Goal: Information Seeking & Learning: Learn about a topic

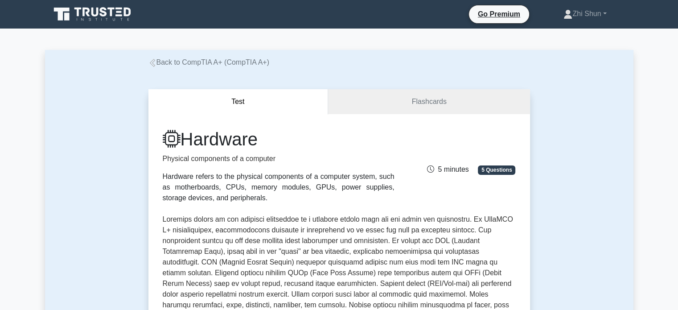
click at [154, 60] on icon at bounding box center [153, 63] width 8 height 8
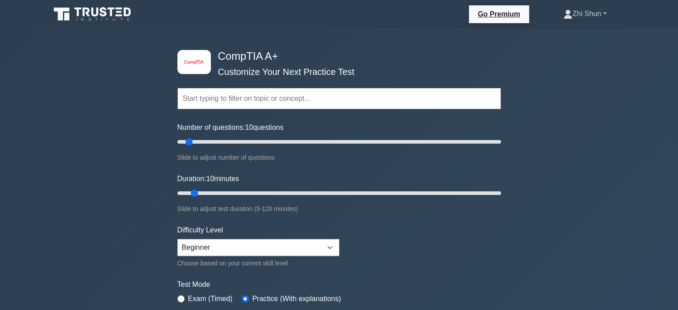
click at [593, 16] on link "Zhi Shun" at bounding box center [585, 14] width 86 height 18
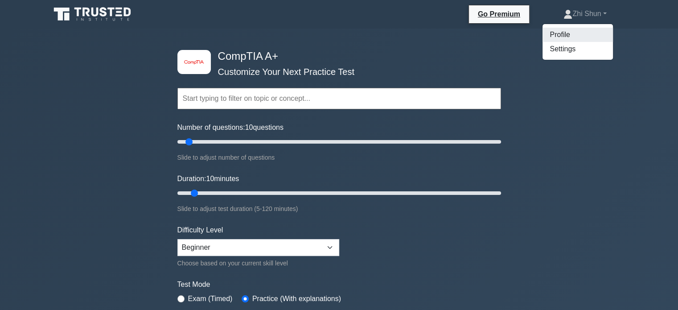
click at [571, 35] on link "Profile" at bounding box center [578, 35] width 70 height 14
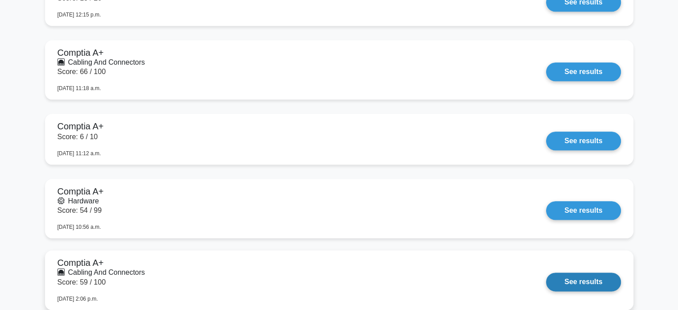
scroll to position [1204, 0]
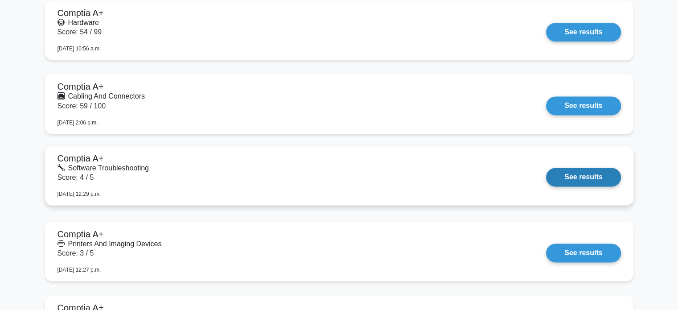
click at [546, 168] on link "See results" at bounding box center [583, 177] width 74 height 19
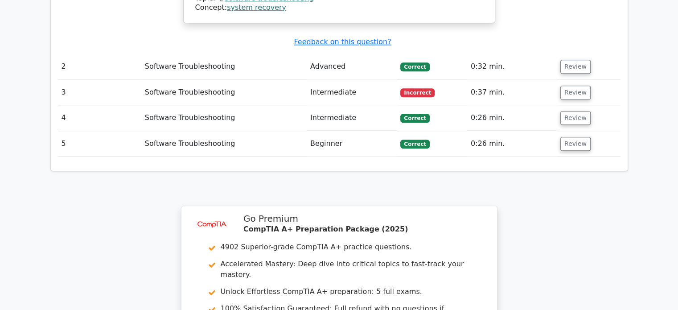
scroll to position [1192, 0]
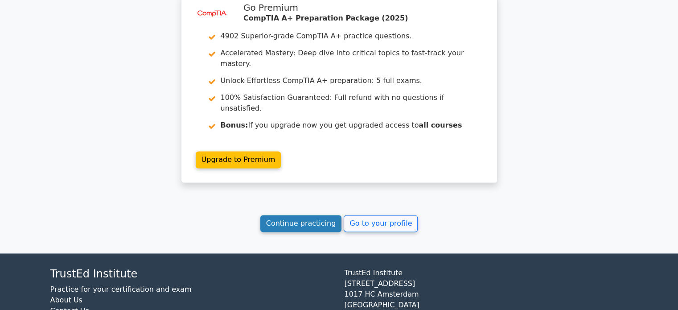
click at [295, 215] on link "Continue practicing" at bounding box center [301, 223] width 82 height 17
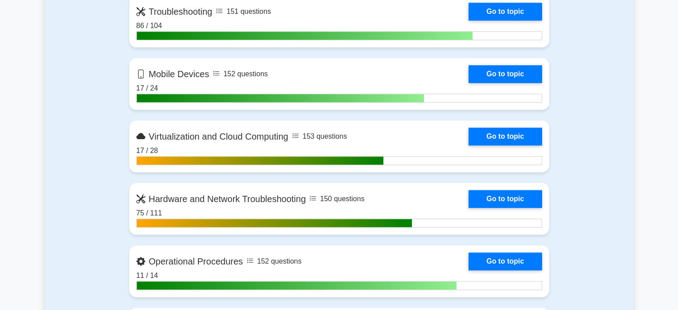
scroll to position [981, 0]
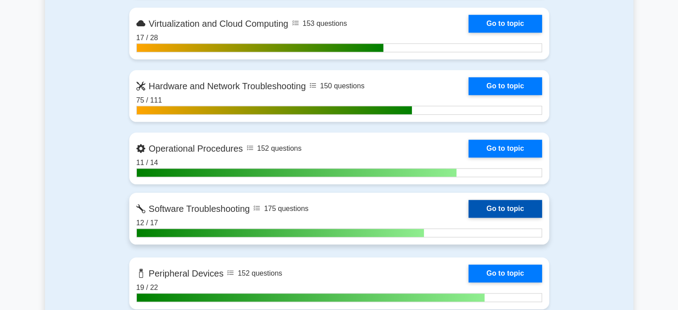
click at [504, 207] on link "Go to topic" at bounding box center [505, 209] width 73 height 18
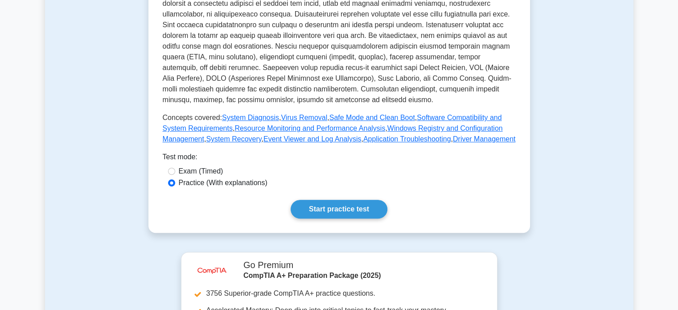
scroll to position [624, 0]
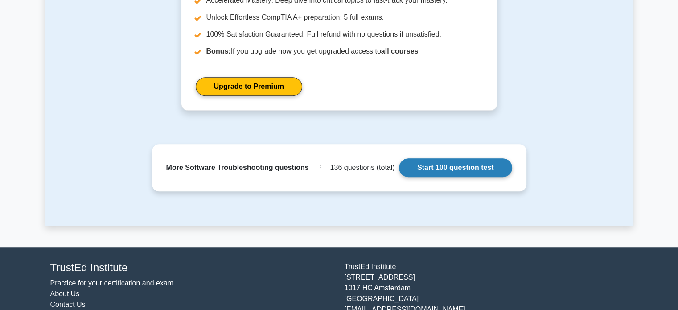
click at [444, 161] on link "Start 100 question test" at bounding box center [455, 167] width 113 height 19
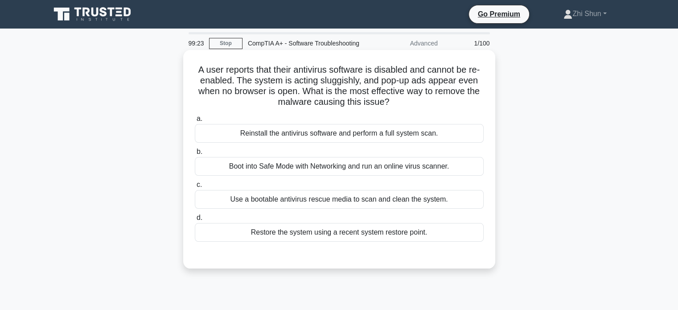
click at [424, 209] on div "Use a bootable antivirus rescue media to scan and clean the system." at bounding box center [339, 199] width 289 height 19
click at [195, 188] on input "c. Use a bootable antivirus rescue media to scan and clean the system." at bounding box center [195, 185] width 0 height 6
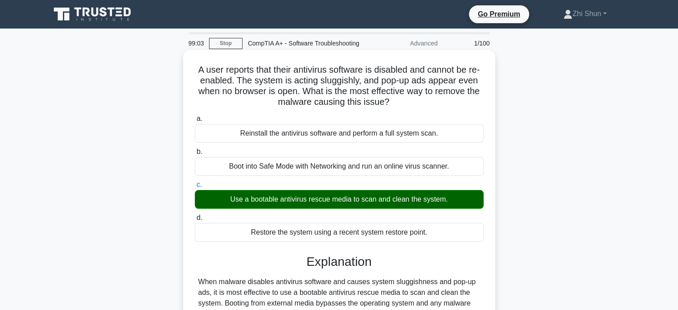
scroll to position [172, 0]
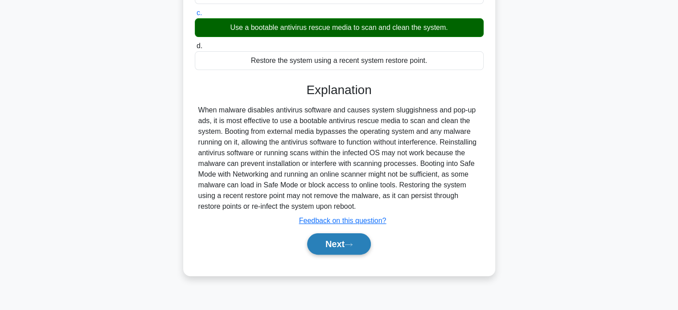
click at [355, 249] on button "Next" at bounding box center [339, 243] width 64 height 21
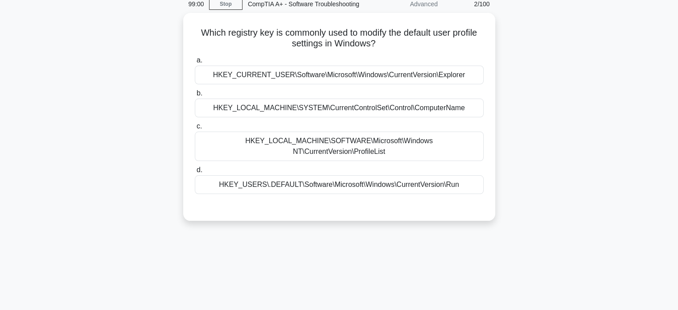
scroll to position [0, 0]
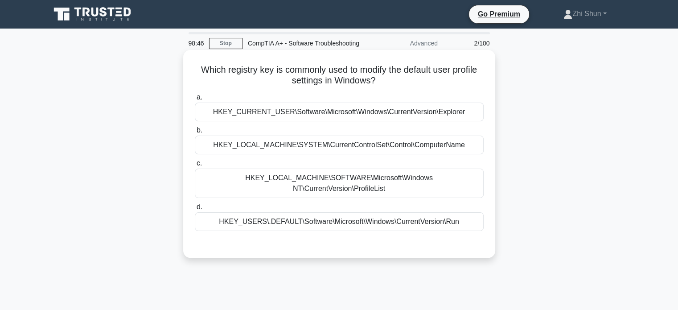
click at [463, 192] on div "HKEY_LOCAL_MACHINE\SOFTWARE\Microsoft\Windows NT\CurrentVersion\ProfileList" at bounding box center [339, 183] width 289 height 29
click at [195, 166] on input "c. HKEY_LOCAL_MACHINE\SOFTWARE\Microsoft\Windows NT\CurrentVersion\ProfileList" at bounding box center [195, 164] width 0 height 6
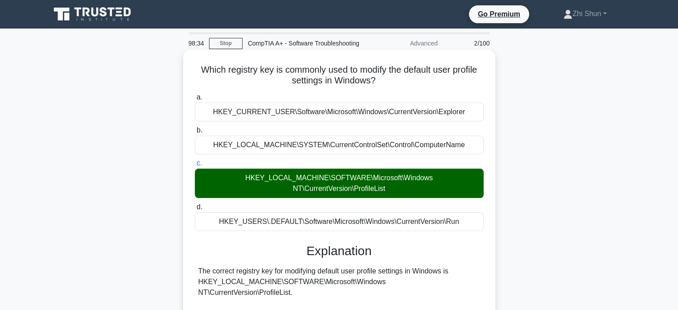
scroll to position [228, 0]
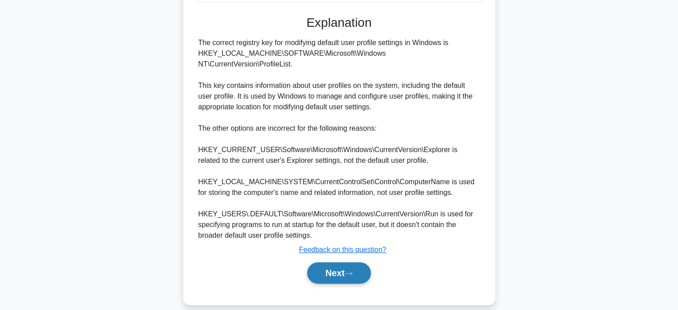
click at [355, 266] on button "Next" at bounding box center [339, 272] width 64 height 21
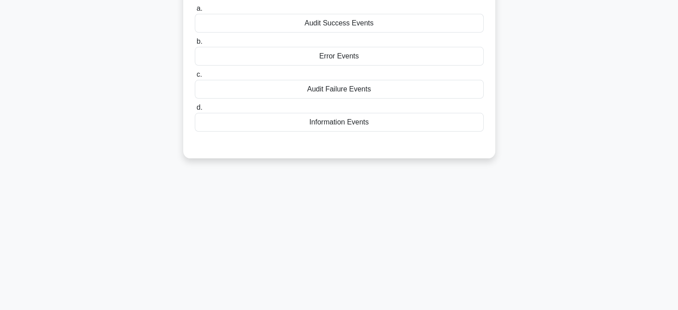
scroll to position [0, 0]
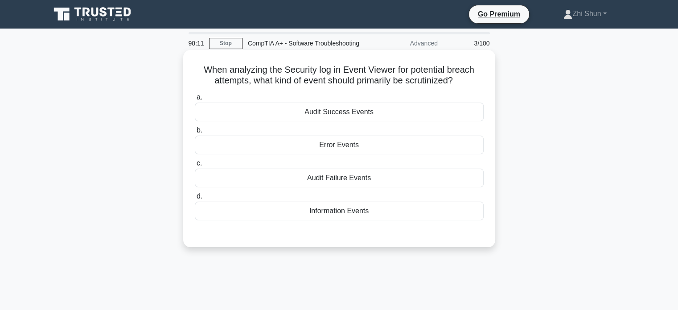
click at [369, 187] on div "Audit Failure Events" at bounding box center [339, 178] width 289 height 19
click at [195, 166] on input "c. Audit Failure Events" at bounding box center [195, 164] width 0 height 6
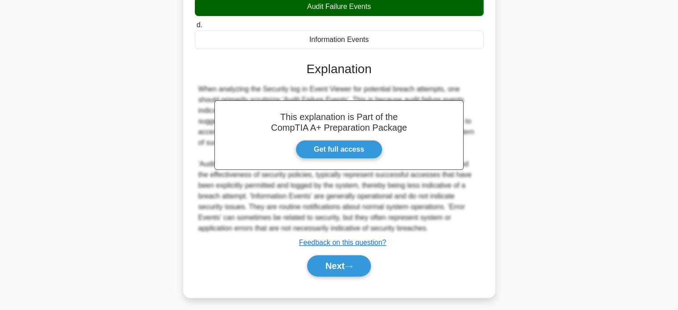
scroll to position [186, 0]
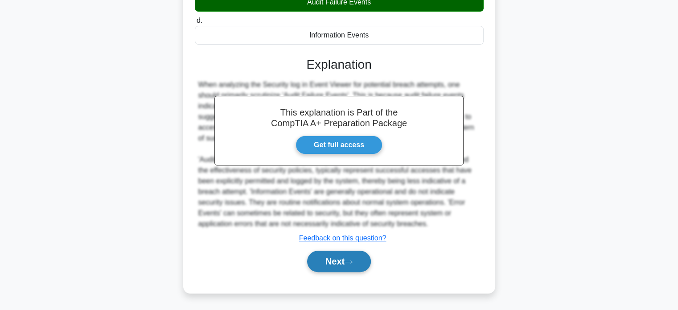
click at [353, 261] on icon at bounding box center [349, 262] width 8 height 5
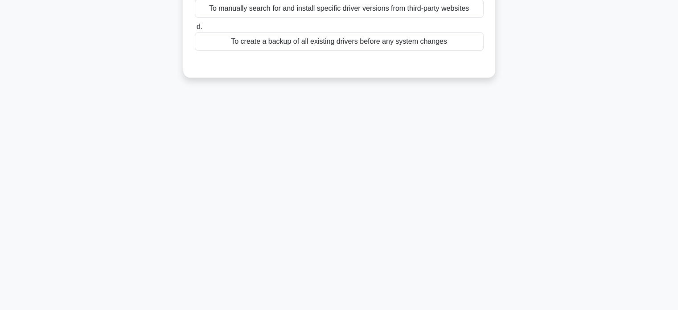
scroll to position [0, 0]
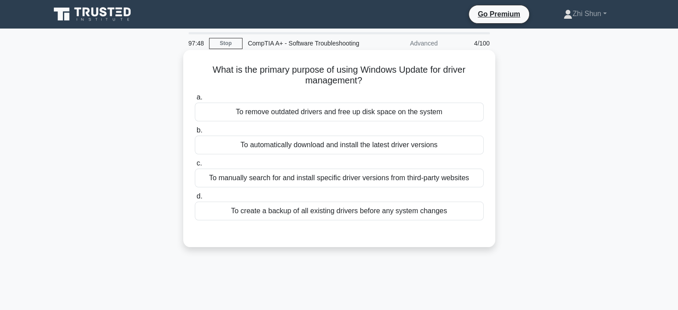
click at [363, 154] on div "To automatically download and install the latest driver versions" at bounding box center [339, 145] width 289 height 19
click at [195, 133] on input "b. To automatically download and install the latest driver versions" at bounding box center [195, 131] width 0 height 6
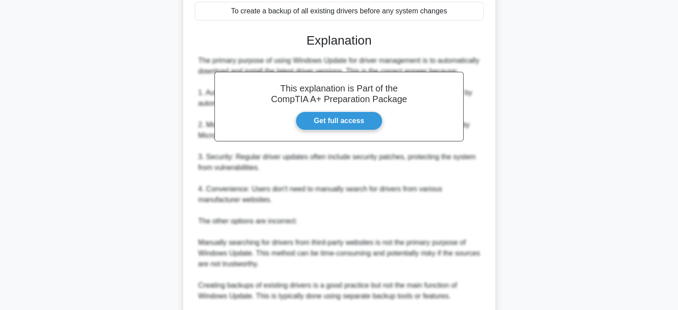
scroll to position [312, 0]
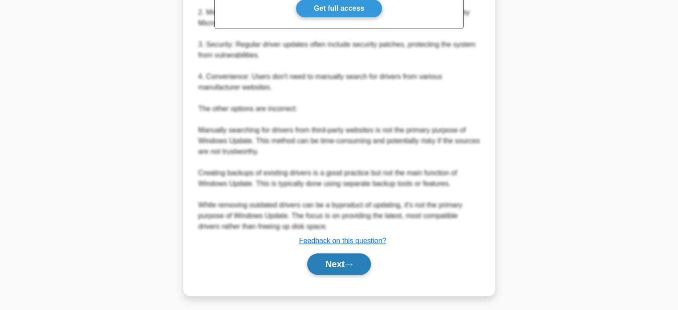
click at [353, 267] on icon at bounding box center [349, 264] width 8 height 5
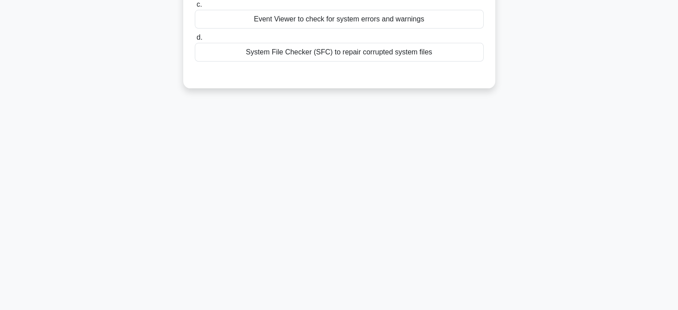
scroll to position [0, 0]
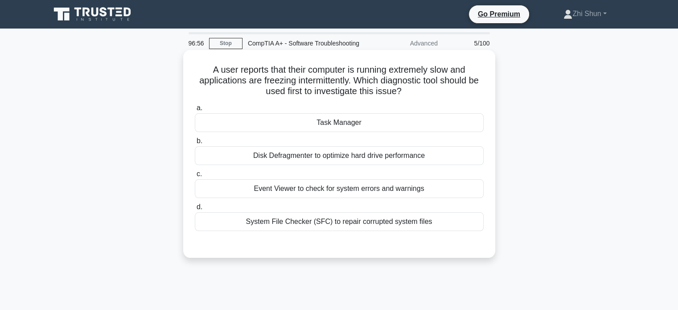
click at [441, 198] on div "Event Viewer to check for system errors and warnings" at bounding box center [339, 188] width 289 height 19
click at [195, 177] on input "c. Event Viewer to check for system errors and warnings" at bounding box center [195, 174] width 0 height 6
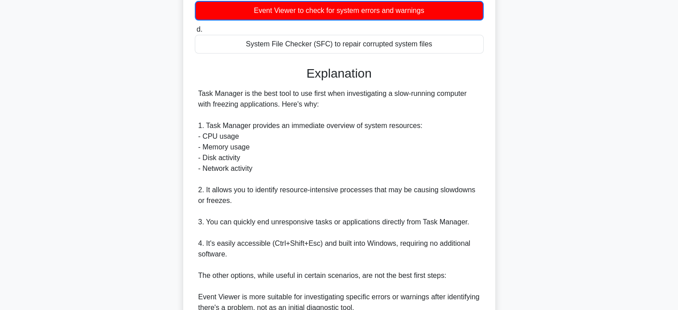
scroll to position [379, 0]
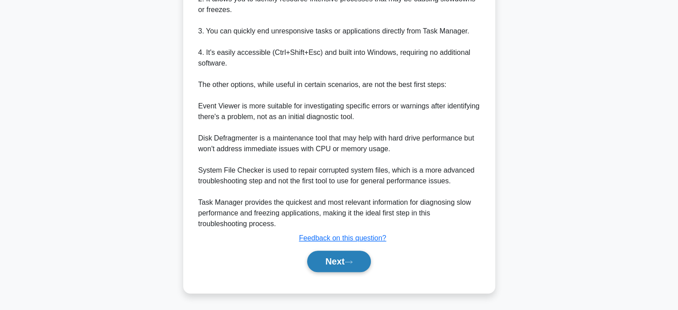
click at [353, 260] on icon at bounding box center [349, 262] width 8 height 5
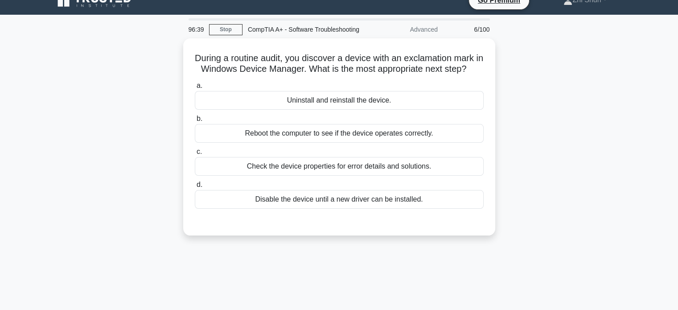
scroll to position [0, 0]
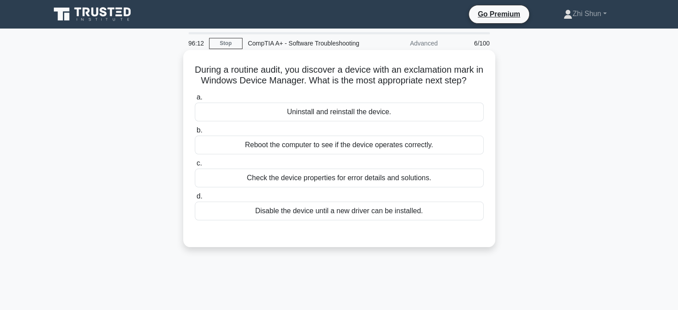
click at [391, 187] on div "Check the device properties for error details and solutions." at bounding box center [339, 178] width 289 height 19
click at [195, 166] on input "c. Check the device properties for error details and solutions." at bounding box center [195, 164] width 0 height 6
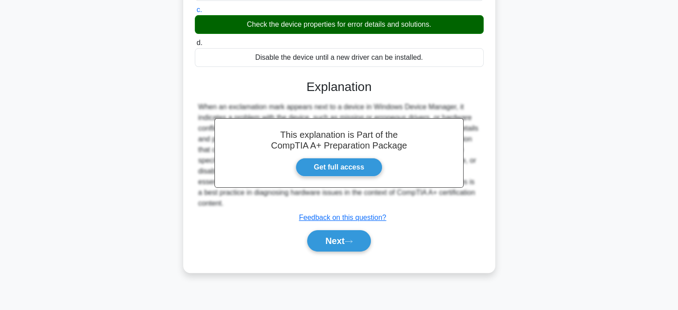
scroll to position [172, 0]
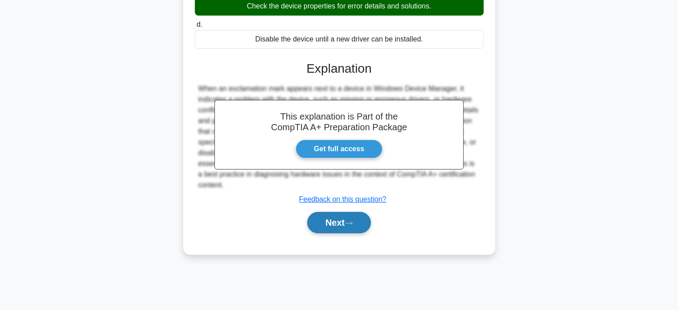
click at [330, 233] on button "Next" at bounding box center [339, 222] width 64 height 21
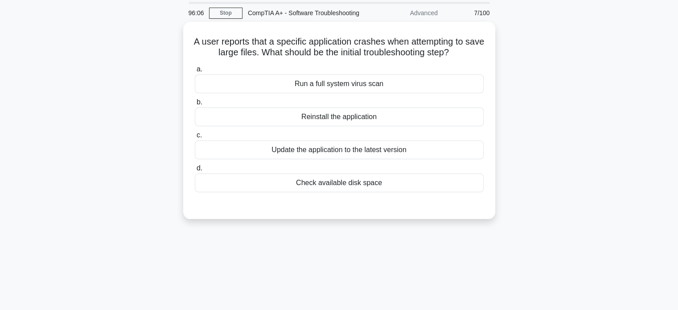
scroll to position [0, 0]
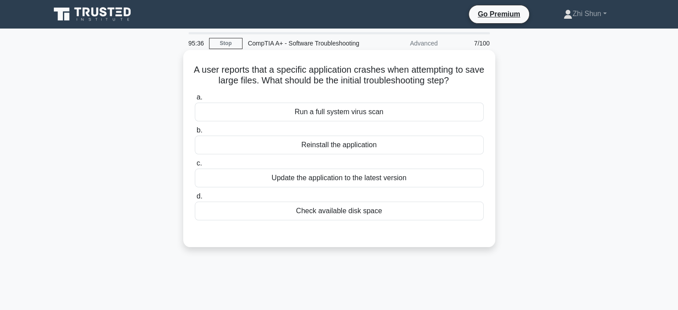
click at [345, 220] on div "Check available disk space" at bounding box center [339, 211] width 289 height 19
click at [195, 199] on input "d. Check available disk space" at bounding box center [195, 197] width 0 height 6
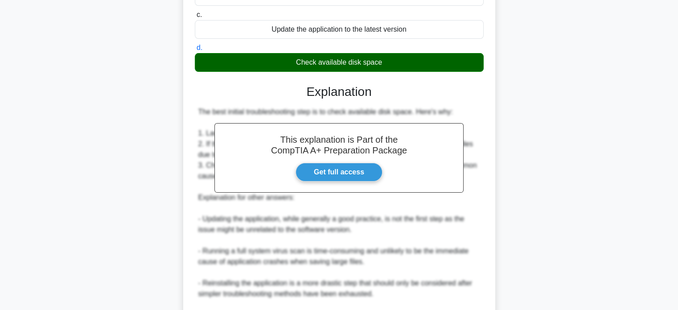
scroll to position [260, 0]
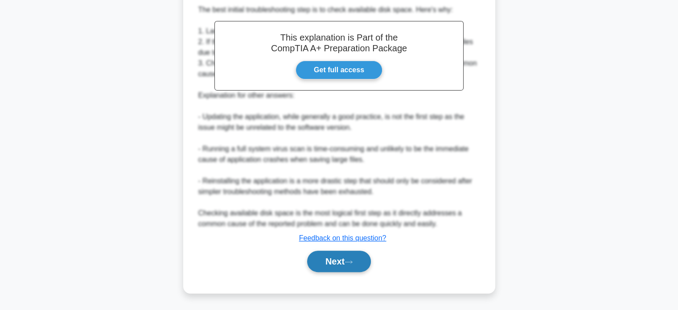
click at [326, 260] on button "Next" at bounding box center [339, 261] width 64 height 21
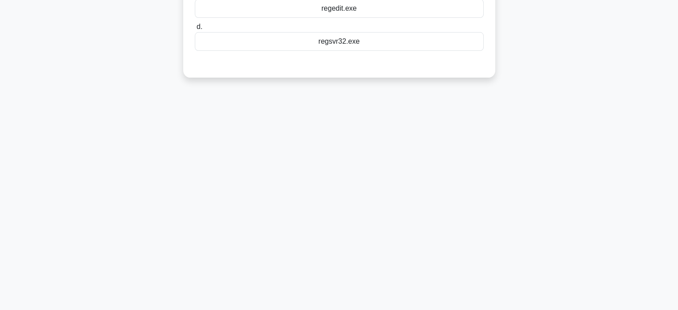
scroll to position [0, 0]
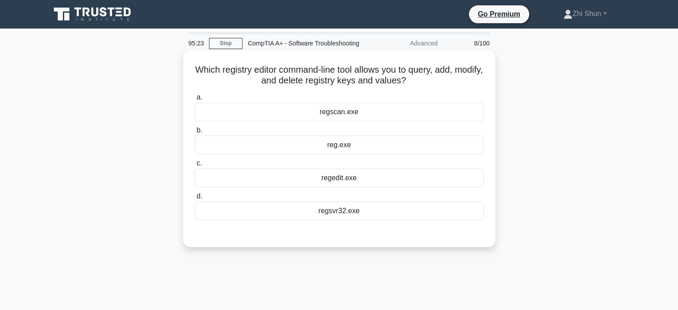
click at [355, 187] on div "regedit.exe" at bounding box center [339, 178] width 289 height 19
click at [195, 166] on input "c. regedit.exe" at bounding box center [195, 164] width 0 height 6
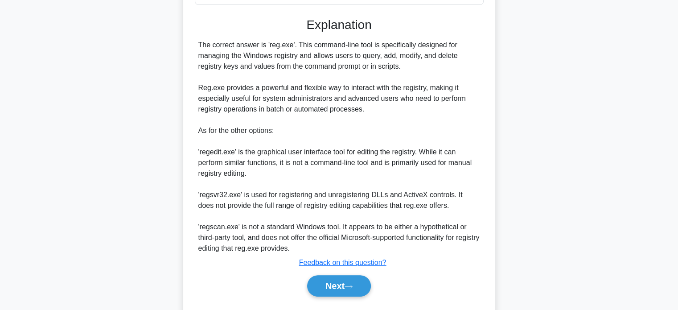
scroll to position [223, 0]
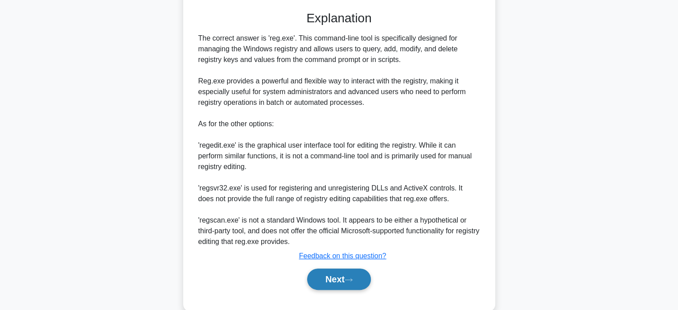
click at [358, 290] on button "Next" at bounding box center [339, 278] width 64 height 21
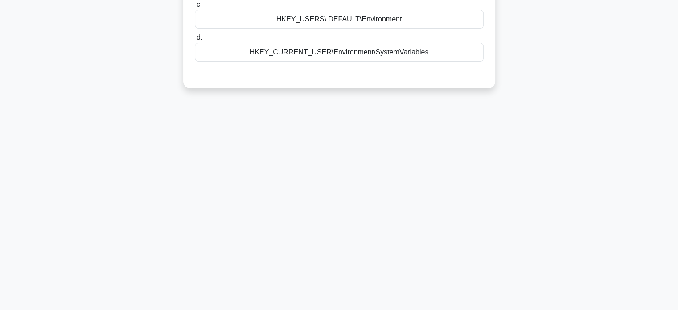
scroll to position [0, 0]
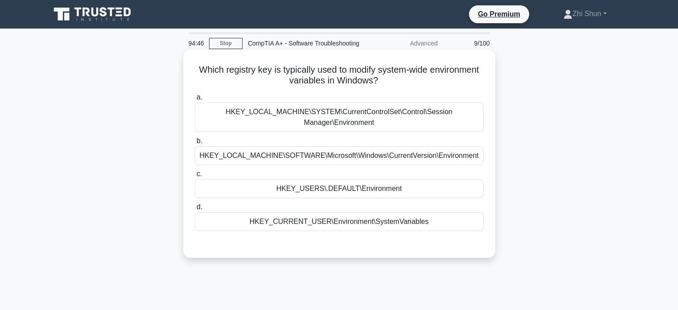
click at [413, 128] on div "HKEY_LOCAL_MACHINE\SYSTEM\CurrentControlSet\Control\Session Manager\Environment" at bounding box center [339, 117] width 289 height 29
click at [195, 100] on input "a. HKEY_LOCAL_MACHINE\SYSTEM\CurrentControlSet\Control\Session Manager\Environm…" at bounding box center [195, 98] width 0 height 6
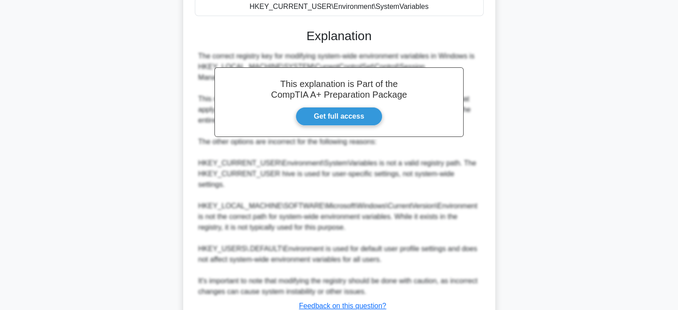
scroll to position [282, 0]
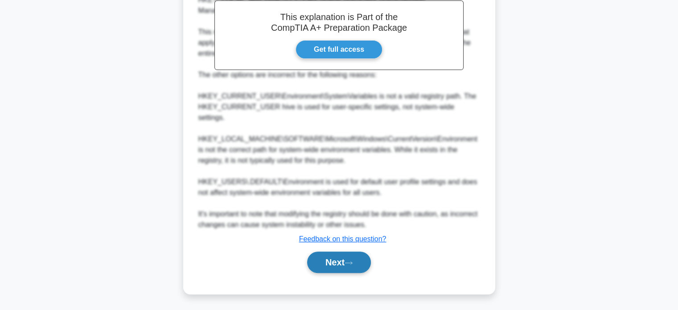
click at [352, 266] on button "Next" at bounding box center [339, 262] width 64 height 21
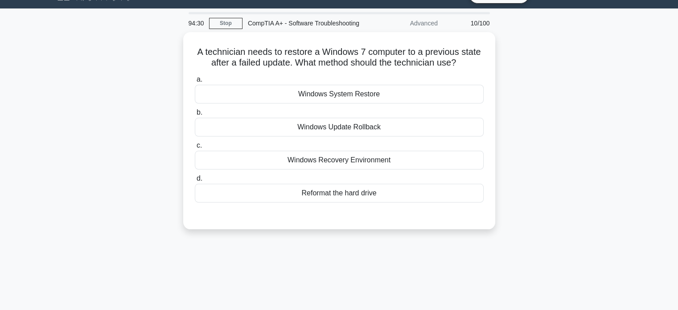
scroll to position [0, 0]
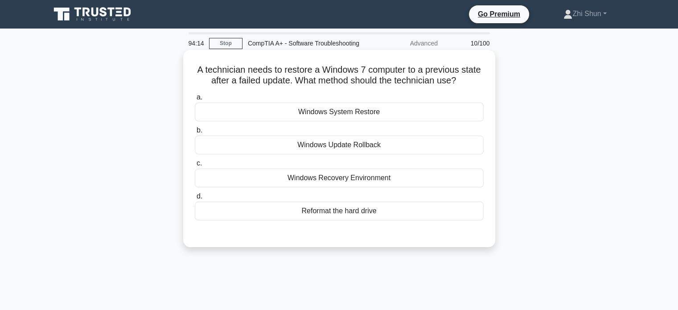
click at [364, 154] on div "Windows Update Rollback" at bounding box center [339, 145] width 289 height 19
click at [195, 133] on input "b. Windows Update Rollback" at bounding box center [195, 131] width 0 height 6
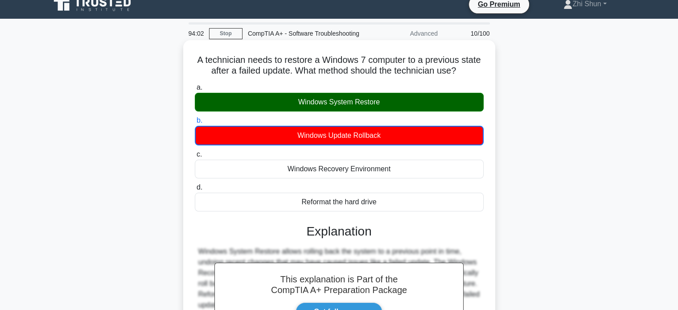
scroll to position [172, 0]
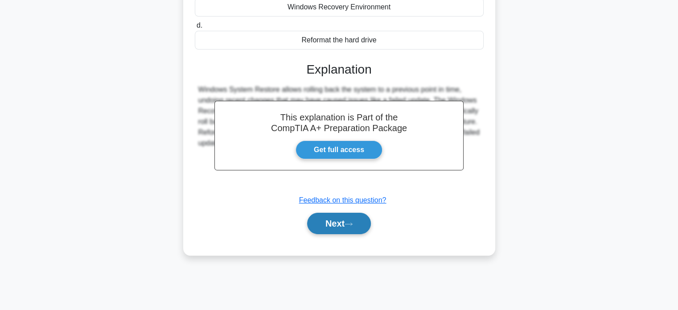
click at [350, 227] on icon at bounding box center [349, 224] width 8 height 5
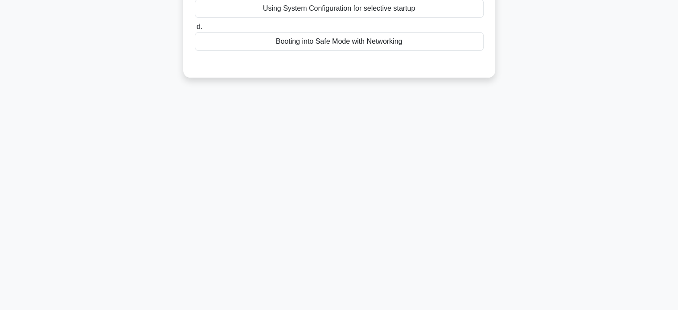
scroll to position [0, 0]
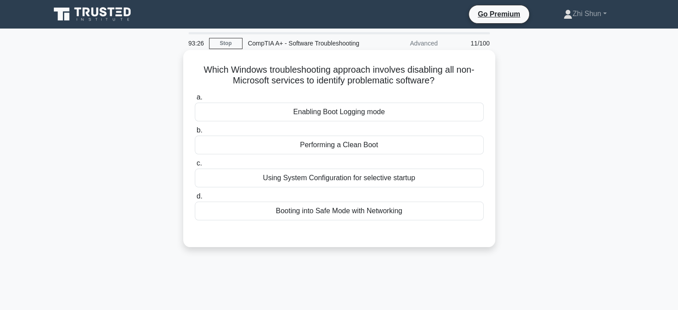
click at [357, 220] on div "Booting into Safe Mode with Networking" at bounding box center [339, 211] width 289 height 19
click at [195, 199] on input "d. Booting into Safe Mode with Networking" at bounding box center [195, 197] width 0 height 6
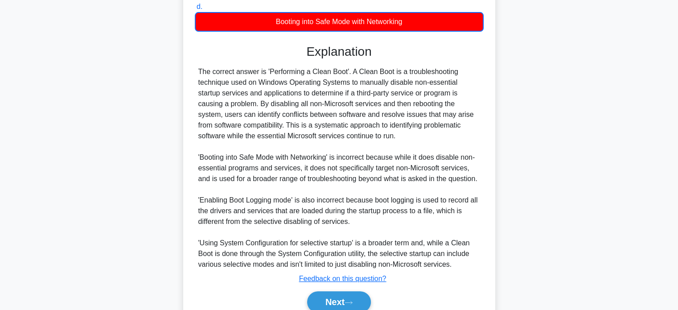
scroll to position [240, 0]
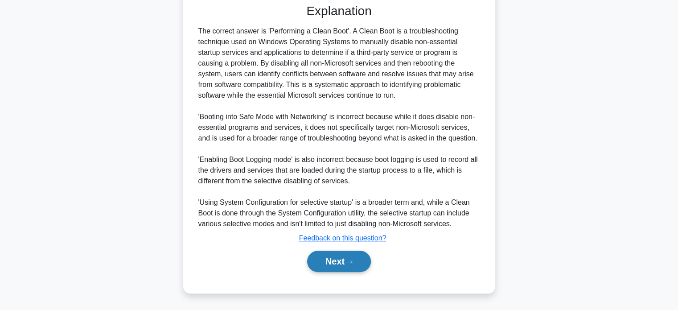
click at [353, 260] on icon at bounding box center [349, 262] width 8 height 5
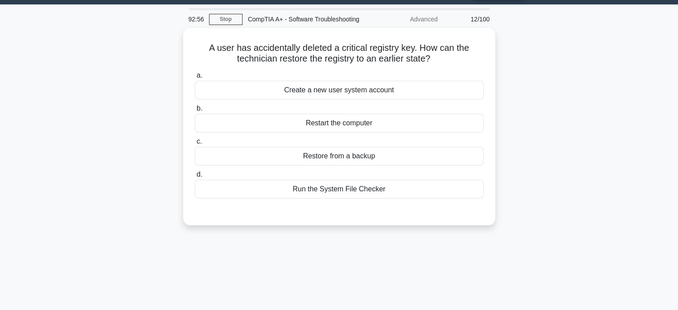
scroll to position [0, 0]
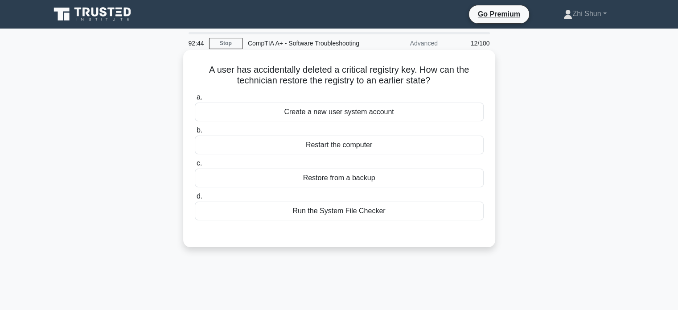
click at [371, 220] on div "Run the System File Checker" at bounding box center [339, 211] width 289 height 19
click at [195, 199] on input "d. Run the System File Checker" at bounding box center [195, 197] width 0 height 6
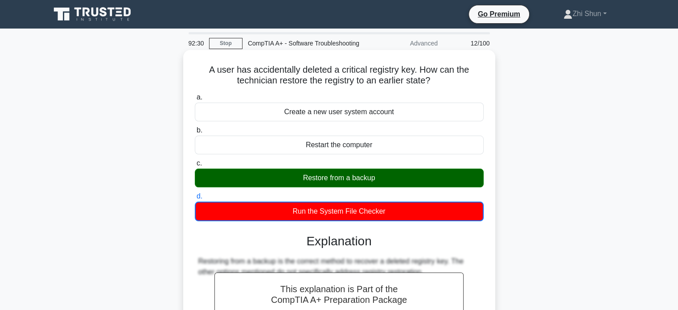
scroll to position [172, 0]
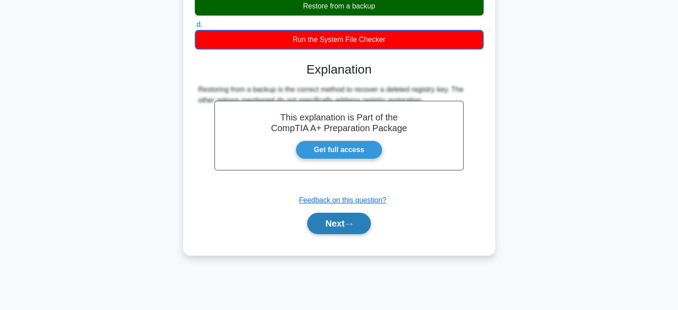
click at [359, 234] on button "Next" at bounding box center [339, 223] width 64 height 21
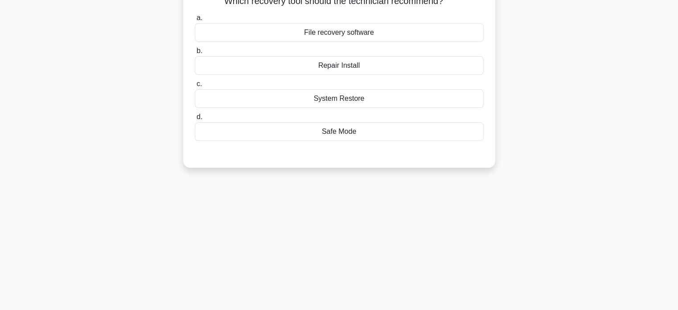
scroll to position [0, 0]
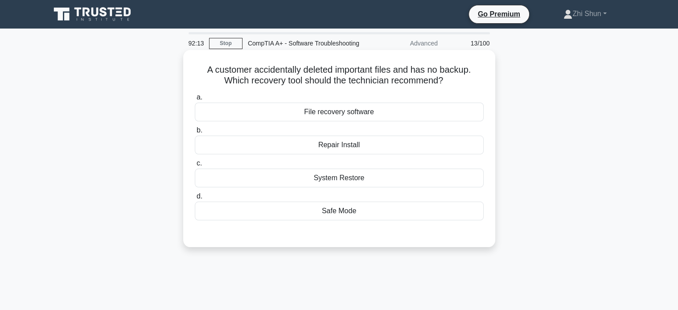
click at [340, 187] on div "System Restore" at bounding box center [339, 178] width 289 height 19
click at [195, 166] on input "c. System Restore" at bounding box center [195, 164] width 0 height 6
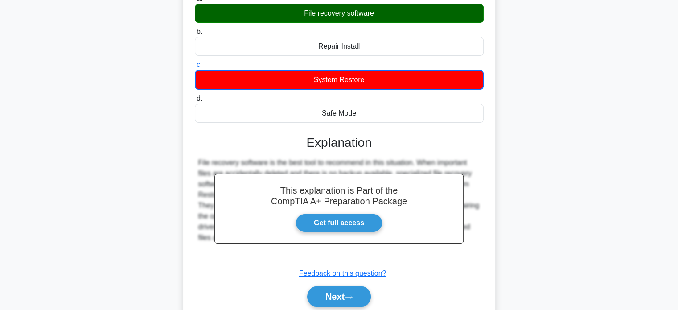
scroll to position [172, 0]
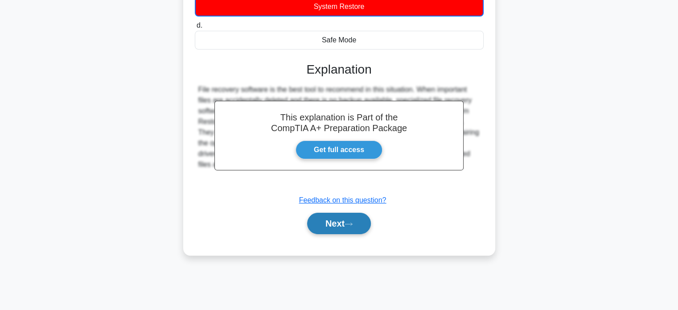
click at [360, 233] on button "Next" at bounding box center [339, 223] width 64 height 21
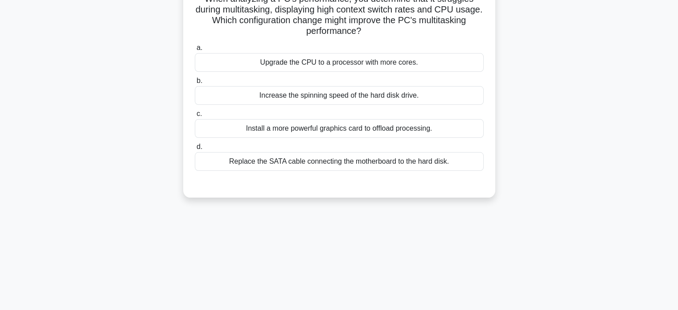
scroll to position [0, 0]
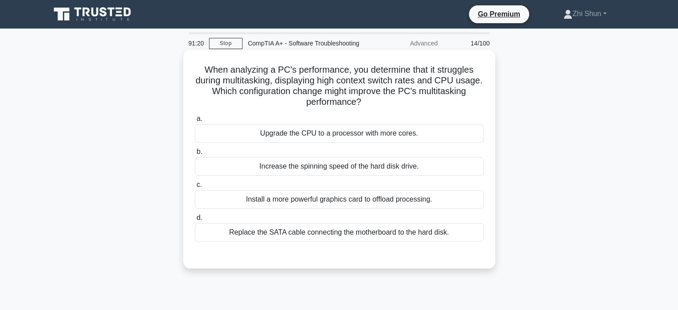
click at [369, 136] on div "Upgrade the CPU to a processor with more cores." at bounding box center [339, 133] width 289 height 19
click at [195, 122] on input "a. Upgrade the CPU to a processor with more cores." at bounding box center [195, 119] width 0 height 6
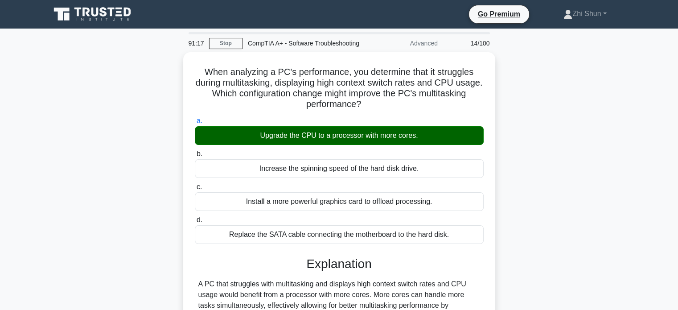
scroll to position [223, 0]
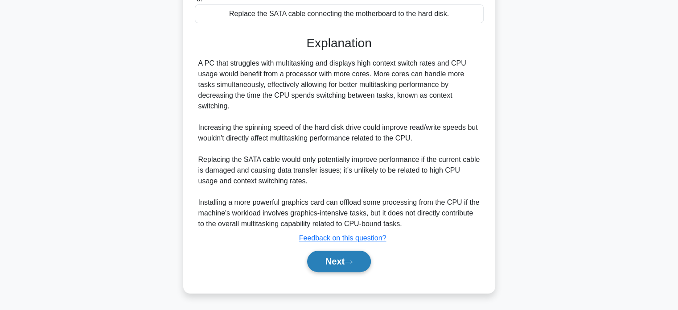
click at [337, 268] on button "Next" at bounding box center [339, 261] width 64 height 21
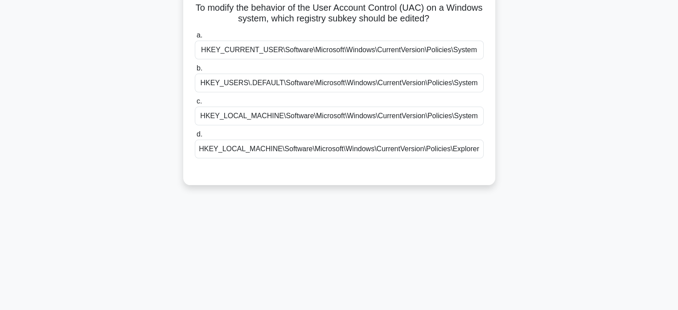
scroll to position [0, 0]
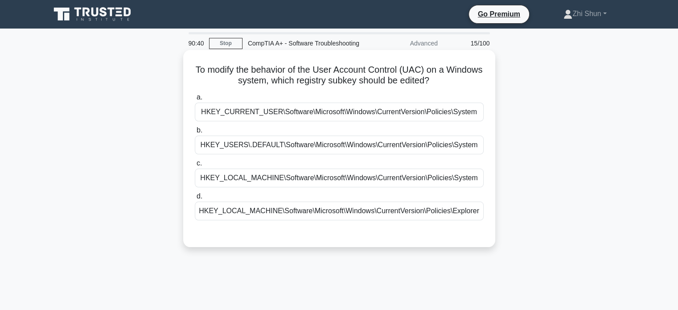
click at [400, 121] on div "HKEY_CURRENT_USER\Software\Microsoft\Windows\CurrentVersion\Policies\System" at bounding box center [339, 112] width 289 height 19
click at [195, 100] on input "a. HKEY_CURRENT_USER\Software\Microsoft\Windows\CurrentVersion\Policies\System" at bounding box center [195, 98] width 0 height 6
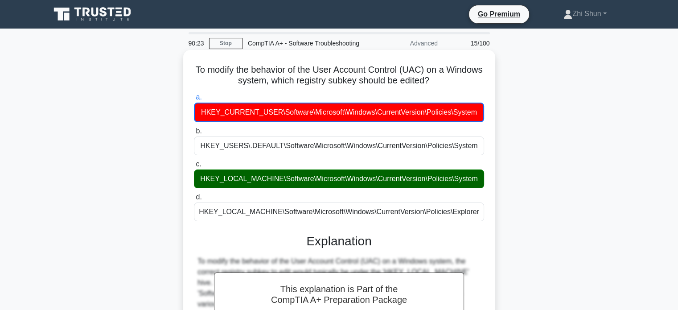
scroll to position [172, 0]
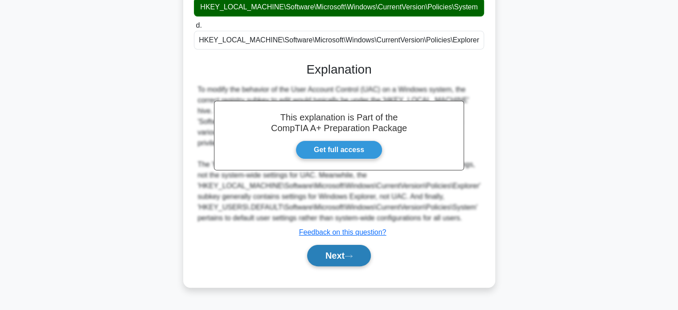
click at [336, 248] on button "Next" at bounding box center [339, 255] width 64 height 21
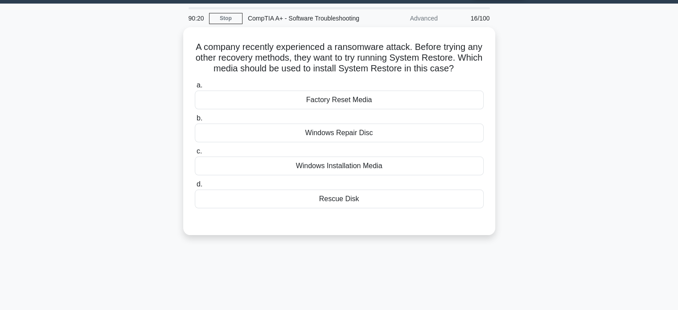
scroll to position [0, 0]
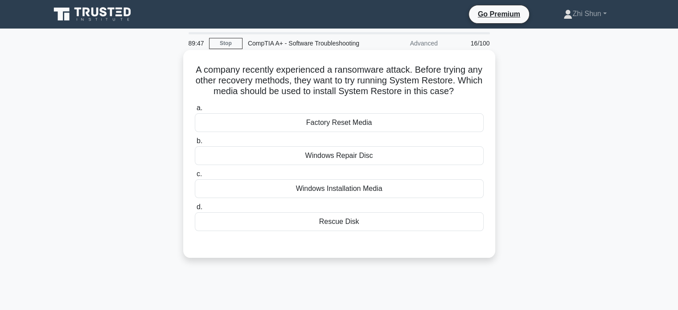
click at [346, 228] on div "Rescue Disk" at bounding box center [339, 221] width 289 height 19
click at [195, 210] on input "d. Rescue Disk" at bounding box center [195, 207] width 0 height 6
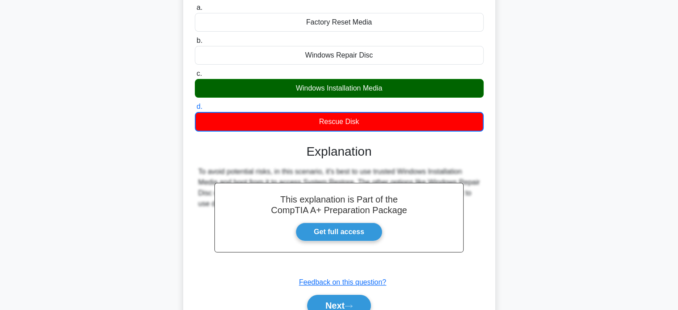
scroll to position [172, 0]
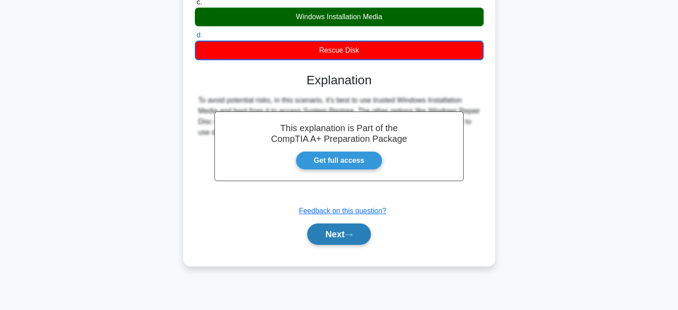
click at [338, 241] on button "Next" at bounding box center [339, 233] width 64 height 21
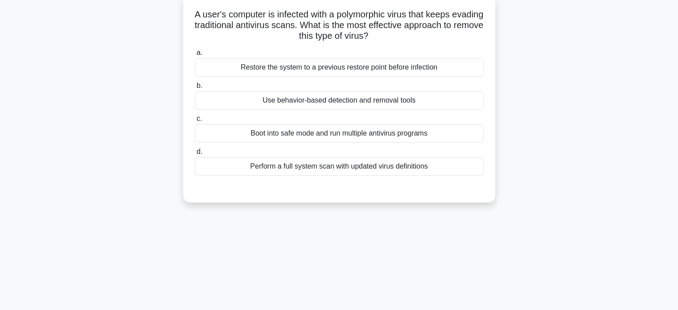
scroll to position [0, 0]
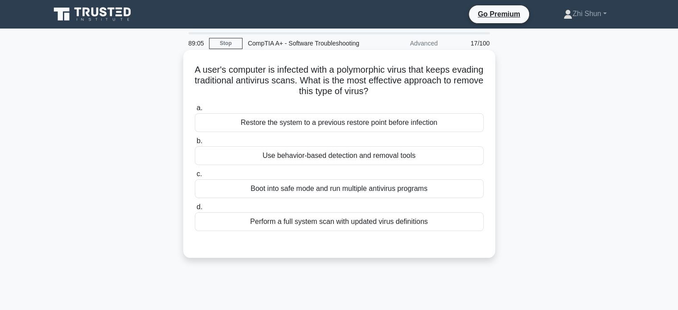
click at [334, 165] on div "Use behavior-based detection and removal tools" at bounding box center [339, 155] width 289 height 19
click at [195, 144] on input "b. Use behavior-based detection and removal tools" at bounding box center [195, 141] width 0 height 6
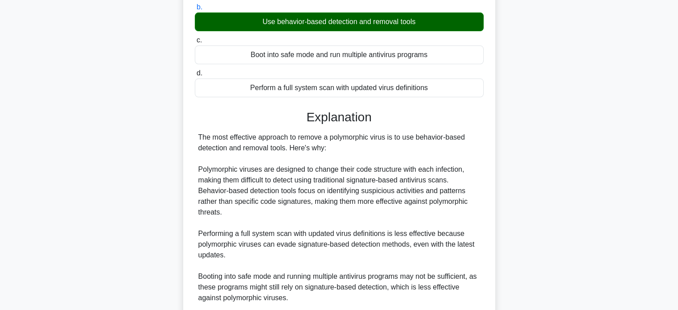
scroll to position [314, 0]
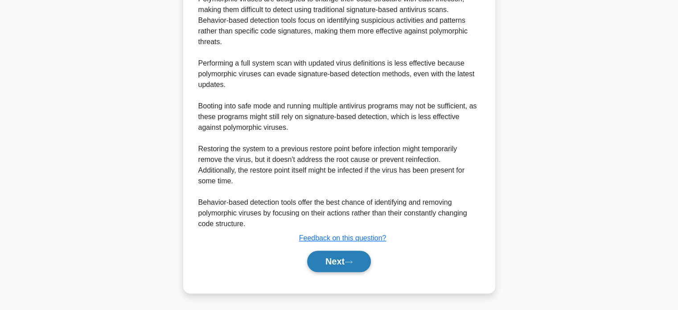
click at [349, 264] on icon at bounding box center [349, 262] width 8 height 5
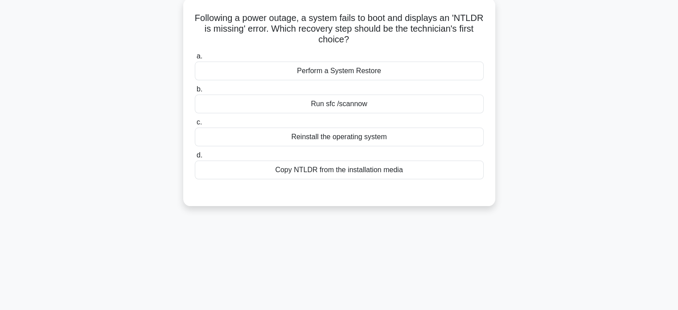
scroll to position [0, 0]
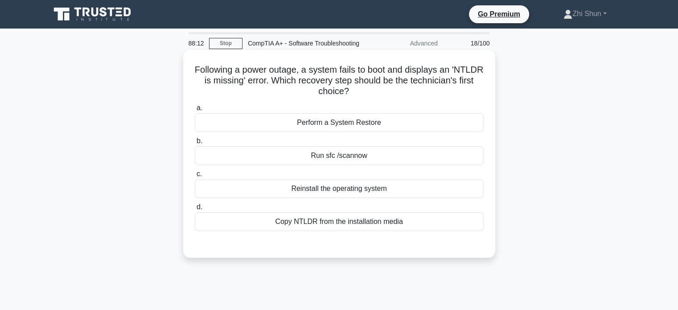
click at [401, 231] on div "Copy NTLDR from the installation media" at bounding box center [339, 221] width 289 height 19
click at [195, 210] on input "d. Copy NTLDR from the installation media" at bounding box center [195, 207] width 0 height 6
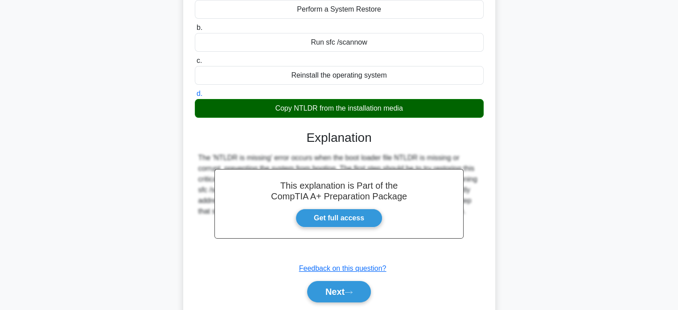
scroll to position [172, 0]
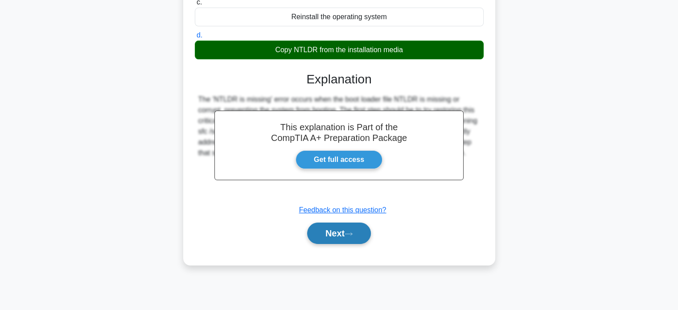
click at [330, 240] on button "Next" at bounding box center [339, 233] width 64 height 21
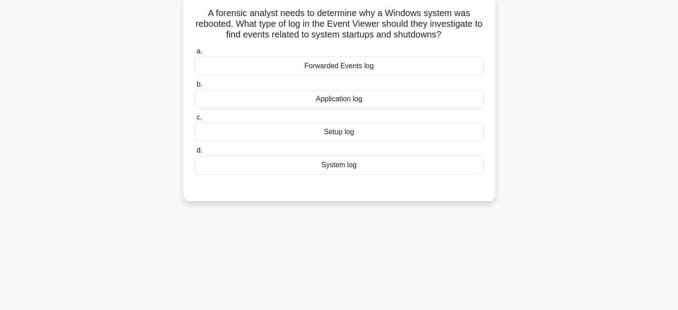
scroll to position [0, 0]
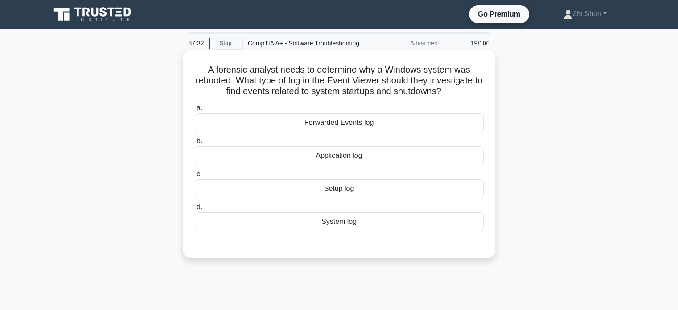
click at [330, 231] on div "System log" at bounding box center [339, 221] width 289 height 19
click at [195, 210] on input "d. System log" at bounding box center [195, 207] width 0 height 6
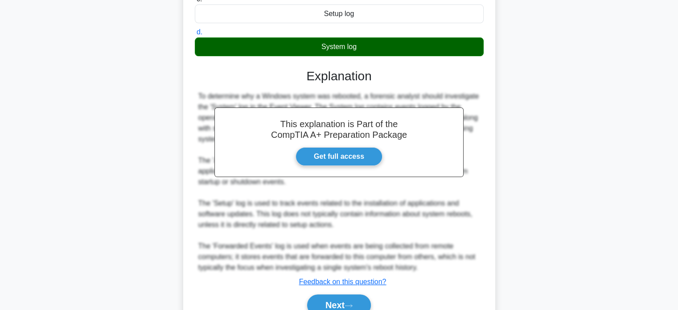
scroll to position [228, 0]
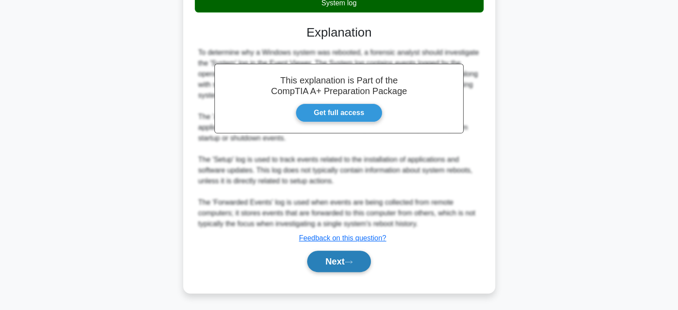
click at [326, 255] on button "Next" at bounding box center [339, 261] width 64 height 21
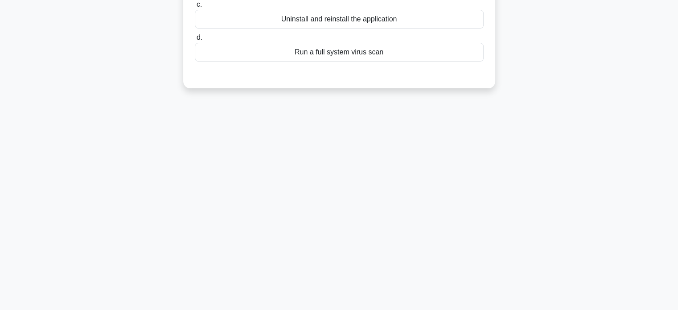
scroll to position [0, 0]
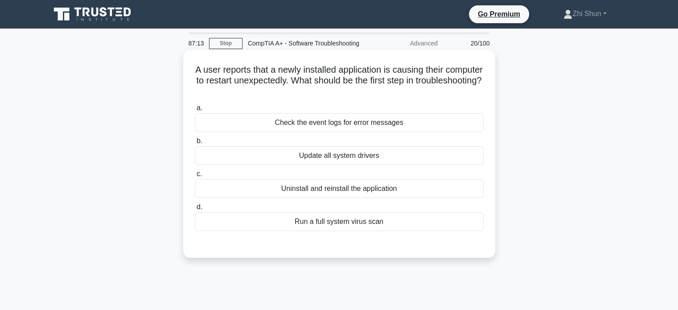
click at [365, 132] on div "Check the event logs for error messages" at bounding box center [339, 122] width 289 height 19
click at [195, 111] on input "a. Check the event logs for error messages" at bounding box center [195, 108] width 0 height 6
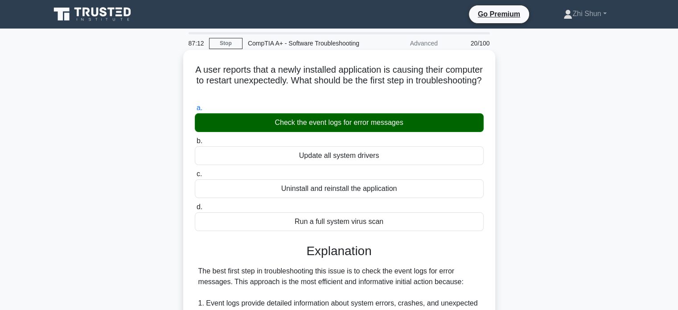
scroll to position [268, 0]
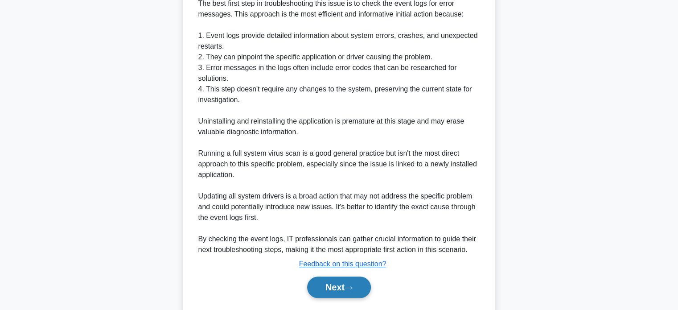
click at [344, 295] on button "Next" at bounding box center [339, 287] width 64 height 21
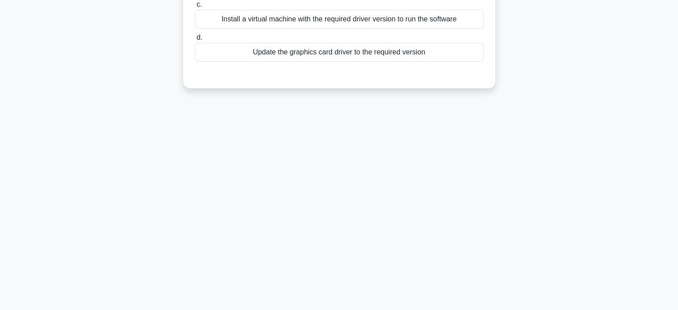
scroll to position [0, 0]
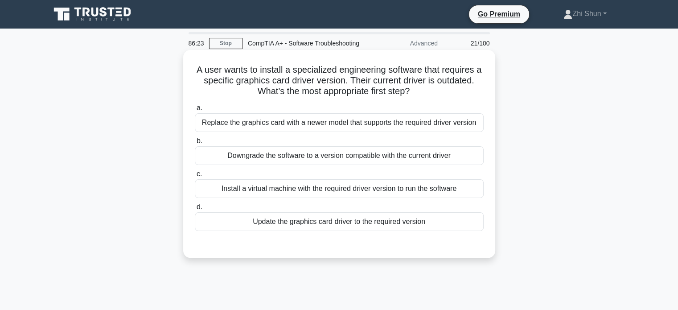
click at [360, 231] on div "Update the graphics card driver to the required version" at bounding box center [339, 221] width 289 height 19
click at [195, 210] on input "d. Update the graphics card driver to the required version" at bounding box center [195, 207] width 0 height 6
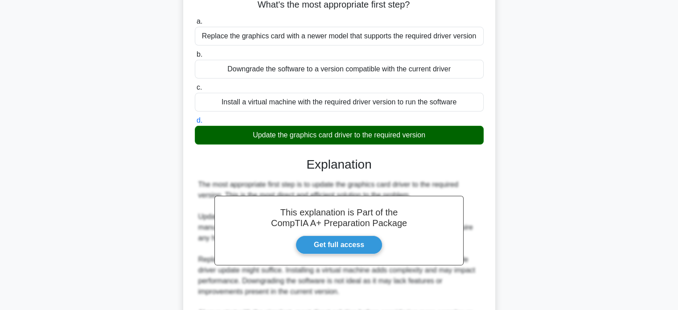
scroll to position [207, 0]
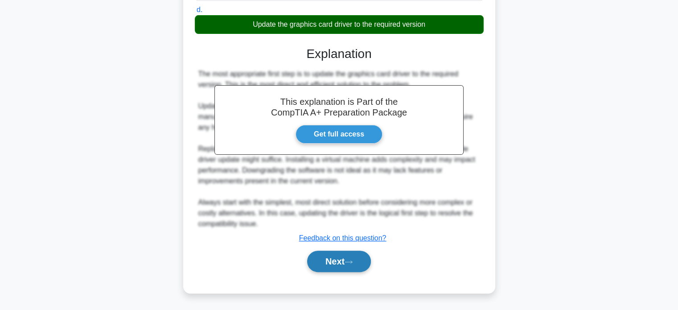
click at [335, 261] on button "Next" at bounding box center [339, 261] width 64 height 21
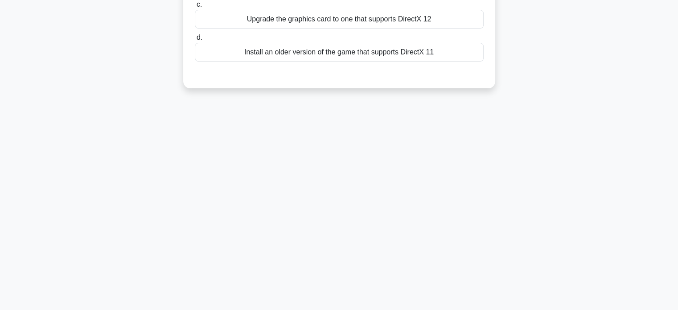
scroll to position [0, 0]
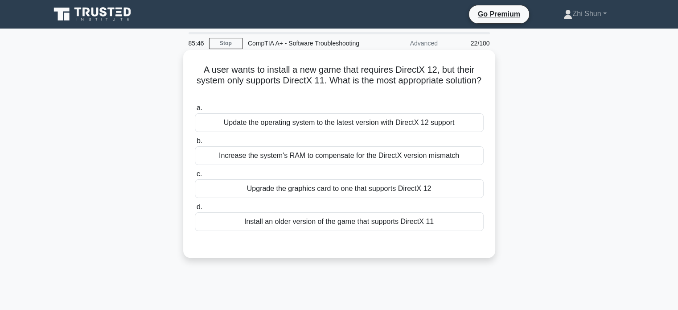
click at [382, 132] on div "Update the operating system to the latest version with DirectX 12 support" at bounding box center [339, 122] width 289 height 19
click at [195, 111] on input "a. Update the operating system to the latest version with DirectX 12 support" at bounding box center [195, 108] width 0 height 6
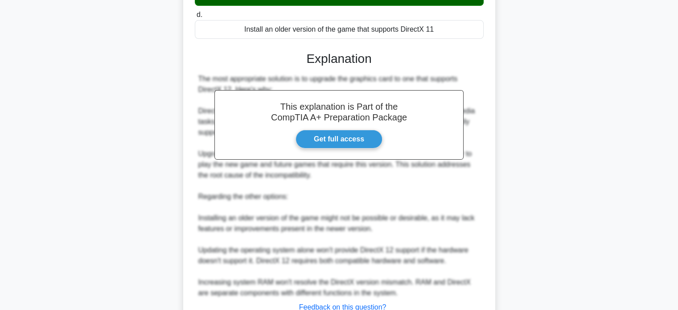
scroll to position [272, 0]
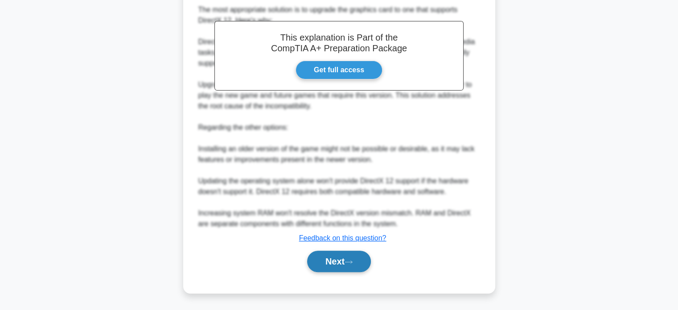
click at [352, 264] on icon at bounding box center [349, 262] width 8 height 5
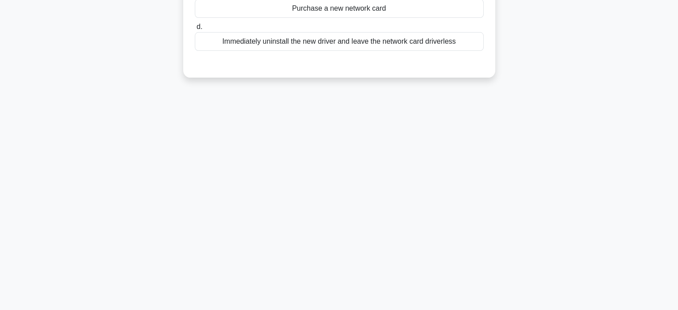
scroll to position [0, 0]
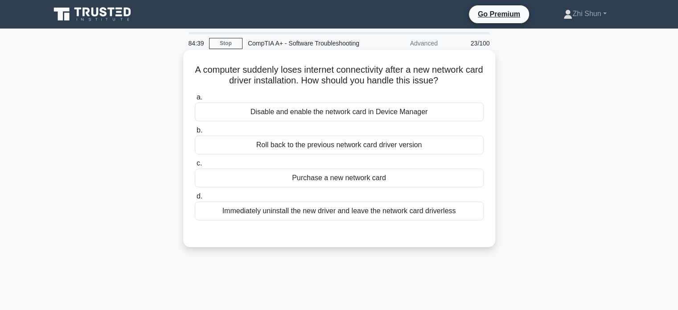
click at [369, 153] on div "Roll back to the previous network card driver version" at bounding box center [339, 145] width 289 height 19
click at [195, 133] on input "b. Roll back to the previous network card driver version" at bounding box center [195, 131] width 0 height 6
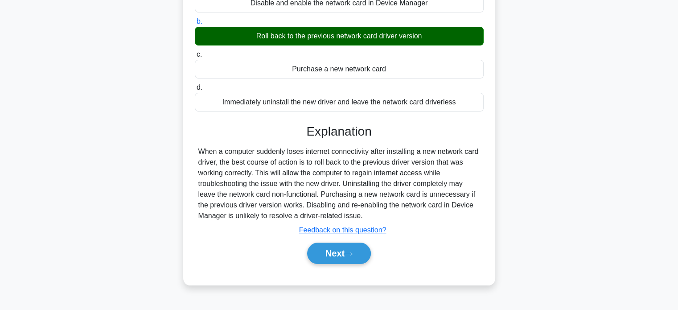
scroll to position [172, 0]
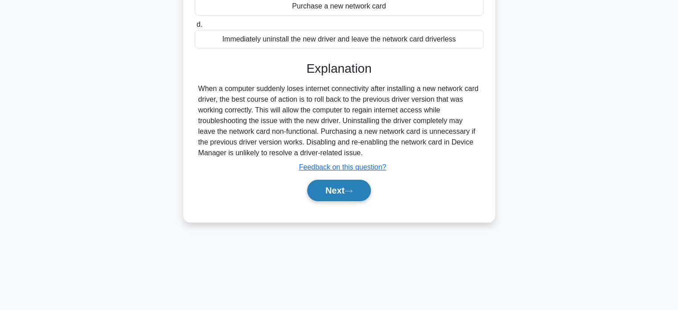
click at [324, 199] on button "Next" at bounding box center [339, 190] width 64 height 21
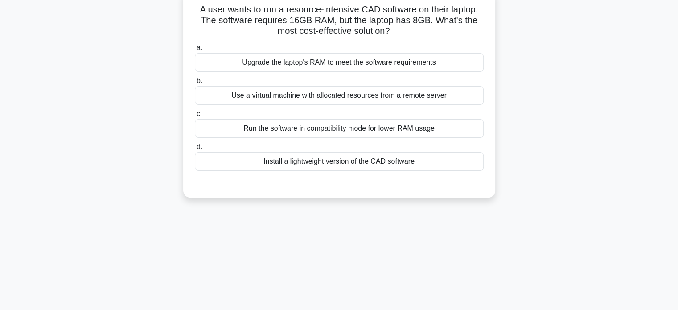
scroll to position [0, 0]
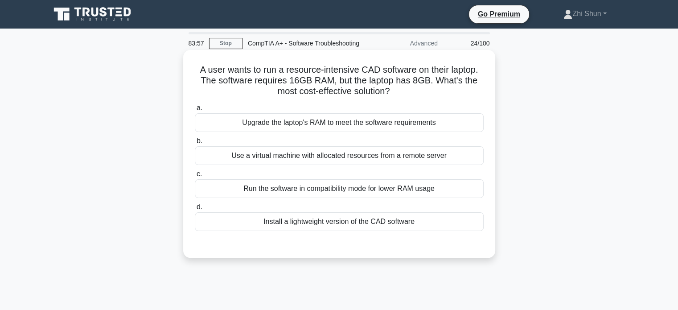
click at [411, 165] on div "Use a virtual machine with allocated resources from a remote server" at bounding box center [339, 155] width 289 height 19
click at [344, 165] on div "Use a virtual machine with allocated resources from a remote server" at bounding box center [339, 155] width 289 height 19
click at [195, 144] on input "b. Use a virtual machine with allocated resources from a remote server" at bounding box center [195, 141] width 0 height 6
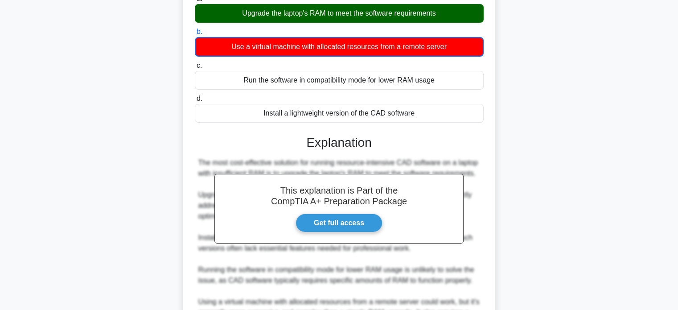
scroll to position [223, 0]
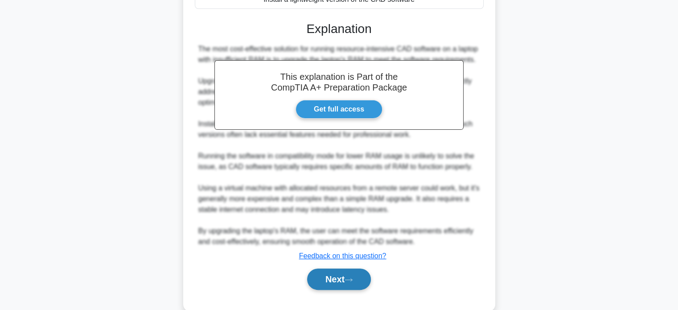
click at [331, 283] on button "Next" at bounding box center [339, 278] width 64 height 21
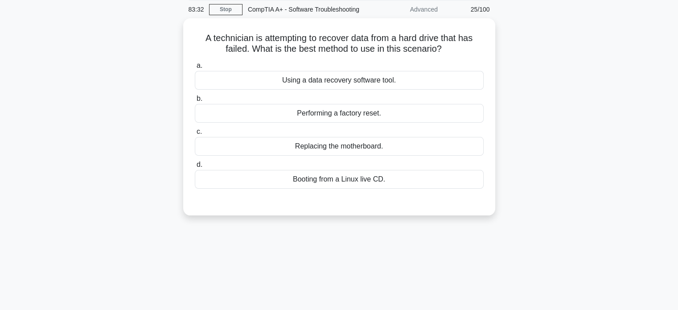
scroll to position [0, 0]
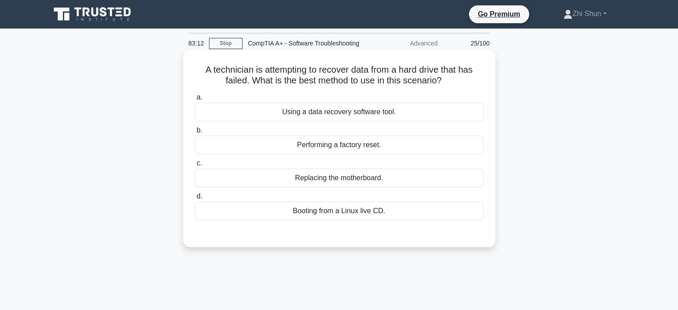
click at [333, 117] on div "Using a data recovery software tool." at bounding box center [339, 112] width 289 height 19
click at [195, 100] on input "a. Using a data recovery software tool." at bounding box center [195, 98] width 0 height 6
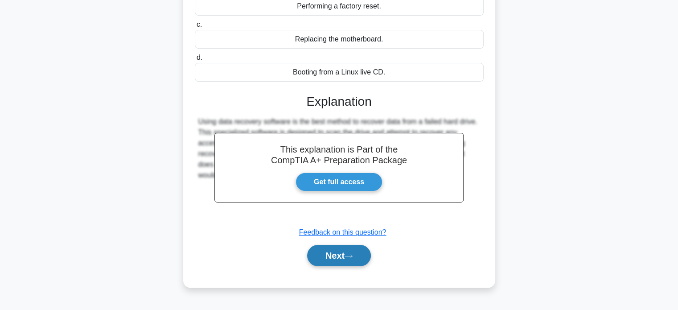
scroll to position [172, 0]
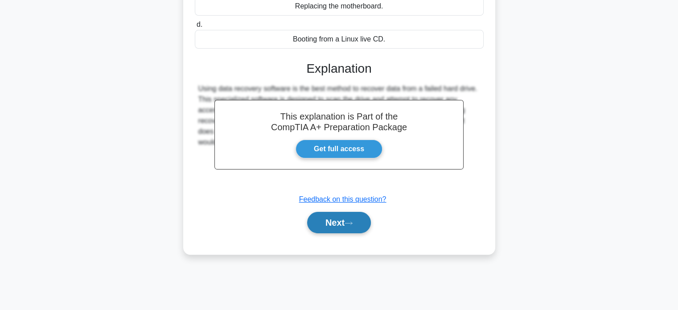
click at [358, 233] on button "Next" at bounding box center [339, 222] width 64 height 21
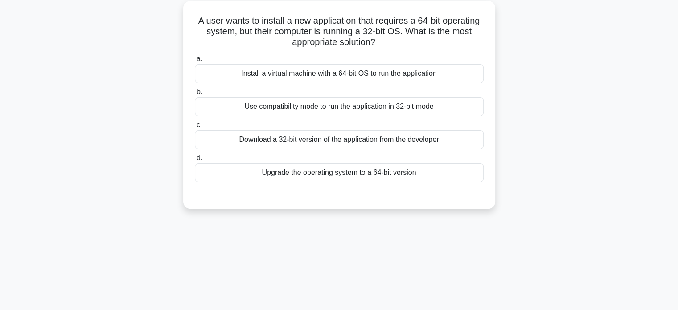
scroll to position [0, 0]
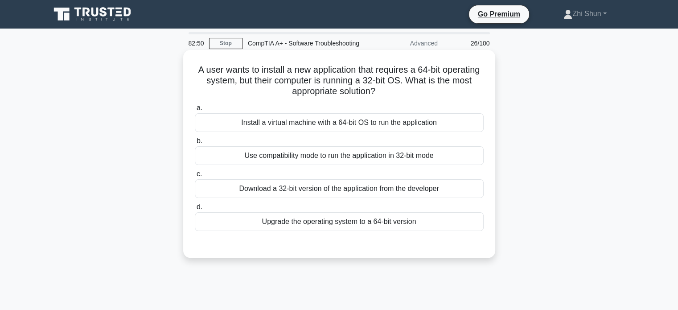
click at [345, 231] on div "Upgrade the operating system to a 64-bit version" at bounding box center [339, 221] width 289 height 19
click at [195, 210] on input "d. Upgrade the operating system to a 64-bit version" at bounding box center [195, 207] width 0 height 6
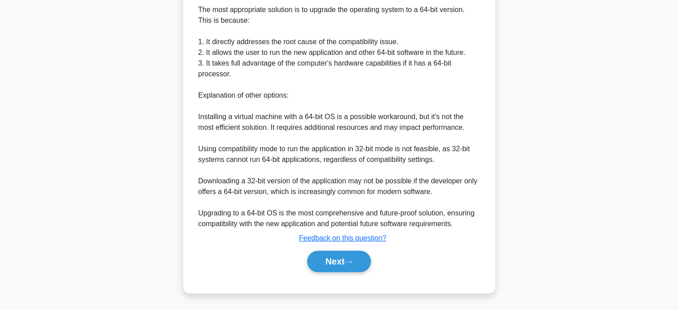
scroll to position [268, 0]
click at [345, 265] on button "Next" at bounding box center [339, 261] width 64 height 21
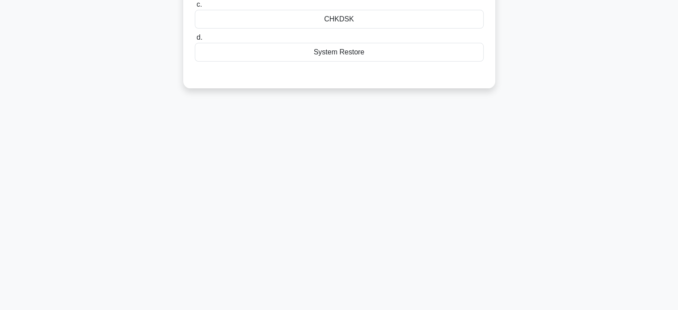
scroll to position [0, 0]
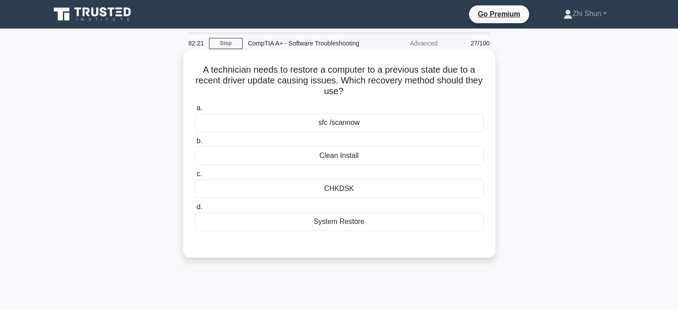
click at [360, 230] on div "System Restore" at bounding box center [339, 221] width 289 height 19
click at [195, 210] on input "d. System Restore" at bounding box center [195, 207] width 0 height 6
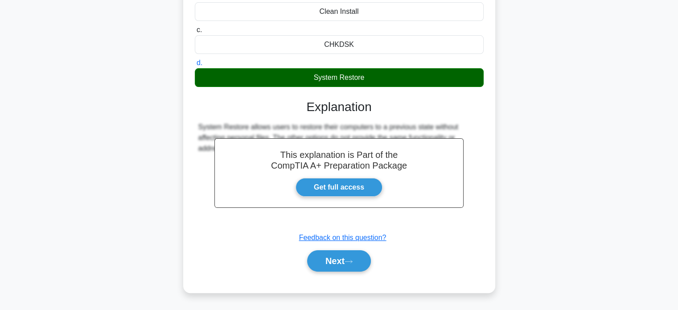
scroll to position [172, 0]
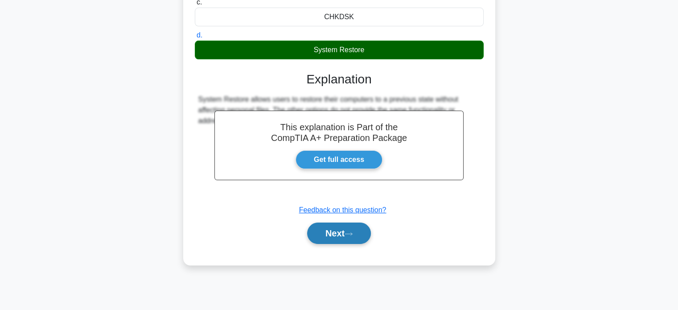
click at [348, 237] on button "Next" at bounding box center [339, 233] width 64 height 21
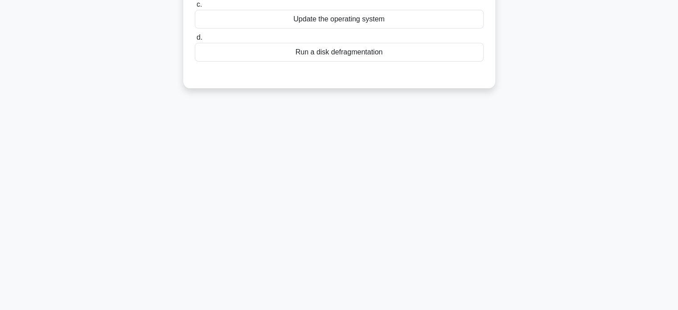
scroll to position [0, 0]
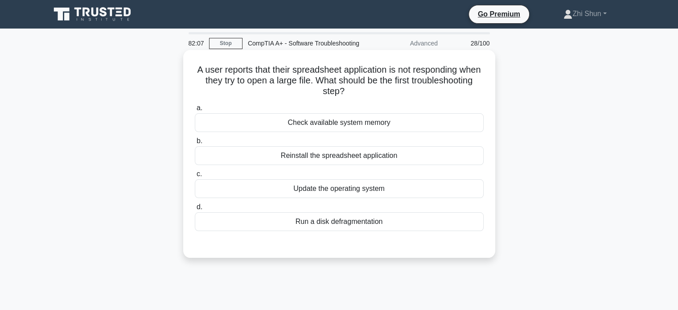
click at [351, 130] on div "Check available system memory" at bounding box center [339, 122] width 289 height 19
click at [195, 111] on input "a. Check available system memory" at bounding box center [195, 108] width 0 height 6
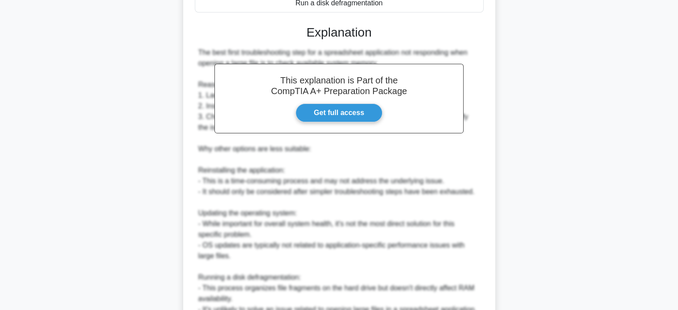
scroll to position [346, 0]
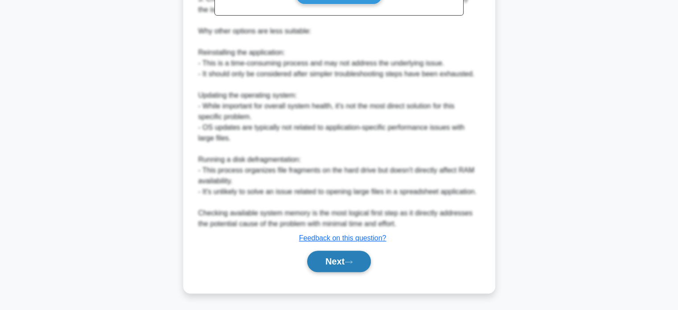
click at [332, 254] on button "Next" at bounding box center [339, 261] width 64 height 21
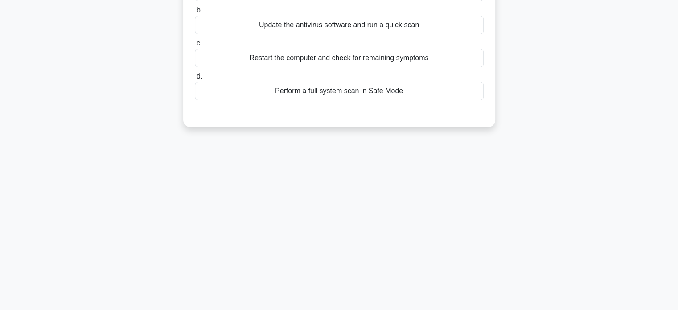
scroll to position [0, 0]
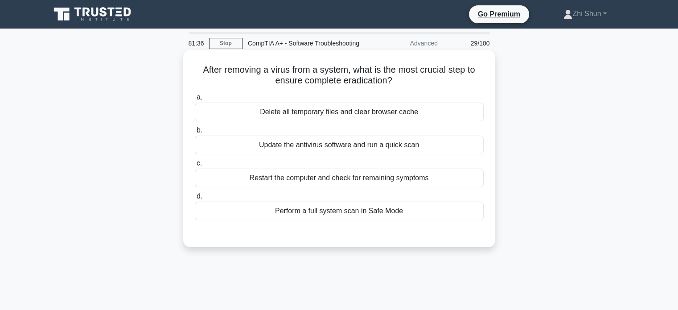
click at [346, 220] on div "Perform a full system scan in Safe Mode" at bounding box center [339, 211] width 289 height 19
click at [195, 199] on input "d. Perform a full system scan in Safe Mode" at bounding box center [195, 197] width 0 height 6
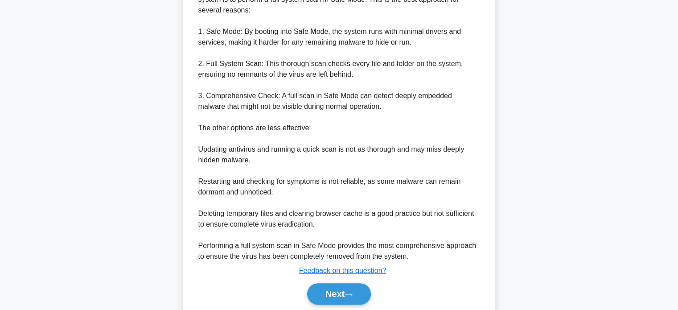
scroll to position [314, 0]
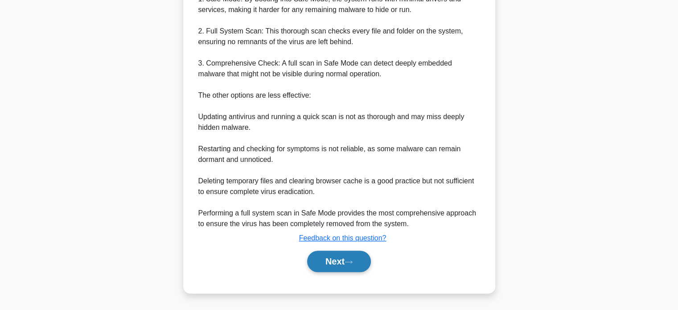
click at [345, 264] on button "Next" at bounding box center [339, 261] width 64 height 21
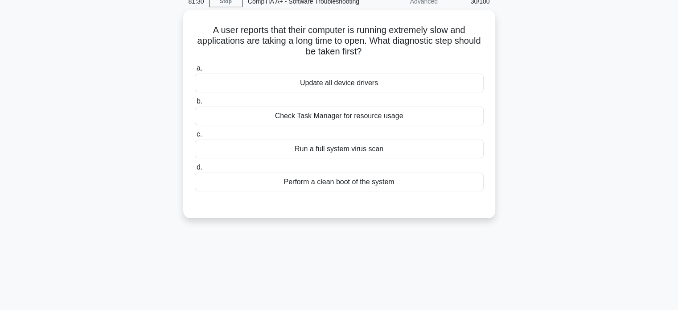
scroll to position [0, 0]
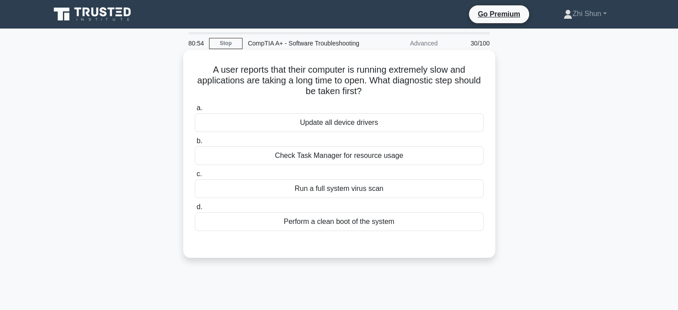
click at [298, 162] on div "Check Task Manager for resource usage" at bounding box center [339, 155] width 289 height 19
click at [195, 144] on input "b. Check Task Manager for resource usage" at bounding box center [195, 141] width 0 height 6
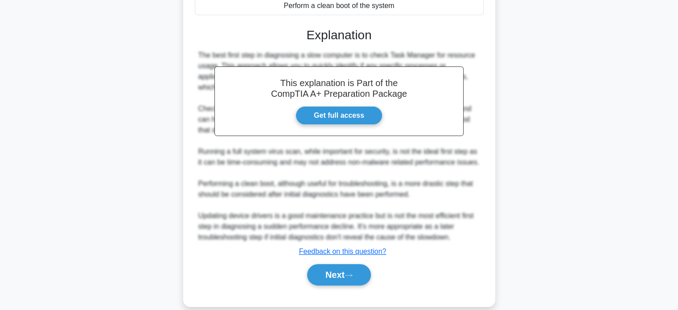
scroll to position [239, 0]
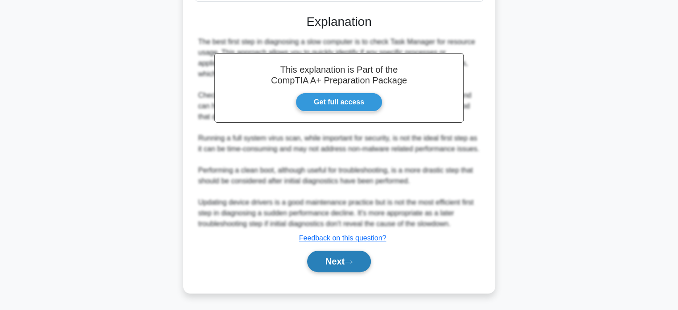
click at [355, 256] on button "Next" at bounding box center [339, 261] width 64 height 21
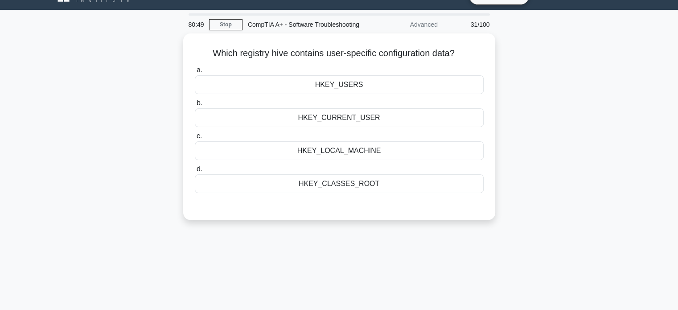
scroll to position [0, 0]
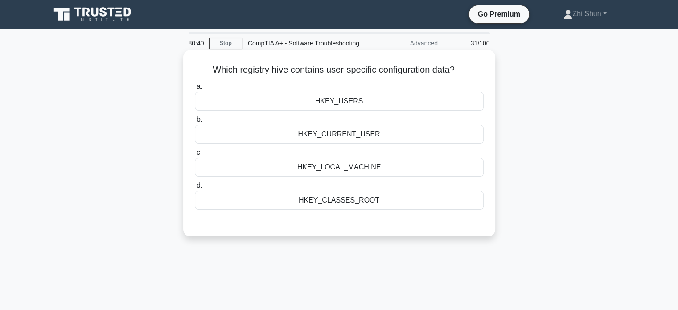
click at [355, 144] on div "HKEY_CURRENT_USER" at bounding box center [339, 134] width 289 height 19
click at [195, 123] on input "b. HKEY_CURRENT_USER" at bounding box center [195, 120] width 0 height 6
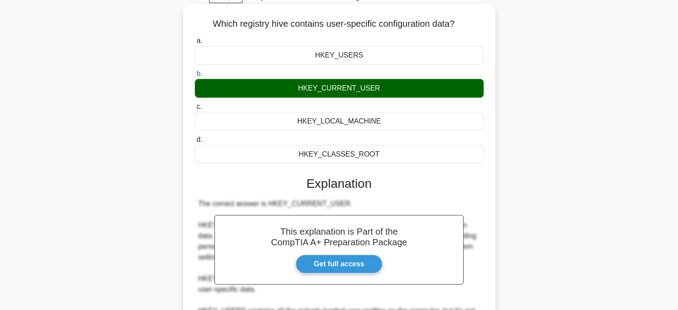
scroll to position [186, 0]
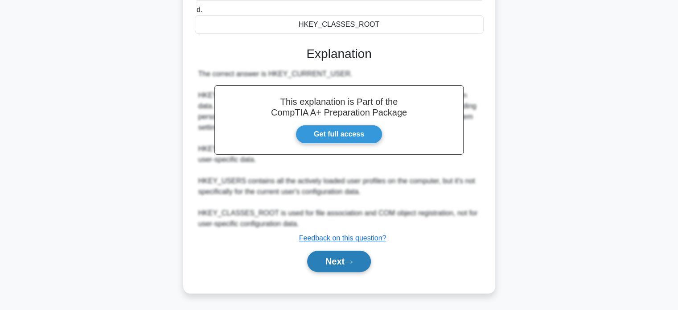
click at [333, 257] on button "Next" at bounding box center [339, 261] width 64 height 21
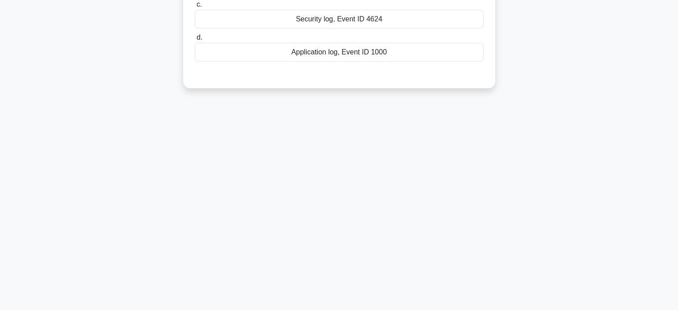
scroll to position [0, 0]
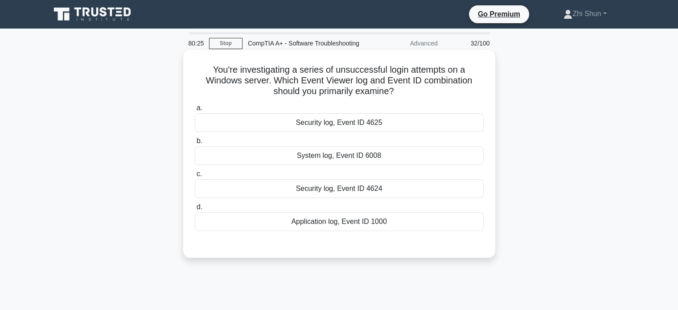
click at [369, 165] on div "System log, Event ID 6008" at bounding box center [339, 155] width 289 height 19
click at [195, 144] on input "b. System log, Event ID 6008" at bounding box center [195, 141] width 0 height 6
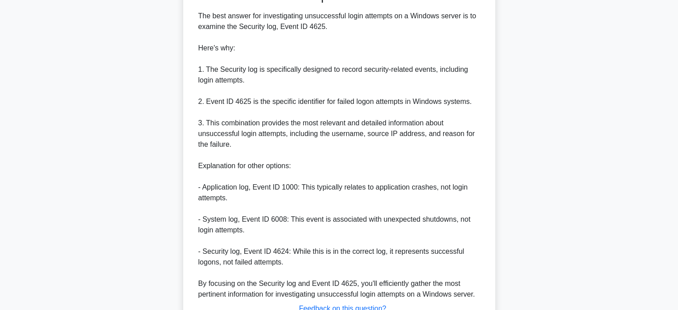
scroll to position [336, 0]
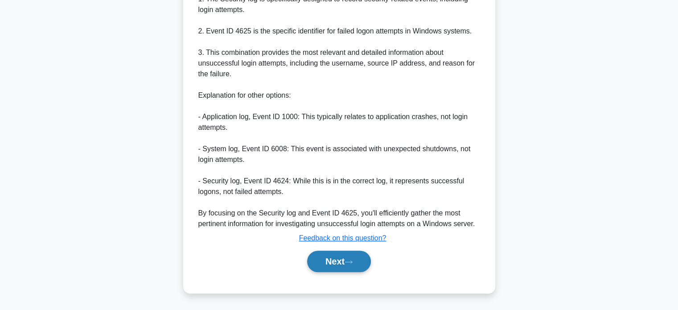
click at [330, 265] on button "Next" at bounding box center [339, 261] width 64 height 21
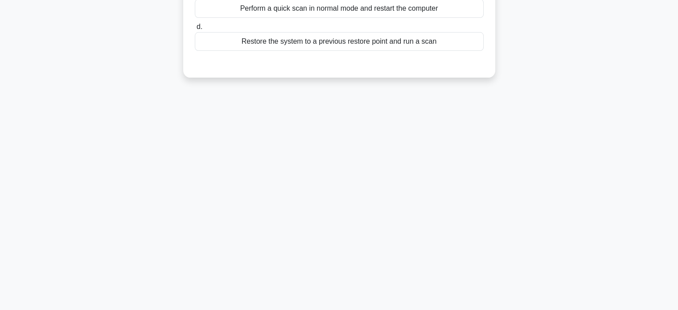
scroll to position [0, 0]
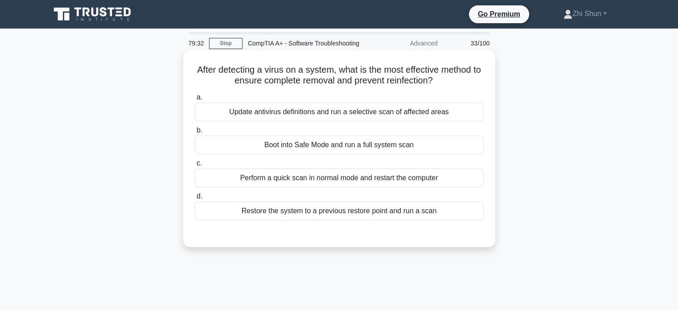
click at [407, 154] on div "Boot into Safe Mode and run a full system scan" at bounding box center [339, 145] width 289 height 19
click at [195, 133] on input "b. Boot into Safe Mode and run a full system scan" at bounding box center [195, 131] width 0 height 6
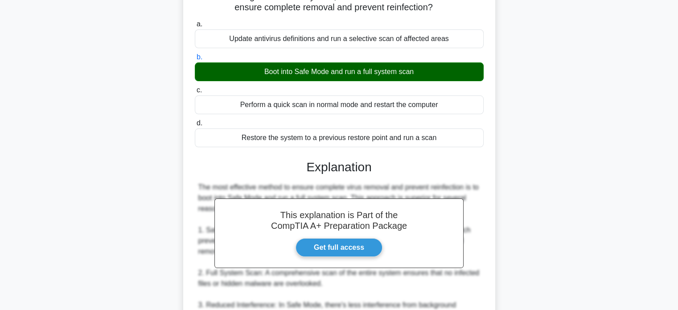
scroll to position [312, 0]
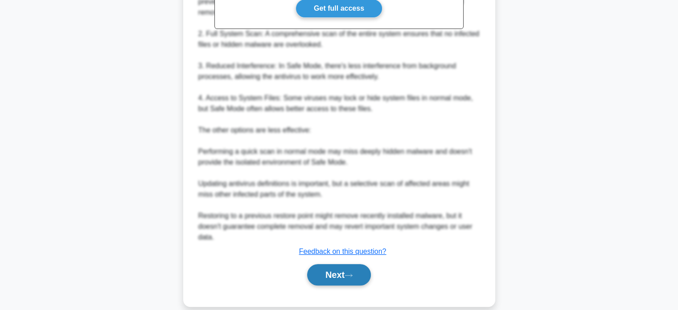
click at [318, 285] on button "Next" at bounding box center [339, 274] width 64 height 21
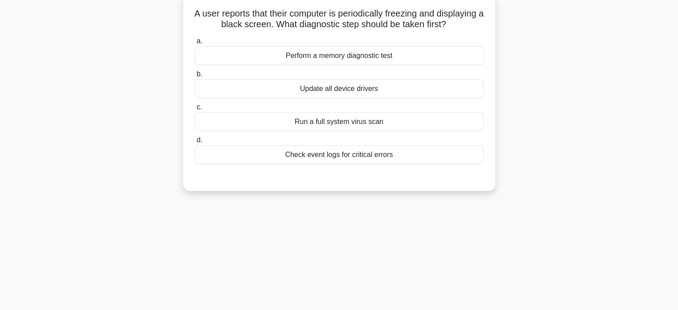
scroll to position [0, 0]
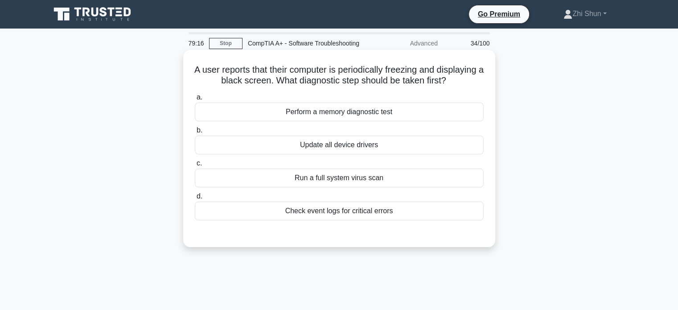
click at [343, 220] on div "Check event logs for critical errors" at bounding box center [339, 211] width 289 height 19
click at [195, 199] on input "d. Check event logs for critical errors" at bounding box center [195, 197] width 0 height 6
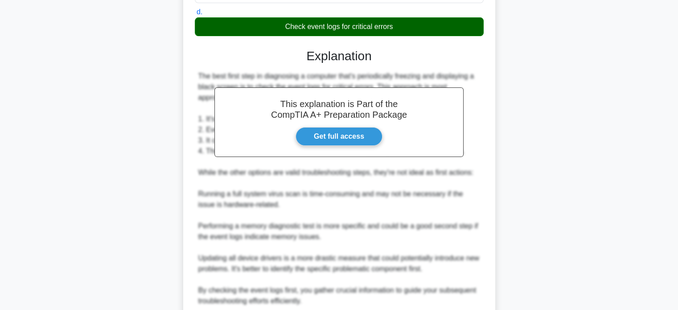
scroll to position [268, 0]
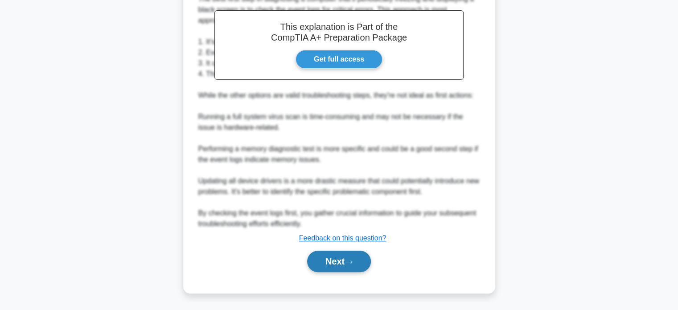
click at [349, 264] on icon at bounding box center [349, 262] width 8 height 5
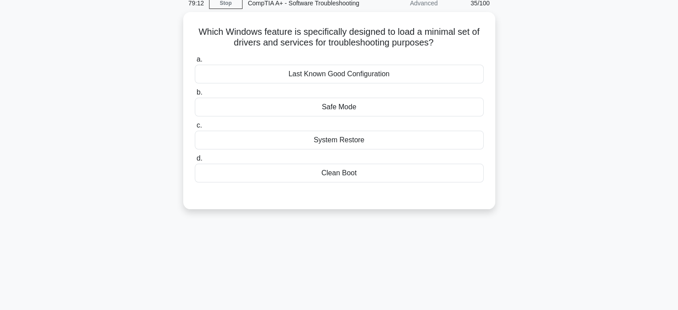
scroll to position [0, 0]
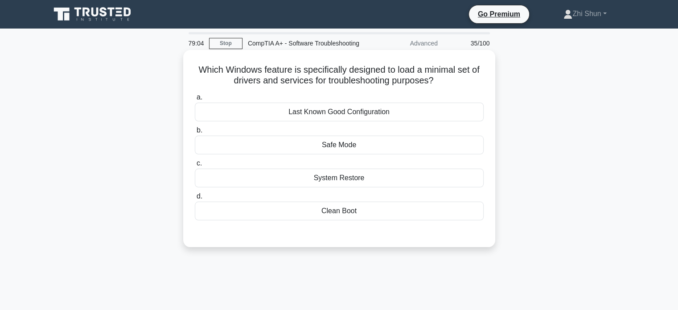
click at [359, 154] on div "Safe Mode" at bounding box center [339, 145] width 289 height 19
click at [195, 133] on input "b. Safe Mode" at bounding box center [195, 131] width 0 height 6
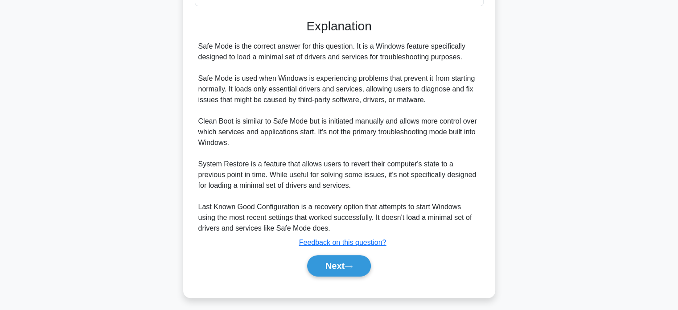
scroll to position [228, 0]
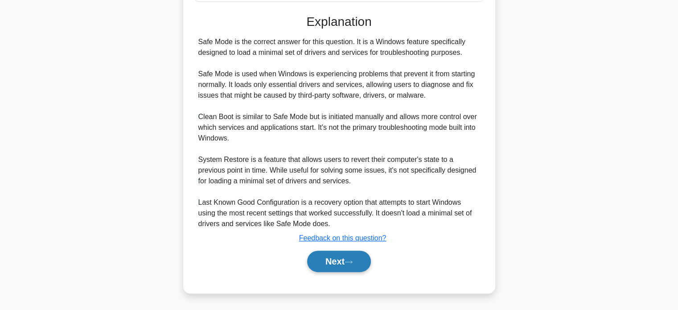
click at [348, 270] on button "Next" at bounding box center [339, 261] width 64 height 21
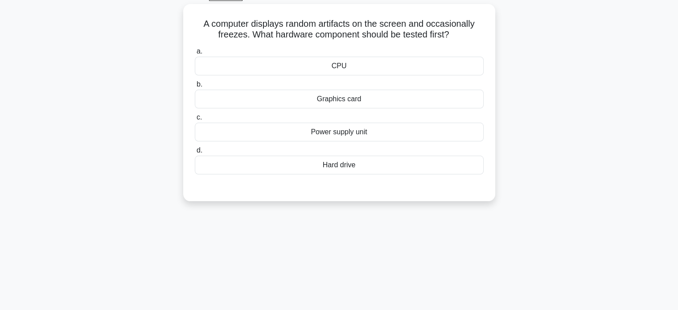
scroll to position [0, 0]
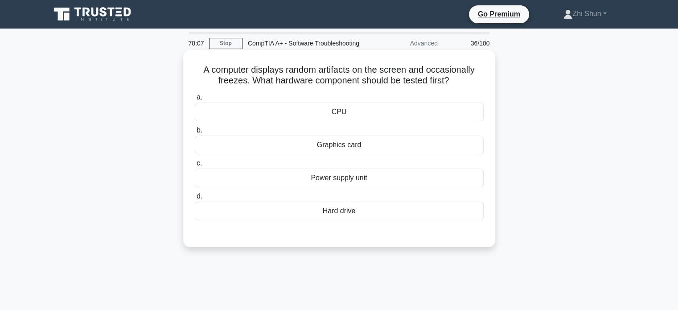
click at [354, 154] on div "Graphics card" at bounding box center [339, 145] width 289 height 19
click at [195, 133] on input "b. Graphics card" at bounding box center [195, 131] width 0 height 6
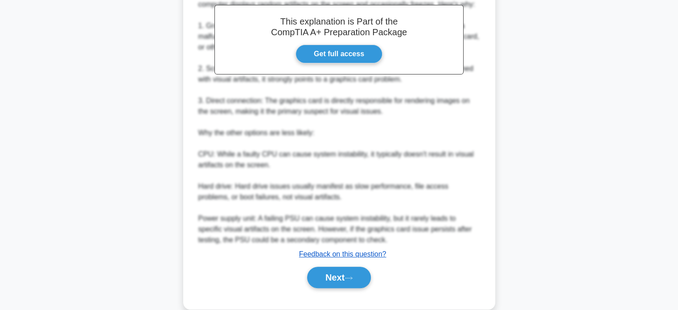
scroll to position [293, 0]
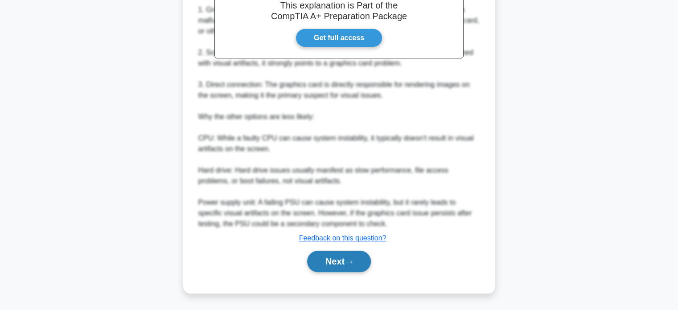
click at [329, 257] on button "Next" at bounding box center [339, 261] width 64 height 21
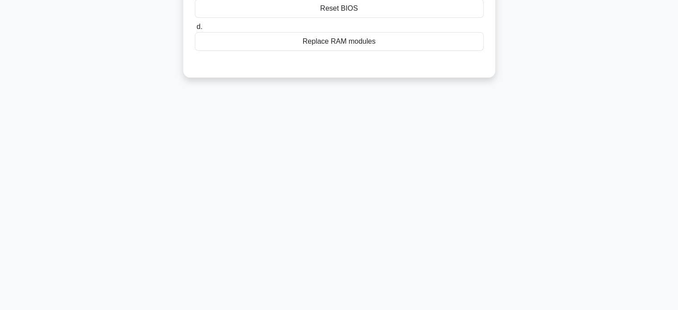
scroll to position [0, 0]
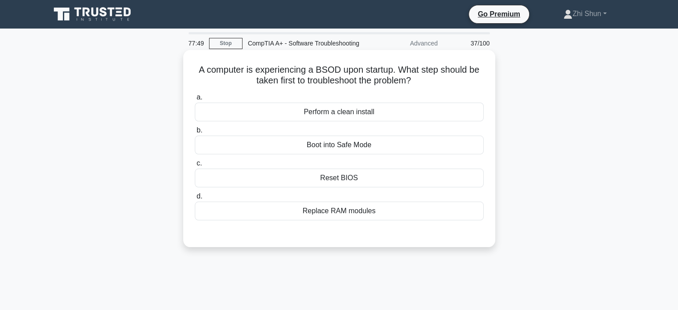
click at [366, 154] on div "Boot into Safe Mode" at bounding box center [339, 145] width 289 height 19
click at [195, 133] on input "b. Boot into Safe Mode" at bounding box center [195, 131] width 0 height 6
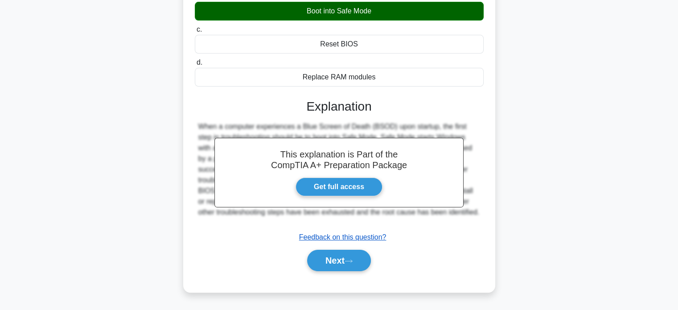
scroll to position [172, 0]
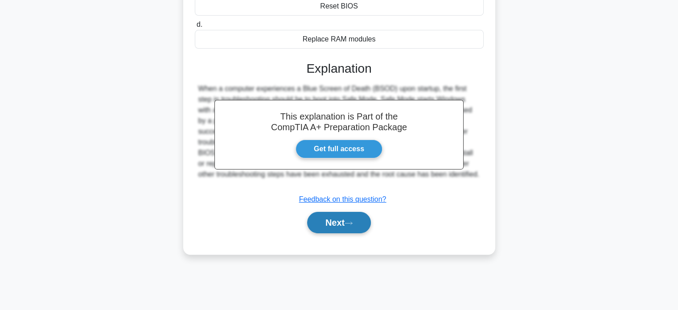
click at [338, 233] on button "Next" at bounding box center [339, 222] width 64 height 21
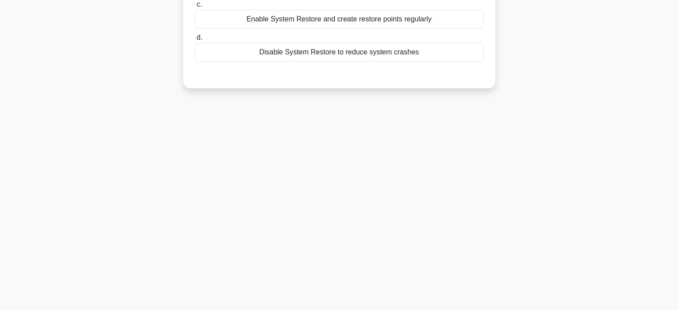
scroll to position [0, 0]
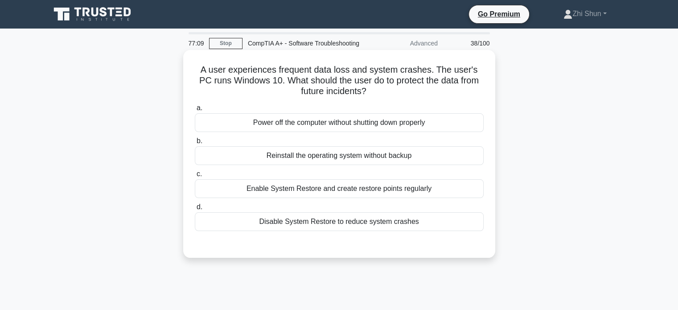
click at [401, 198] on div "Enable System Restore and create restore points regularly" at bounding box center [339, 188] width 289 height 19
click at [195, 177] on input "c. Enable System Restore and create restore points regularly" at bounding box center [195, 174] width 0 height 6
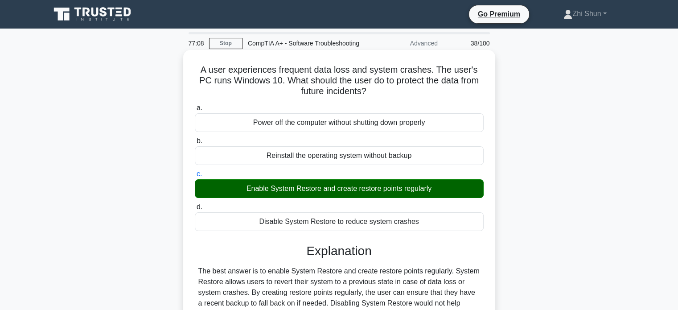
scroll to position [172, 0]
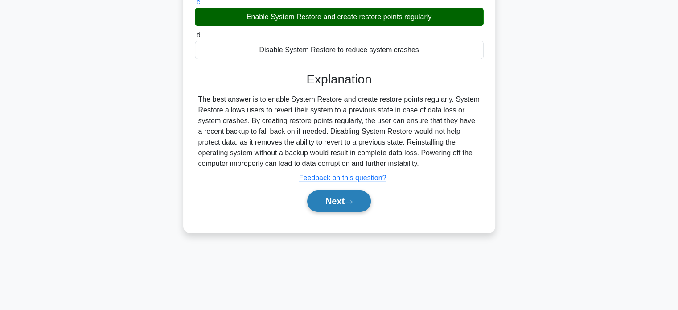
click at [341, 212] on button "Next" at bounding box center [339, 200] width 64 height 21
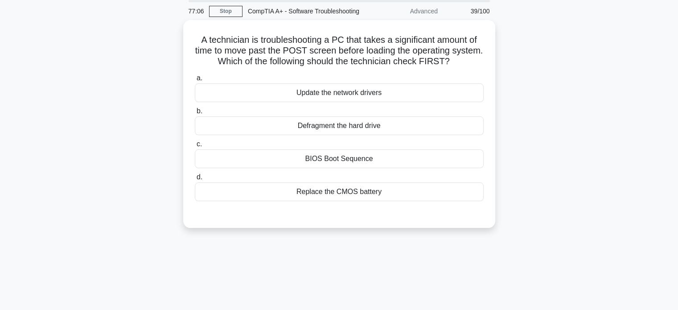
scroll to position [0, 0]
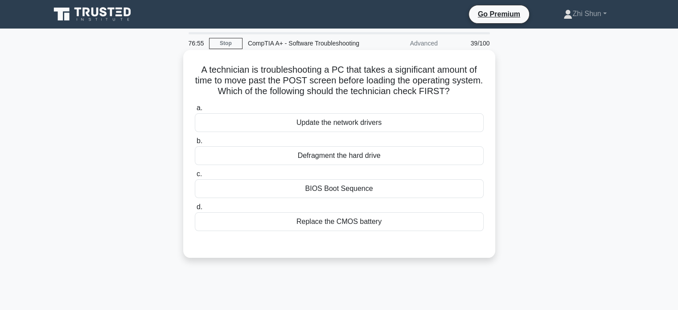
click at [368, 198] on div "BIOS Boot Sequence" at bounding box center [339, 188] width 289 height 19
click at [195, 177] on input "c. BIOS Boot Sequence" at bounding box center [195, 174] width 0 height 6
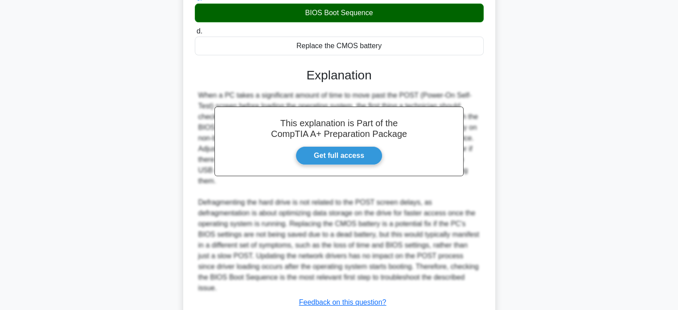
scroll to position [228, 0]
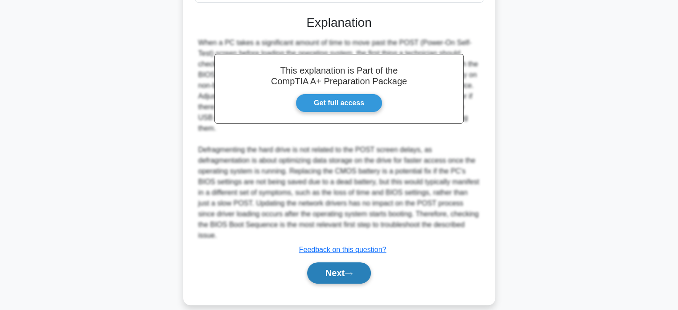
click at [350, 265] on button "Next" at bounding box center [339, 272] width 64 height 21
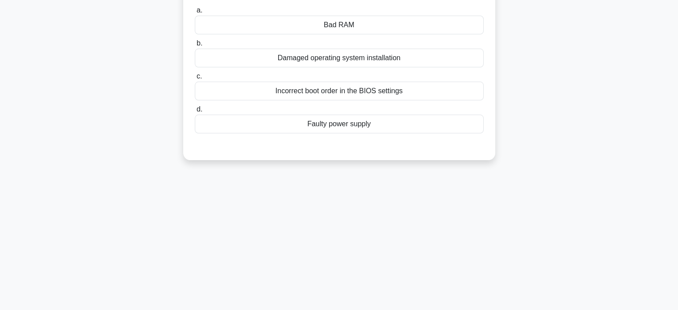
scroll to position [0, 0]
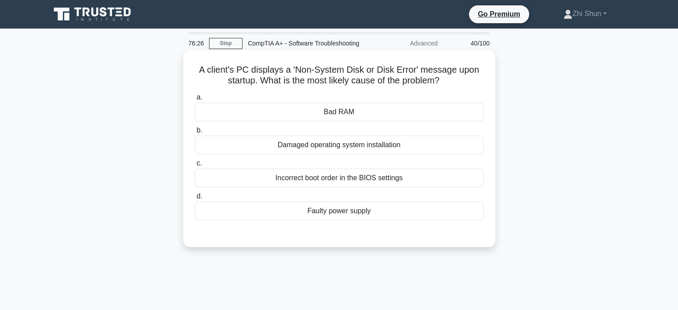
click at [396, 186] on div "Incorrect boot order in the BIOS settings" at bounding box center [339, 178] width 289 height 19
click at [195, 166] on input "c. Incorrect boot order in the BIOS settings" at bounding box center [195, 164] width 0 height 6
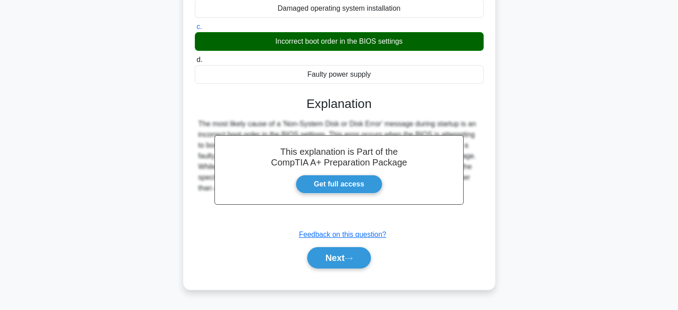
scroll to position [172, 0]
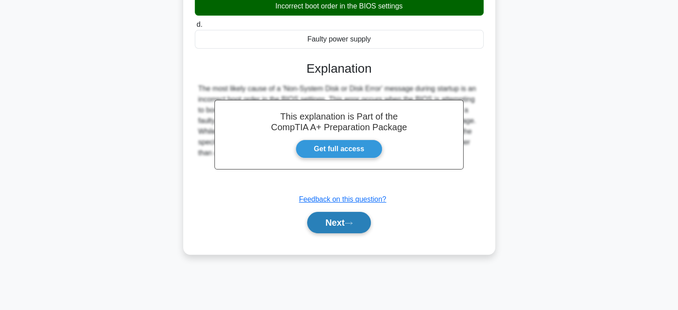
click at [334, 233] on button "Next" at bounding box center [339, 222] width 64 height 21
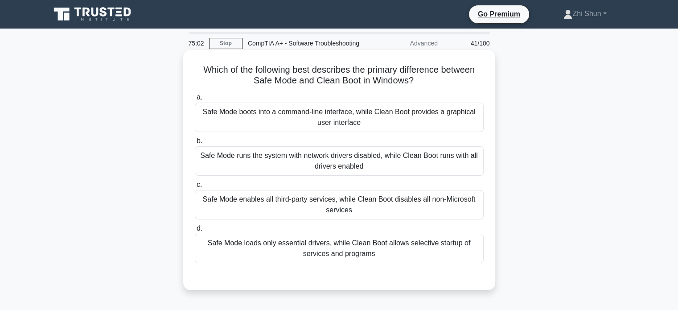
click at [395, 253] on div "Safe Mode loads only essential drivers, while Clean Boot allows selective start…" at bounding box center [339, 248] width 289 height 29
click at [195, 231] on input "d. Safe Mode loads only essential drivers, while Clean Boot allows selective st…" at bounding box center [195, 229] width 0 height 6
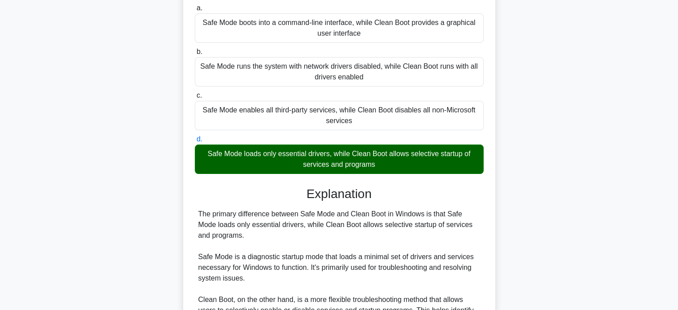
scroll to position [314, 0]
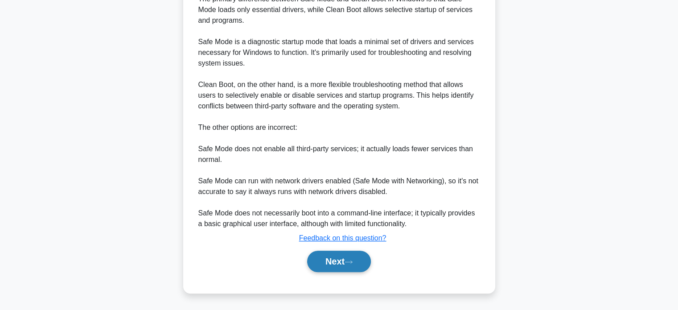
click at [330, 267] on button "Next" at bounding box center [339, 261] width 64 height 21
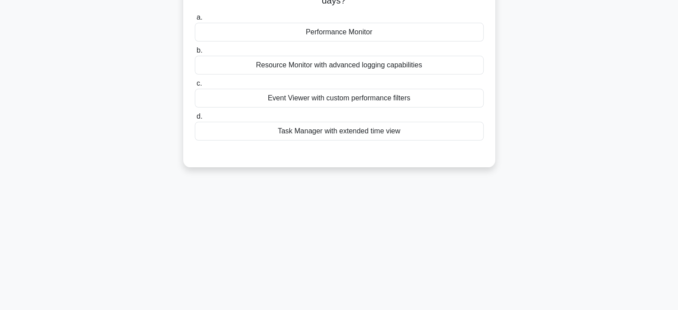
scroll to position [0, 0]
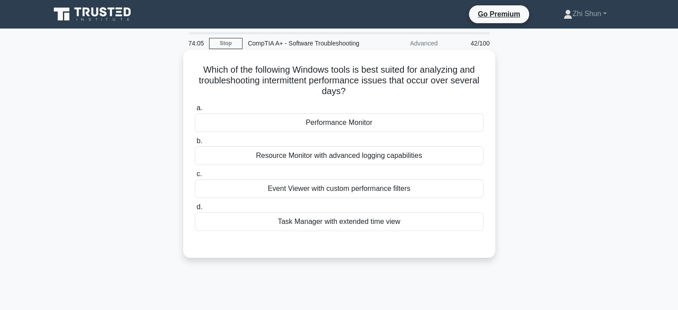
click at [321, 193] on div "Event Viewer with custom performance filters" at bounding box center [339, 188] width 289 height 19
click at [195, 177] on input "c. Event Viewer with custom performance filters" at bounding box center [195, 174] width 0 height 6
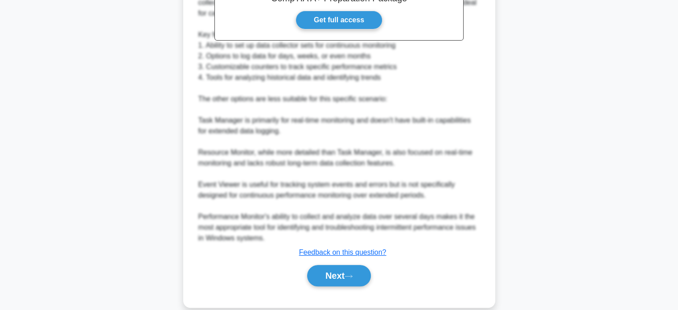
scroll to position [336, 0]
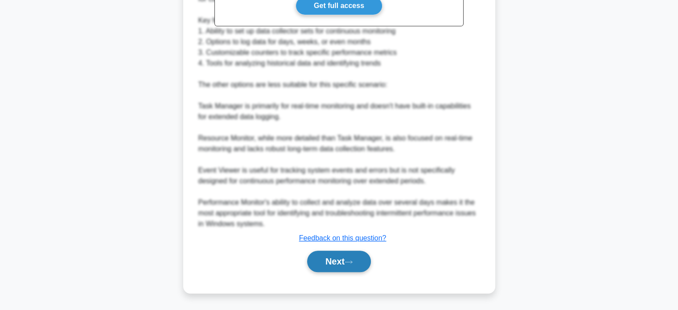
click at [325, 260] on button "Next" at bounding box center [339, 261] width 64 height 21
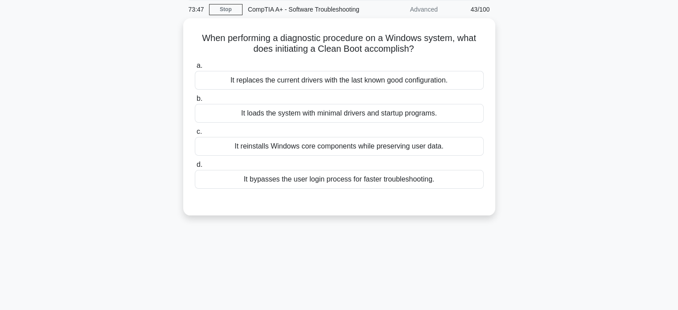
scroll to position [0, 0]
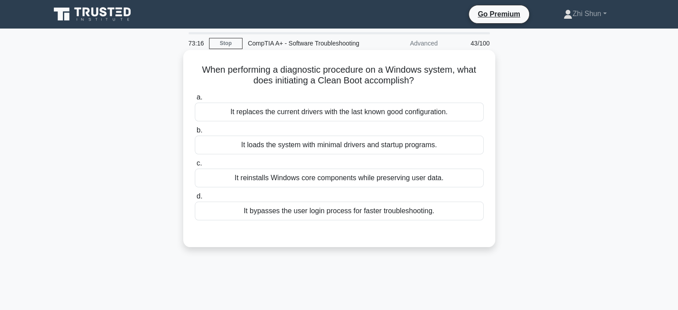
click at [381, 187] on div "It reinstalls Windows core components while preserving user data." at bounding box center [339, 178] width 289 height 19
click at [195, 166] on input "c. It reinstalls Windows core components while preserving user data." at bounding box center [195, 164] width 0 height 6
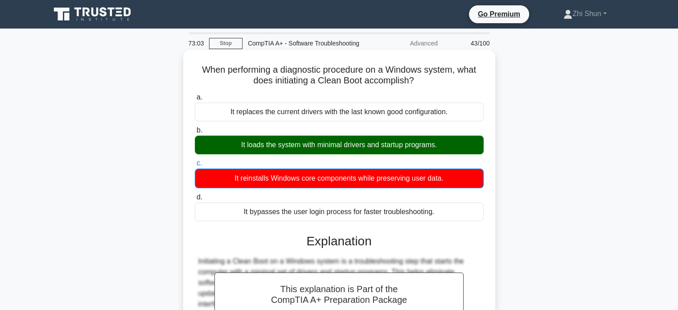
scroll to position [197, 0]
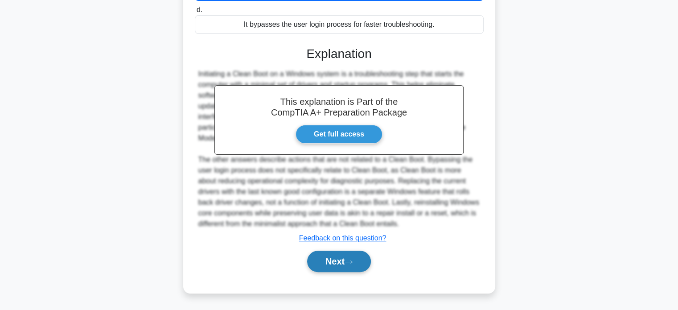
click at [340, 265] on button "Next" at bounding box center [339, 261] width 64 height 21
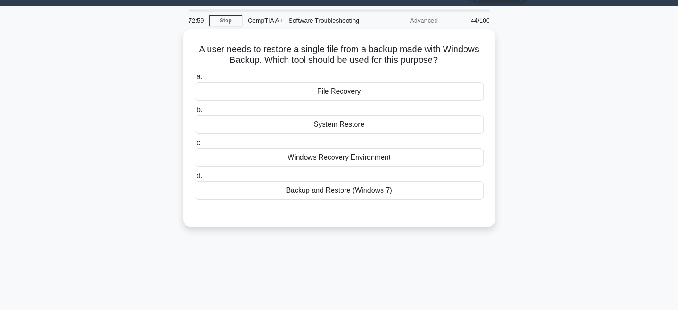
scroll to position [0, 0]
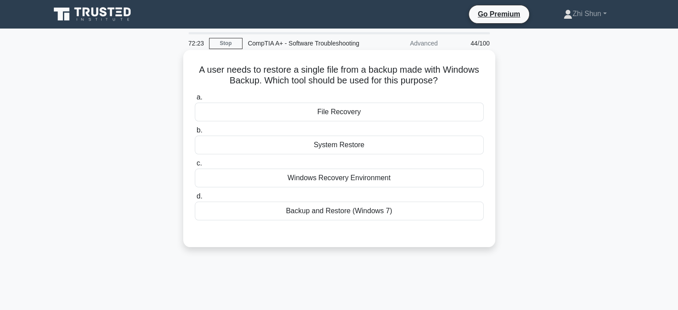
click at [348, 121] on div "File Recovery" at bounding box center [339, 112] width 289 height 19
click at [195, 100] on input "a. File Recovery" at bounding box center [195, 98] width 0 height 6
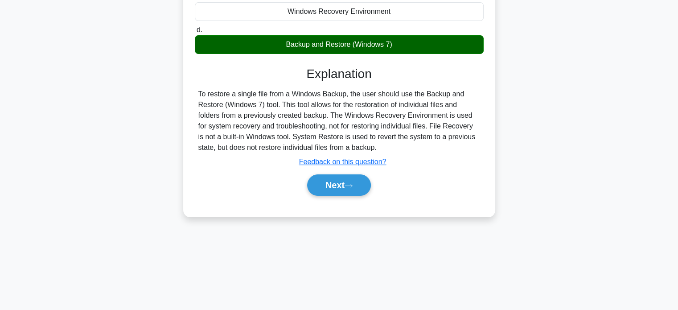
scroll to position [172, 0]
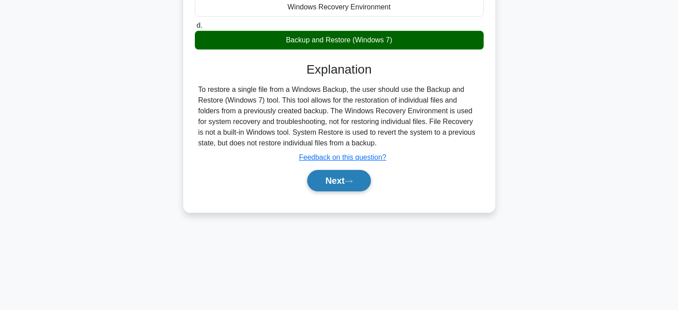
click at [339, 185] on button "Next" at bounding box center [339, 180] width 64 height 21
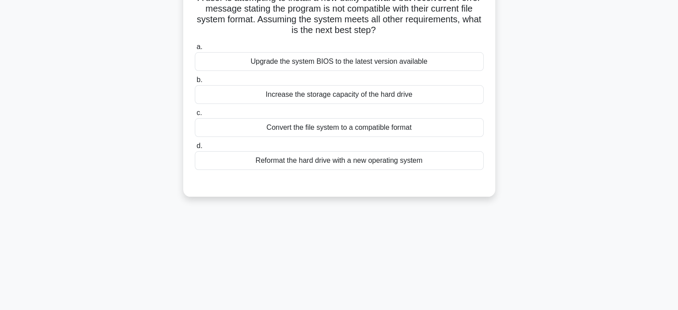
scroll to position [0, 0]
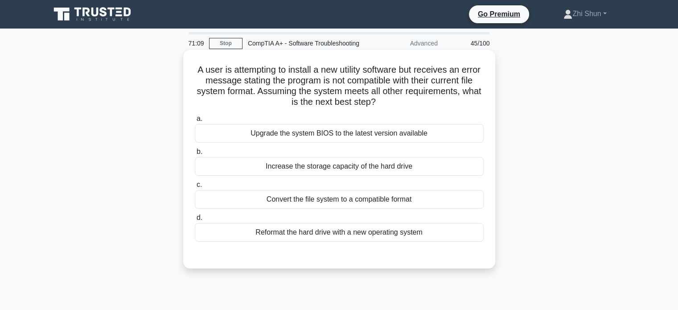
click at [348, 209] on div "Convert the file system to a compatible format" at bounding box center [339, 199] width 289 height 19
click at [195, 188] on input "c. Convert the file system to a compatible format" at bounding box center [195, 185] width 0 height 6
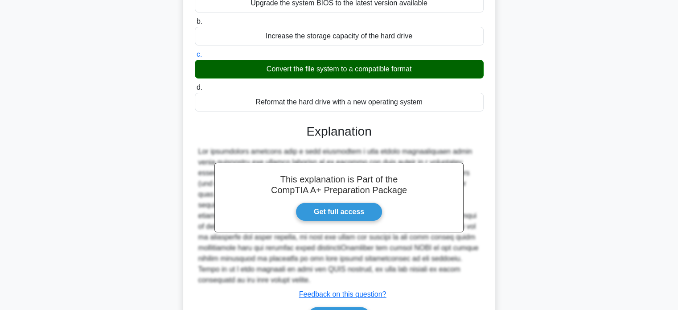
scroll to position [186, 0]
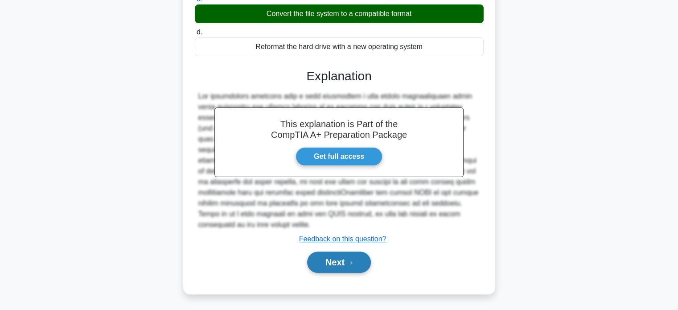
click at [335, 267] on button "Next" at bounding box center [339, 262] width 64 height 21
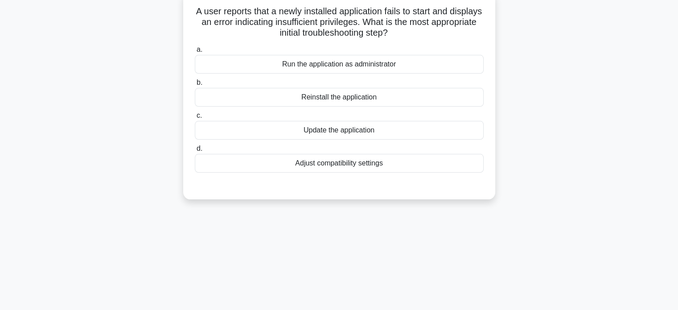
scroll to position [0, 0]
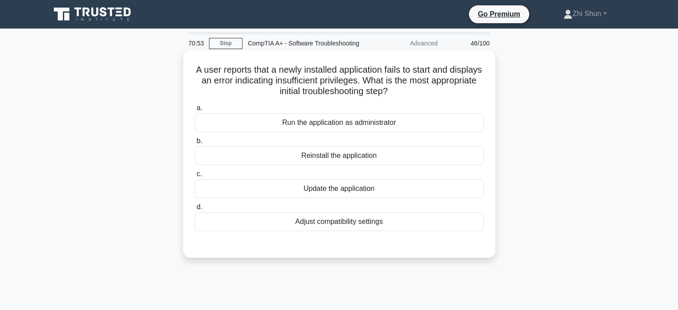
click at [339, 132] on div "Run the application as administrator" at bounding box center [339, 122] width 289 height 19
click at [195, 111] on input "a. Run the application as administrator" at bounding box center [195, 108] width 0 height 6
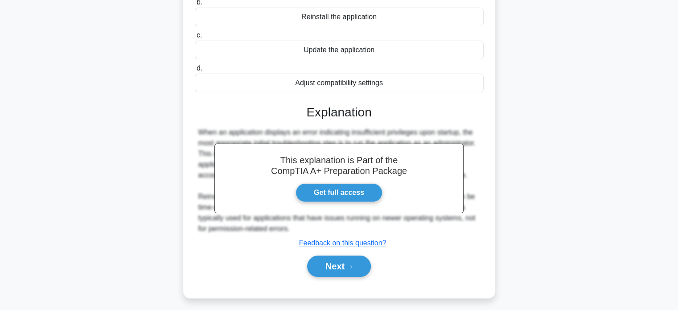
scroll to position [172, 0]
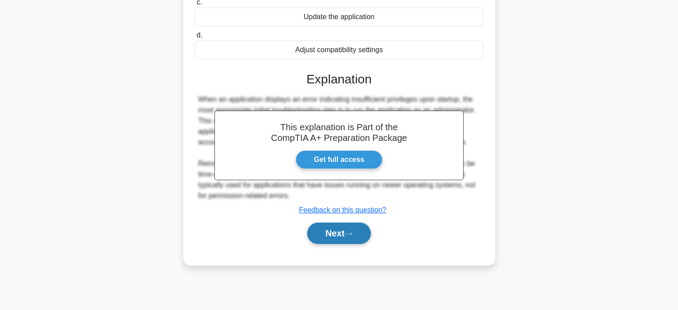
click at [334, 244] on button "Next" at bounding box center [339, 233] width 64 height 21
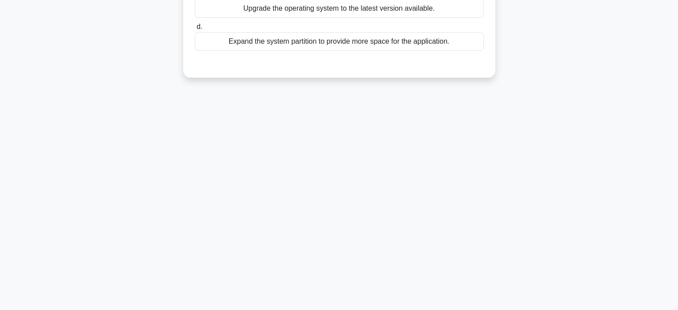
scroll to position [0, 0]
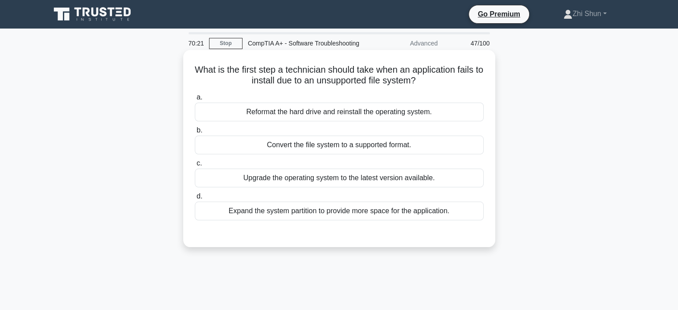
click at [335, 154] on div "Convert the file system to a supported format." at bounding box center [339, 145] width 289 height 19
click at [195, 133] on input "b. Convert the file system to a supported format." at bounding box center [195, 131] width 0 height 6
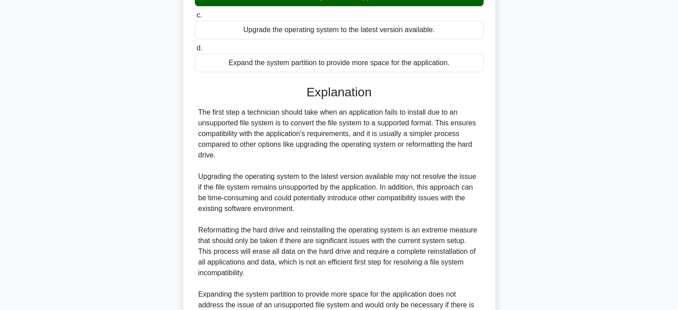
scroll to position [250, 0]
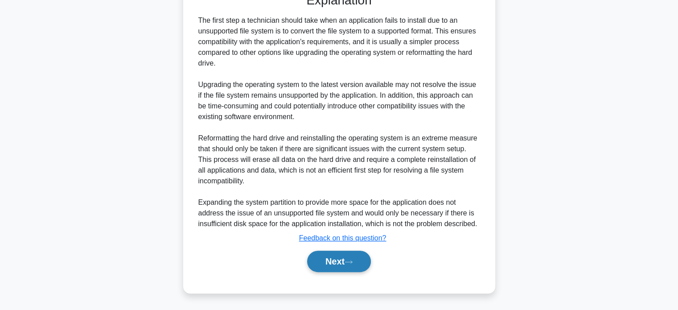
click at [340, 264] on button "Next" at bounding box center [339, 261] width 64 height 21
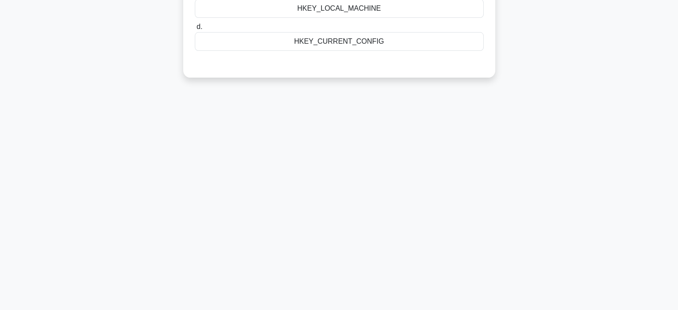
scroll to position [0, 0]
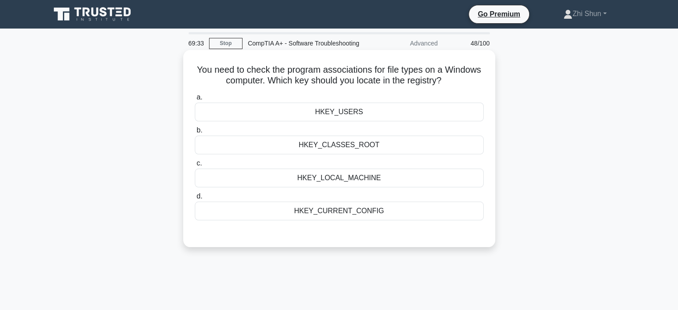
click at [299, 219] on div "HKEY_CURRENT_CONFIG" at bounding box center [339, 211] width 289 height 19
click at [195, 199] on input "d. HKEY_CURRENT_CONFIG" at bounding box center [195, 197] width 0 height 6
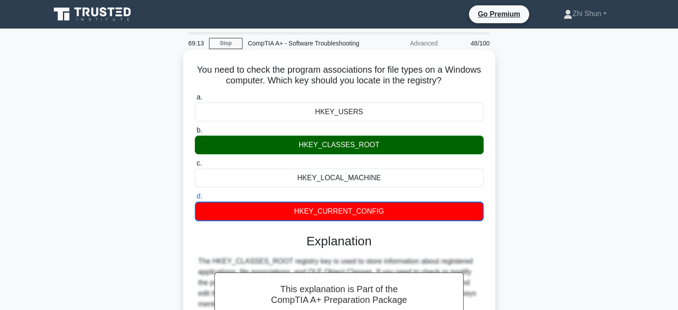
scroll to position [172, 0]
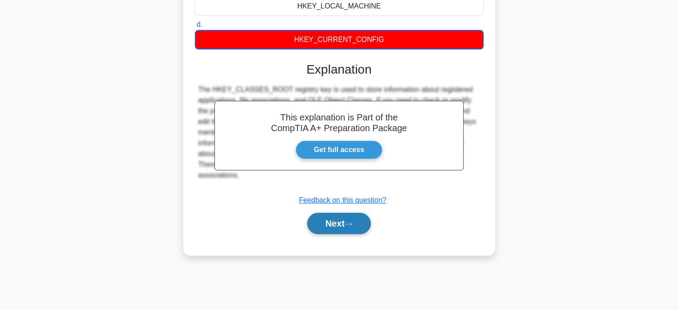
click at [323, 234] on button "Next" at bounding box center [339, 223] width 64 height 21
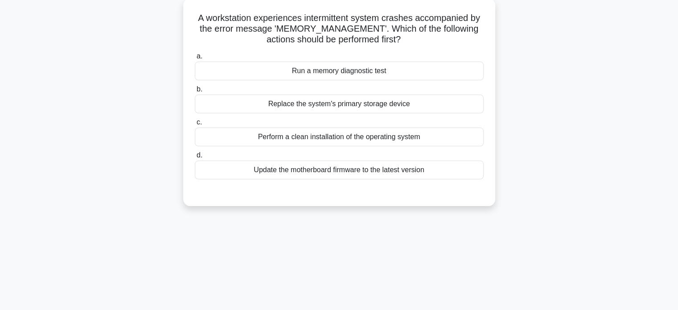
scroll to position [0, 0]
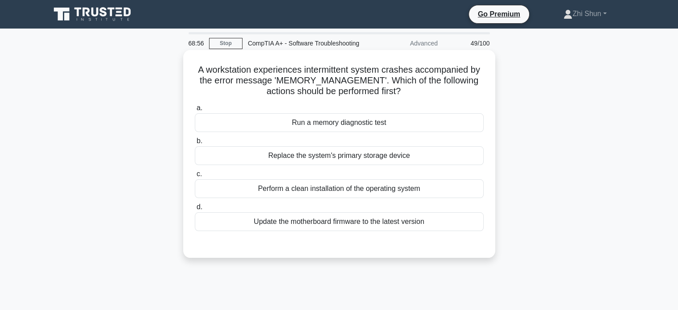
click at [384, 132] on div "Run a memory diagnostic test" at bounding box center [339, 122] width 289 height 19
click at [195, 111] on input "a. Run a memory diagnostic test" at bounding box center [195, 108] width 0 height 6
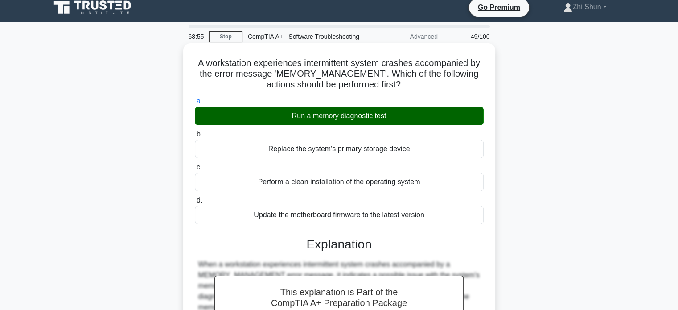
scroll to position [218, 0]
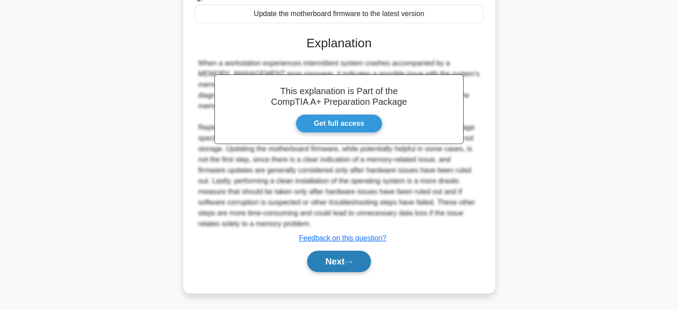
click at [362, 255] on button "Next" at bounding box center [339, 261] width 64 height 21
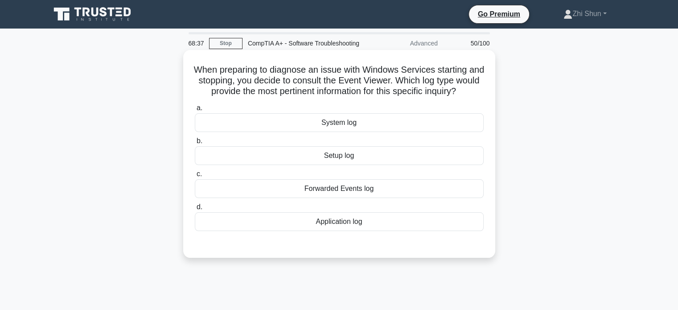
click at [334, 132] on div "System log" at bounding box center [339, 122] width 289 height 19
click at [195, 111] on input "a. System log" at bounding box center [195, 108] width 0 height 6
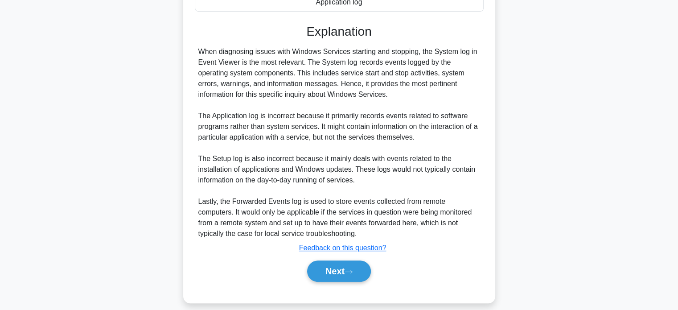
scroll to position [250, 0]
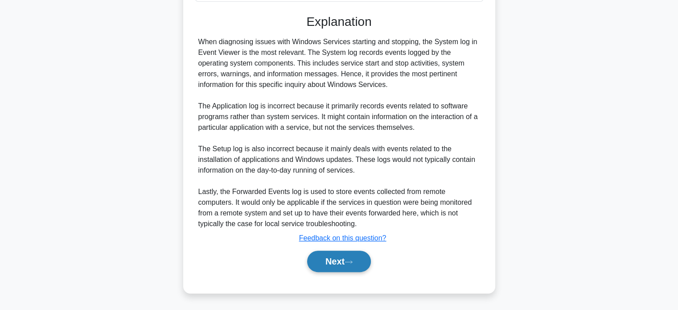
click at [358, 257] on button "Next" at bounding box center [339, 261] width 64 height 21
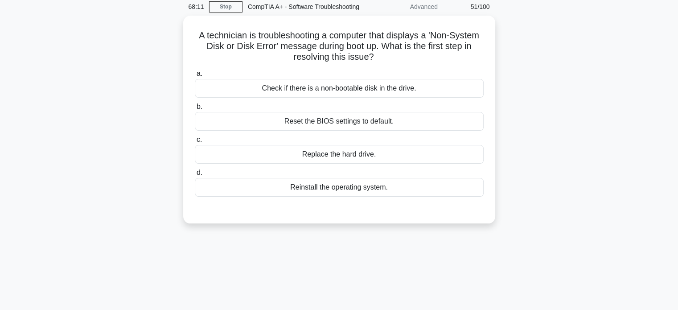
scroll to position [0, 0]
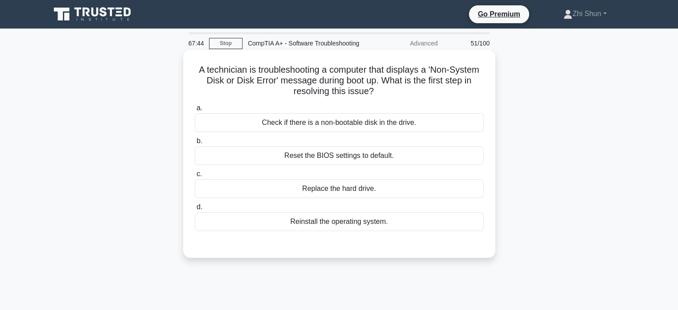
click at [414, 132] on div "Check if there is a non-bootable disk in the drive." at bounding box center [339, 122] width 289 height 19
click at [195, 111] on input "a. Check if there is a non-bootable disk in the drive." at bounding box center [195, 108] width 0 height 6
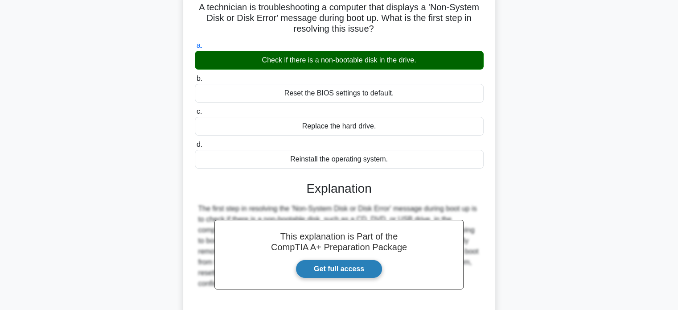
scroll to position [172, 0]
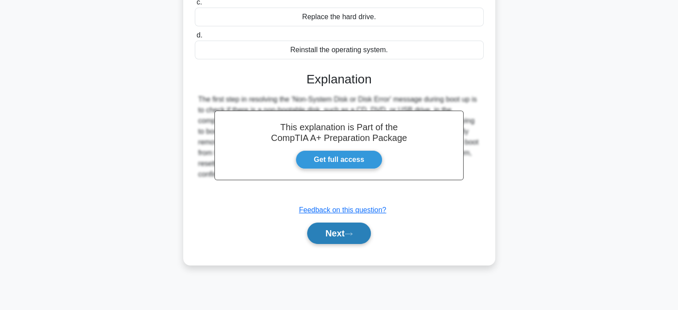
click at [352, 233] on button "Next" at bounding box center [339, 233] width 64 height 21
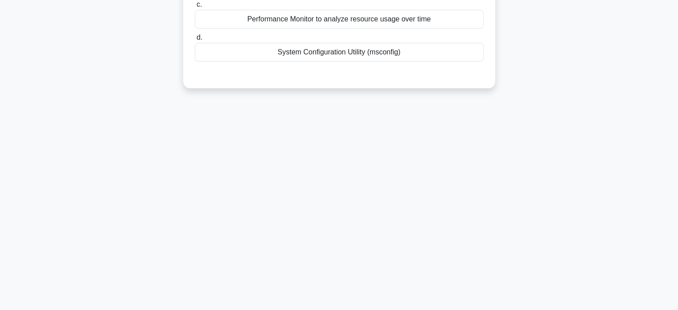
scroll to position [0, 0]
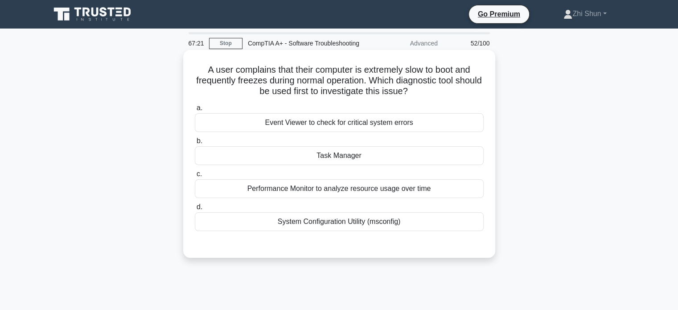
click at [435, 198] on div "Performance Monitor to analyze resource usage over time" at bounding box center [339, 188] width 289 height 19
click at [195, 177] on input "c. Performance Monitor to analyze resource usage over time" at bounding box center [195, 174] width 0 height 6
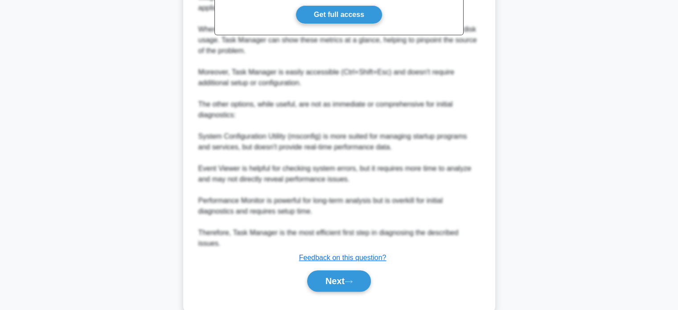
scroll to position [336, 0]
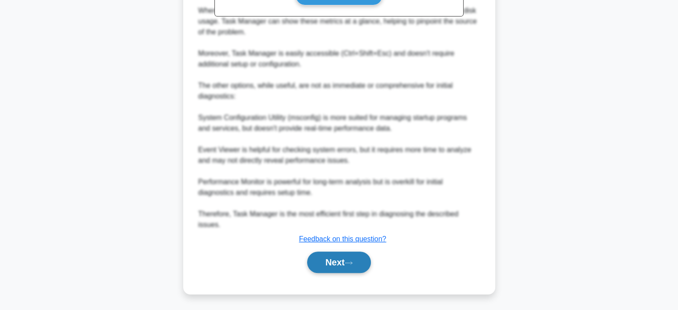
click at [344, 257] on button "Next" at bounding box center [339, 262] width 64 height 21
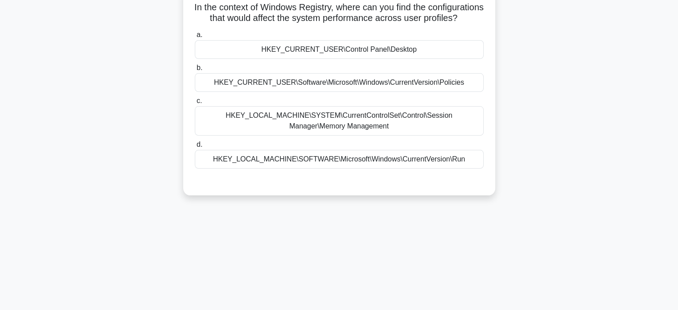
scroll to position [0, 0]
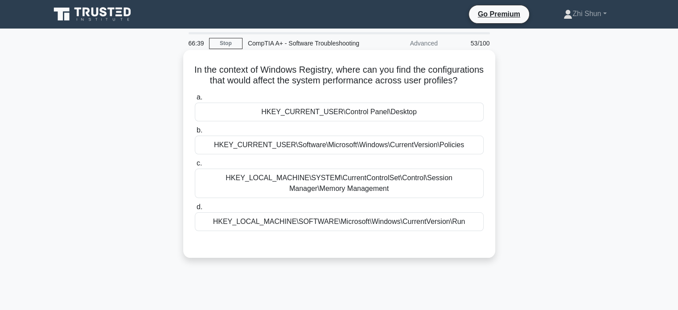
click at [400, 198] on div "HKEY_LOCAL_MACHINE\SYSTEM\CurrentControlSet\Control\Session Manager\Memory Mana…" at bounding box center [339, 183] width 289 height 29
click at [195, 166] on input "c. HKEY_LOCAL_MACHINE\SYSTEM\CurrentControlSet\Control\Session Manager\Memory M…" at bounding box center [195, 164] width 0 height 6
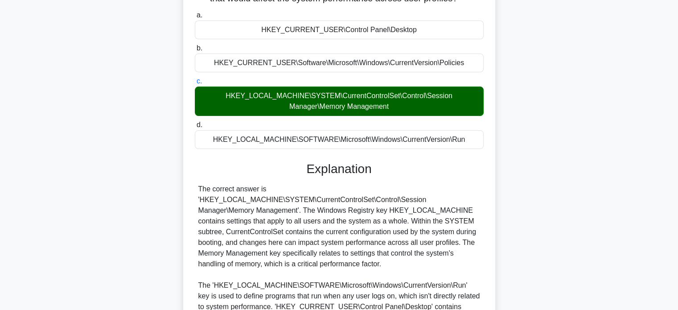
scroll to position [223, 0]
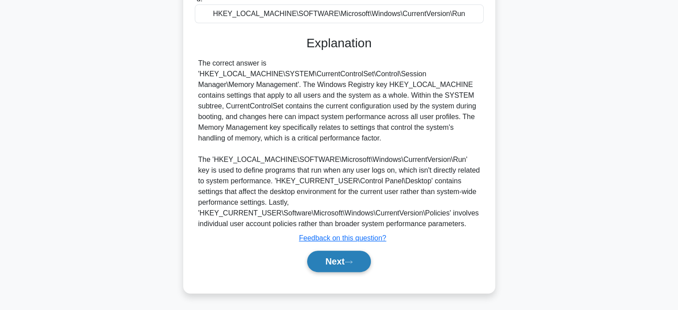
click at [339, 262] on button "Next" at bounding box center [339, 261] width 64 height 21
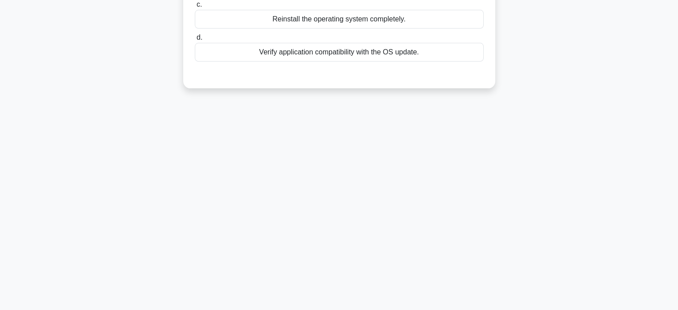
scroll to position [0, 0]
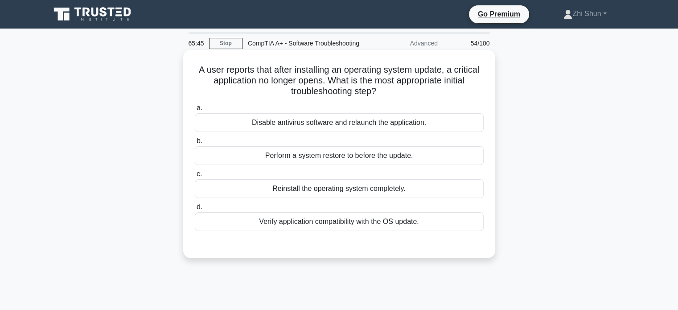
click at [376, 231] on div "Verify application compatibility with the OS update." at bounding box center [339, 221] width 289 height 19
click at [195, 210] on input "d. Verify application compatibility with the OS update." at bounding box center [195, 207] width 0 height 6
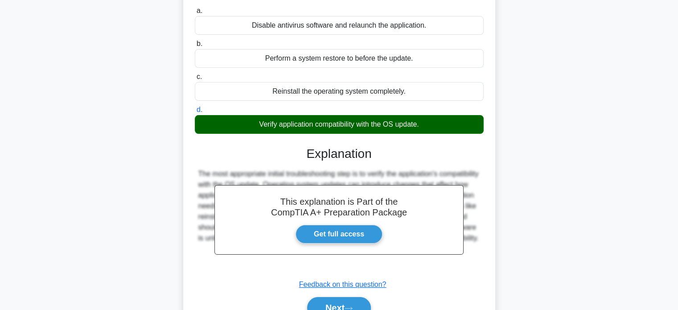
scroll to position [172, 0]
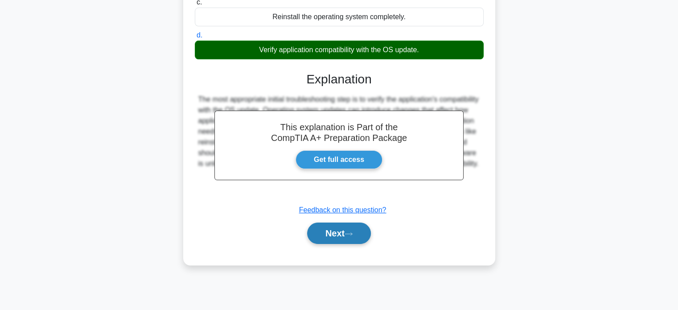
click at [359, 244] on button "Next" at bounding box center [339, 233] width 64 height 21
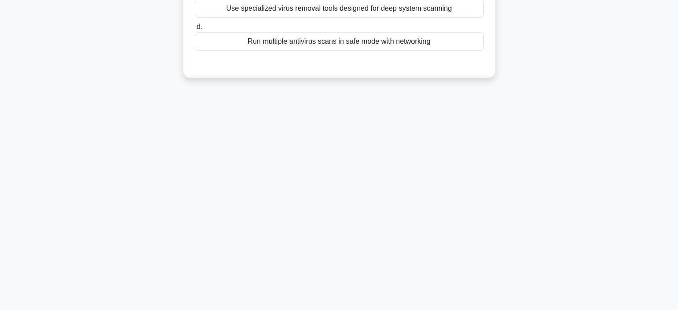
scroll to position [0, 0]
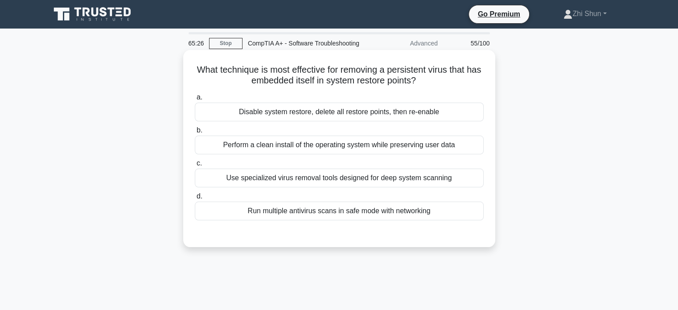
click at [385, 187] on div "Use specialized virus removal tools designed for deep system scanning" at bounding box center [339, 178] width 289 height 19
click at [195, 166] on input "c. Use specialized virus removal tools designed for deep system scanning" at bounding box center [195, 164] width 0 height 6
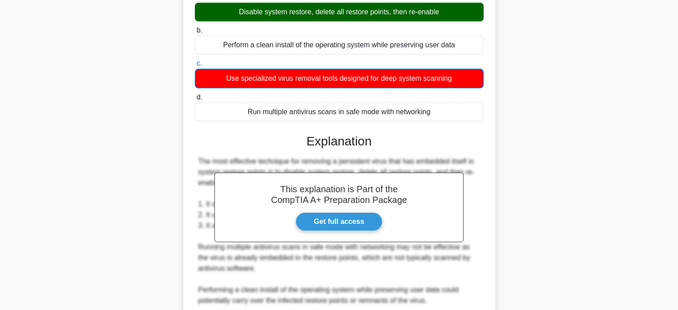
scroll to position [261, 0]
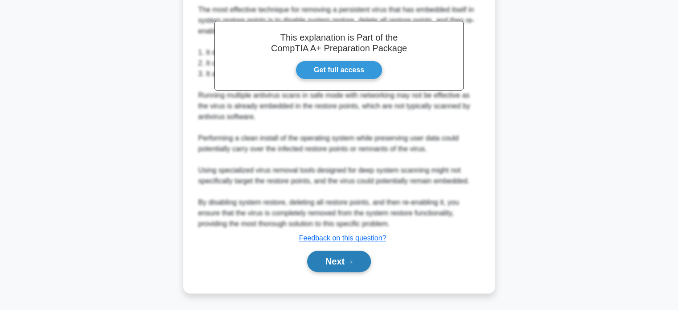
click at [342, 264] on button "Next" at bounding box center [339, 261] width 64 height 21
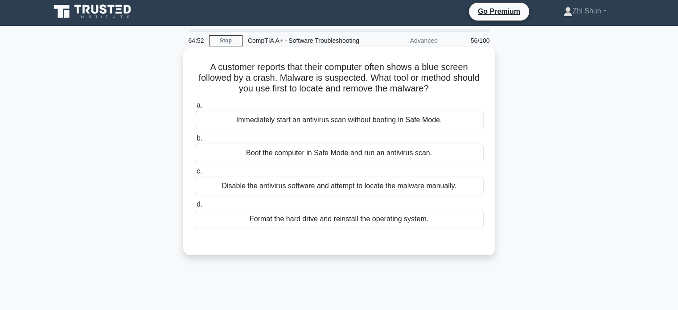
scroll to position [0, 0]
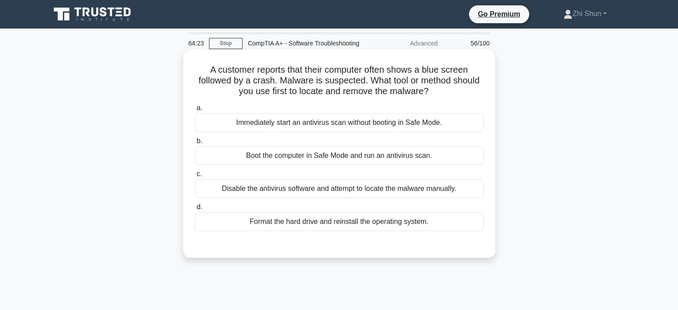
click at [396, 165] on div "Boot the computer in Safe Mode and run an antivirus scan." at bounding box center [339, 155] width 289 height 19
click at [195, 144] on input "b. Boot the computer in Safe Mode and run an antivirus scan." at bounding box center [195, 141] width 0 height 6
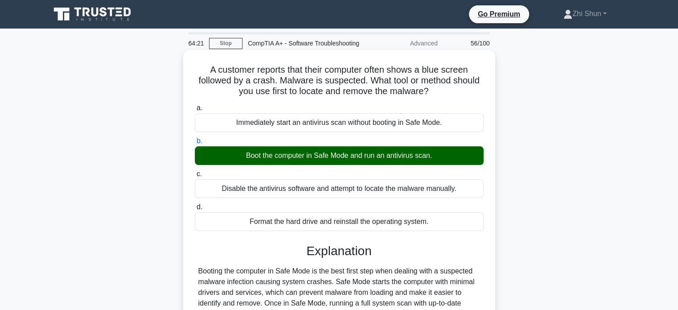
scroll to position [172, 0]
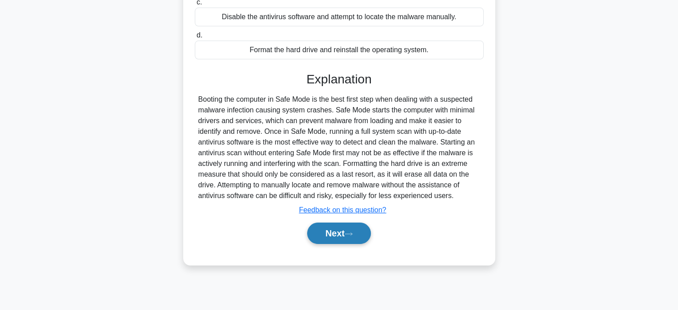
click at [360, 239] on button "Next" at bounding box center [339, 233] width 64 height 21
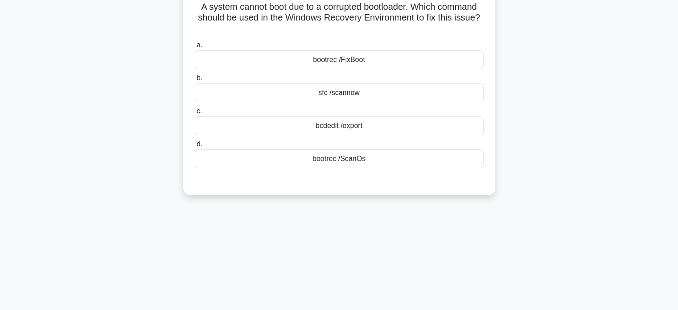
scroll to position [0, 0]
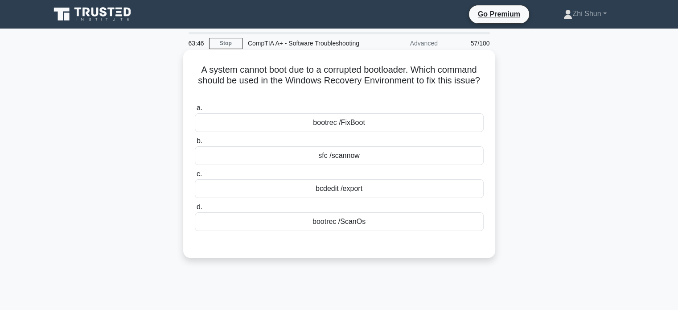
click at [394, 132] on div "bootrec /FixBoot" at bounding box center [339, 122] width 289 height 19
click at [195, 111] on input "a. bootrec /FixBoot" at bounding box center [195, 108] width 0 height 6
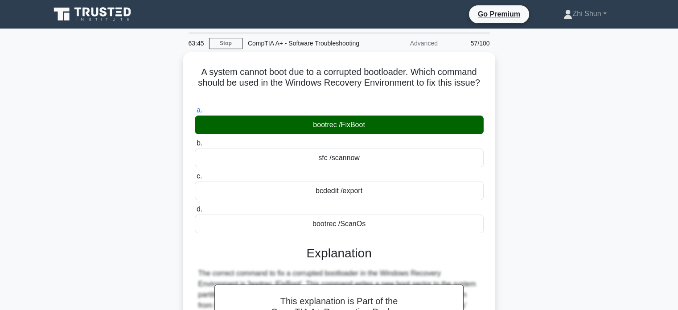
scroll to position [172, 0]
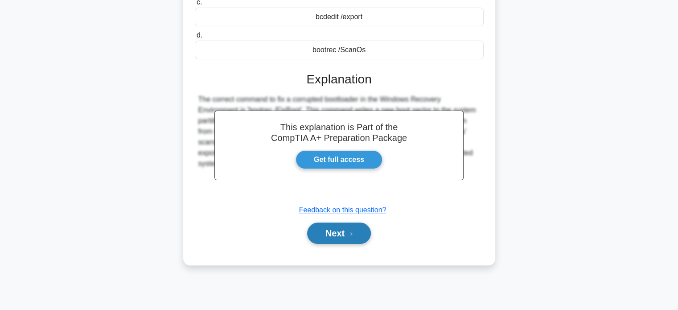
click at [349, 240] on button "Next" at bounding box center [339, 233] width 64 height 21
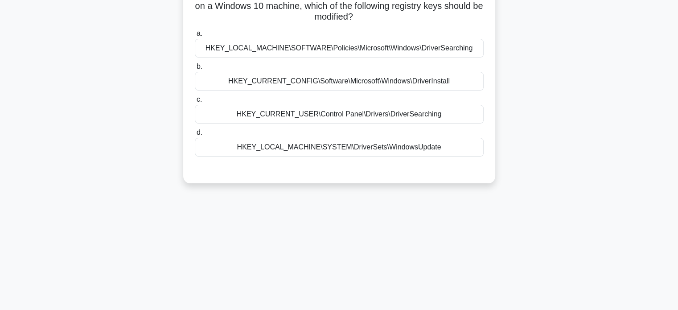
scroll to position [0, 0]
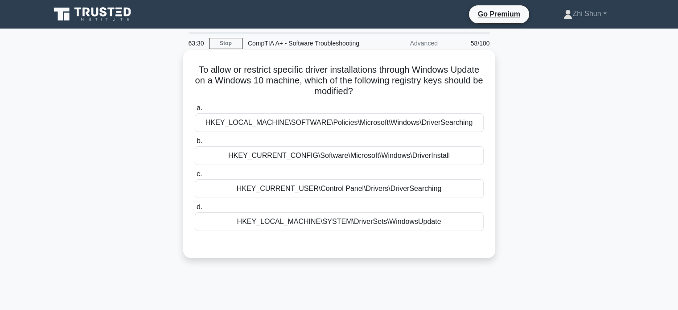
click at [419, 160] on div "HKEY_CURRENT_CONFIG\Software\Microsoft\Windows\DriverInstall" at bounding box center [339, 155] width 289 height 19
click at [195, 144] on input "b. HKEY_CURRENT_CONFIG\Software\Microsoft\Windows\DriverInstall" at bounding box center [195, 141] width 0 height 6
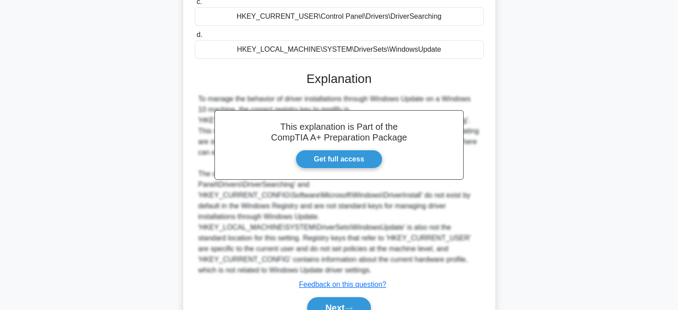
scroll to position [229, 0]
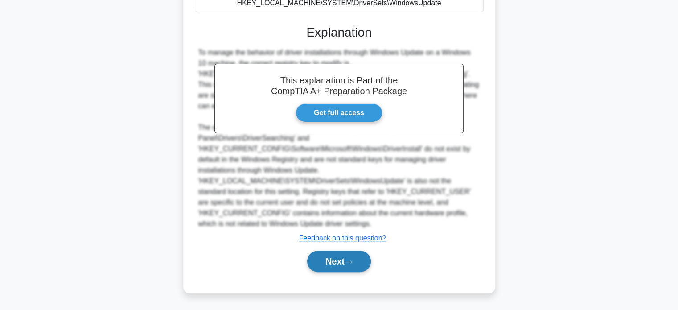
click at [353, 260] on icon at bounding box center [349, 262] width 8 height 5
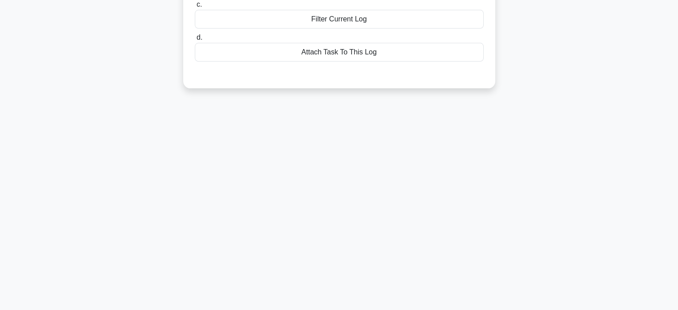
scroll to position [0, 0]
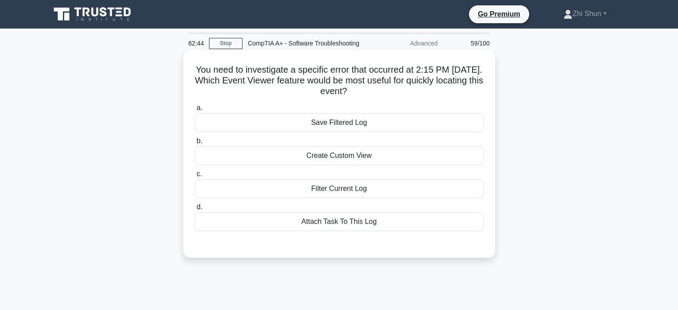
click at [375, 165] on div "Create Custom View" at bounding box center [339, 155] width 289 height 19
click at [195, 144] on input "b. Create Custom View" at bounding box center [195, 141] width 0 height 6
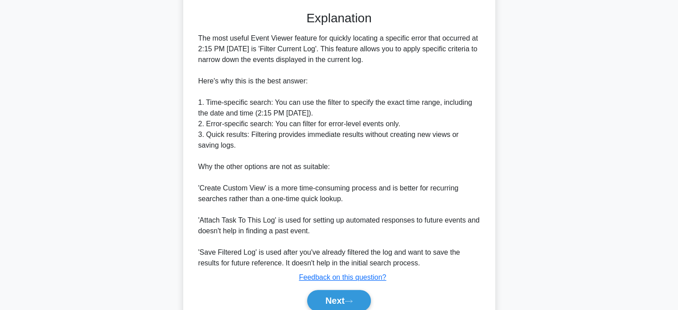
scroll to position [283, 0]
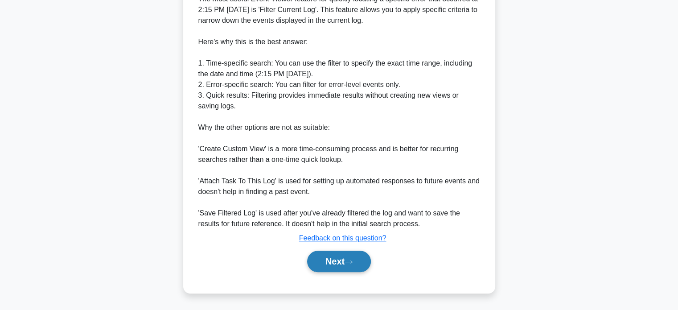
click at [366, 261] on button "Next" at bounding box center [339, 261] width 64 height 21
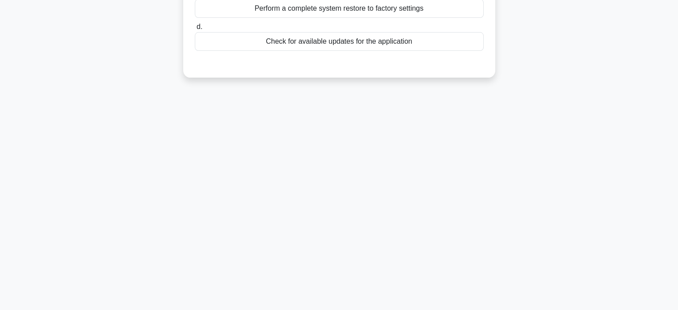
scroll to position [0, 0]
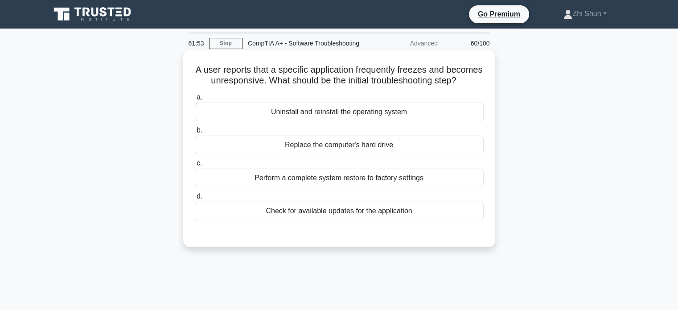
click at [376, 220] on div "Check for available updates for the application" at bounding box center [339, 211] width 289 height 19
click at [195, 199] on input "d. Check for available updates for the application" at bounding box center [195, 197] width 0 height 6
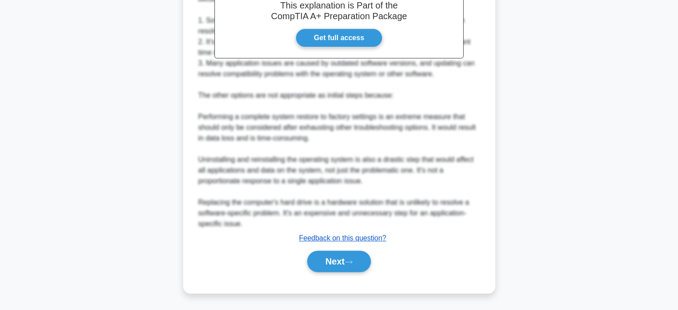
scroll to position [303, 0]
click at [349, 260] on icon at bounding box center [349, 262] width 8 height 5
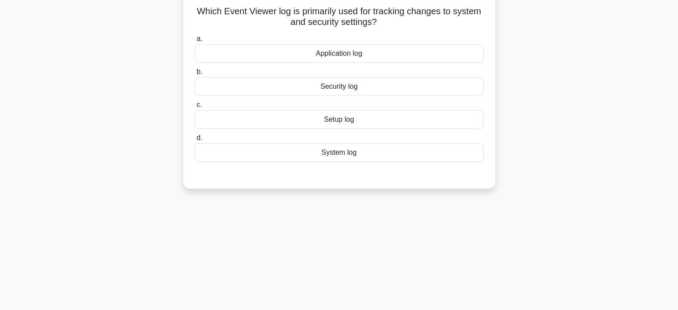
scroll to position [0, 0]
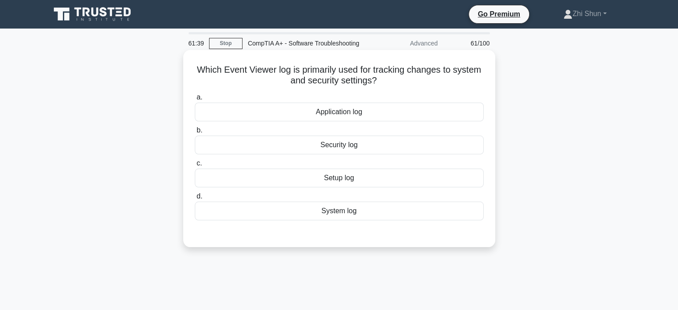
click at [391, 220] on div "System log" at bounding box center [339, 211] width 289 height 19
click at [195, 199] on input "d. System log" at bounding box center [195, 197] width 0 height 6
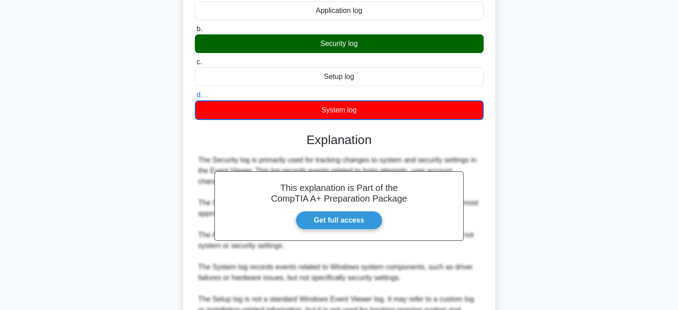
scroll to position [208, 0]
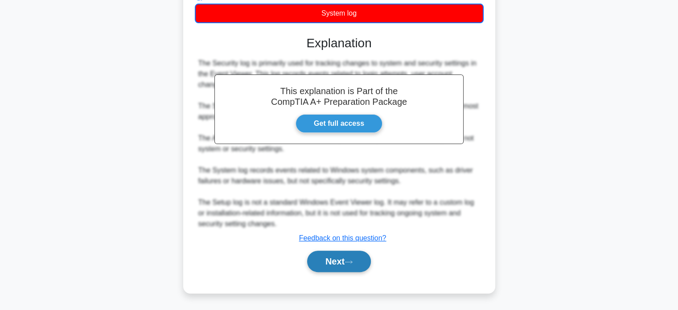
click at [349, 260] on icon at bounding box center [349, 262] width 8 height 5
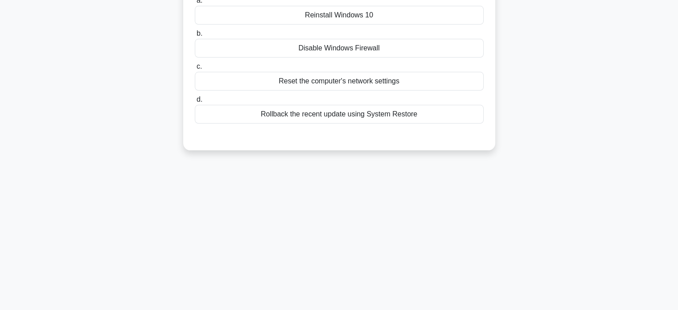
scroll to position [0, 0]
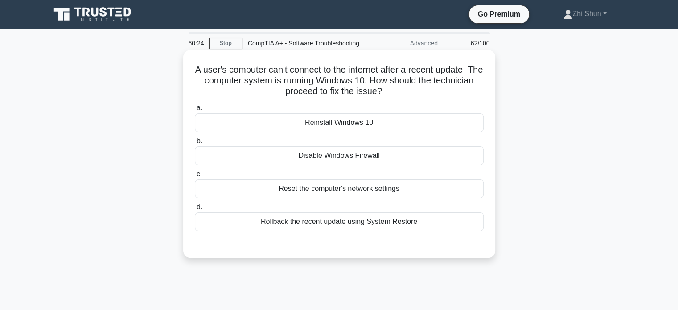
click at [357, 231] on div "Rollback the recent update using System Restore" at bounding box center [339, 221] width 289 height 19
click at [195, 210] on input "d. Rollback the recent update using System Restore" at bounding box center [195, 207] width 0 height 6
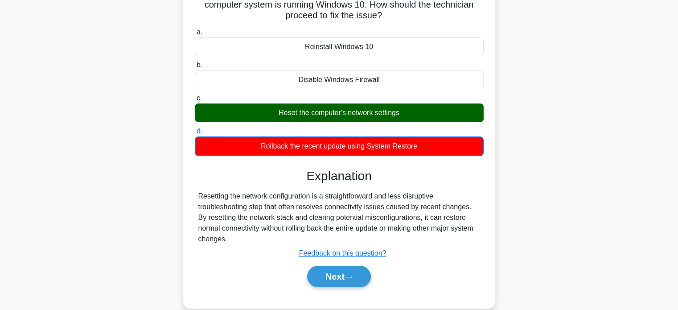
scroll to position [172, 0]
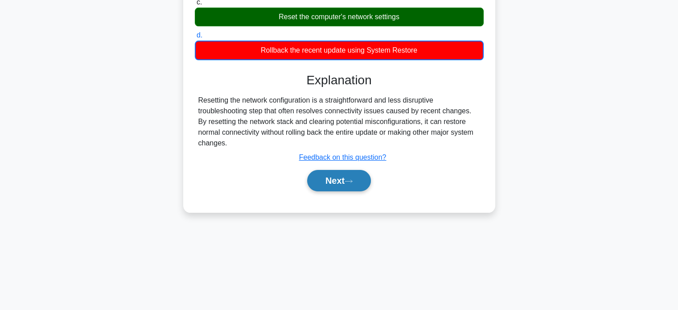
click at [359, 191] on button "Next" at bounding box center [339, 180] width 64 height 21
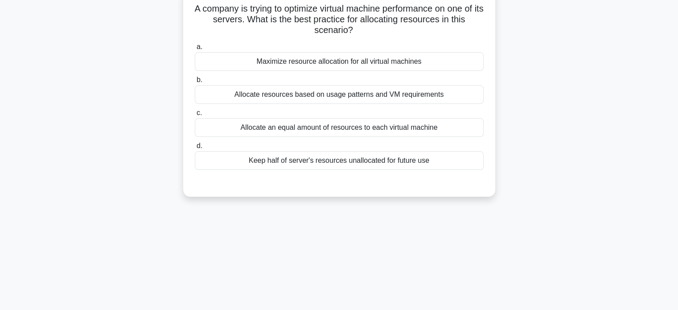
scroll to position [0, 0]
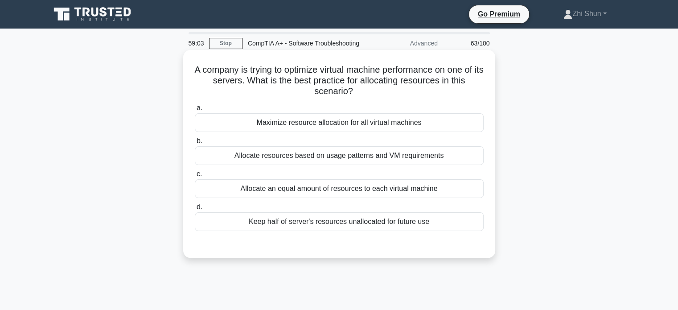
click at [466, 165] on div "Allocate resources based on usage patterns and VM requirements" at bounding box center [339, 155] width 289 height 19
click at [195, 144] on input "b. Allocate resources based on usage patterns and VM requirements" at bounding box center [195, 141] width 0 height 6
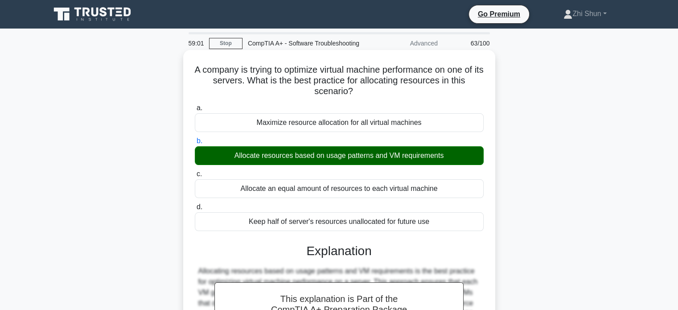
scroll to position [172, 0]
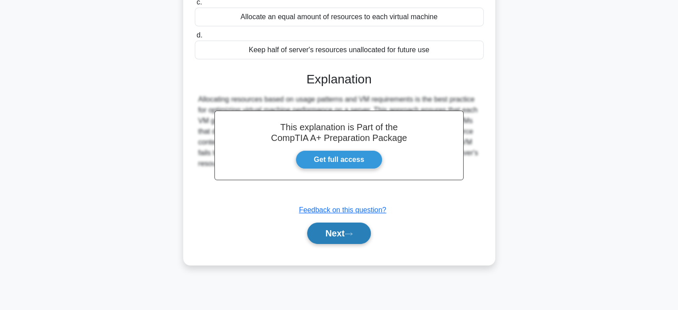
click at [345, 237] on button "Next" at bounding box center [339, 233] width 64 height 21
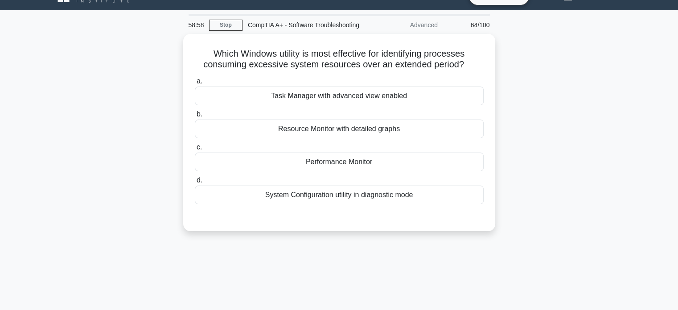
scroll to position [0, 0]
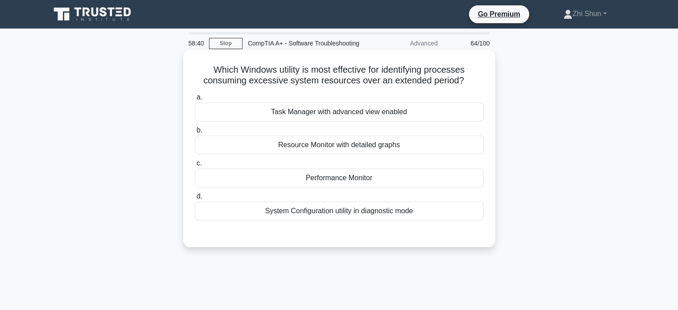
click at [404, 154] on div "Resource Monitor with detailed graphs" at bounding box center [339, 145] width 289 height 19
click at [195, 133] on input "b. Resource Monitor with detailed graphs" at bounding box center [195, 131] width 0 height 6
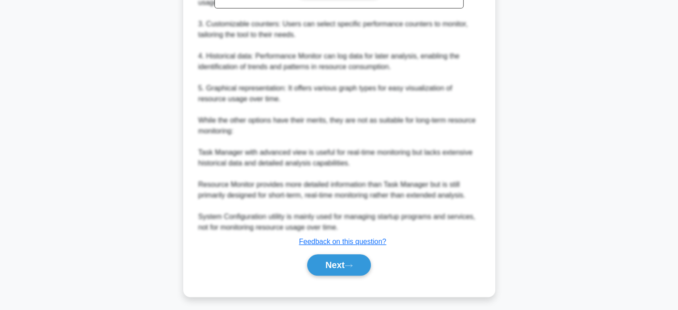
scroll to position [347, 0]
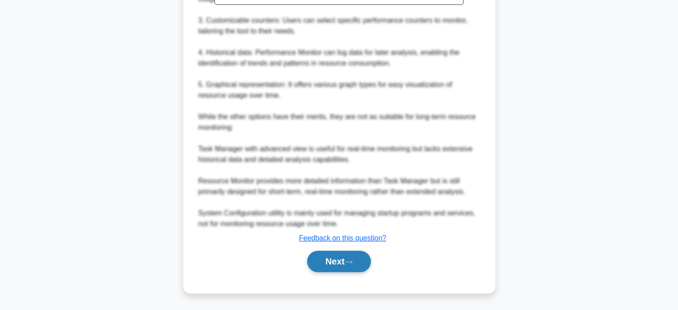
click at [340, 260] on button "Next" at bounding box center [339, 261] width 64 height 21
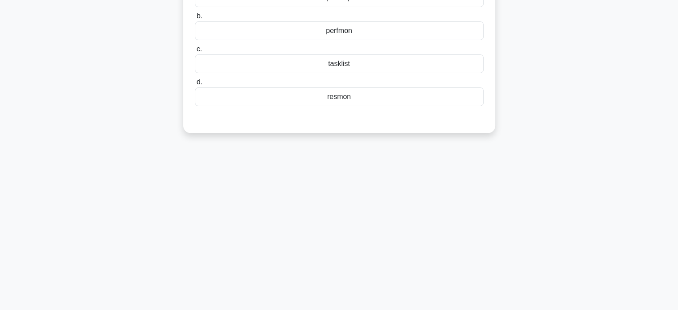
scroll to position [0, 0]
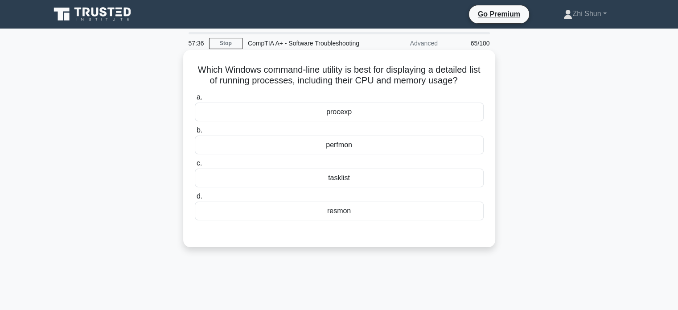
click at [360, 154] on div "perfmon" at bounding box center [339, 145] width 289 height 19
click at [195, 133] on input "b. perfmon" at bounding box center [195, 131] width 0 height 6
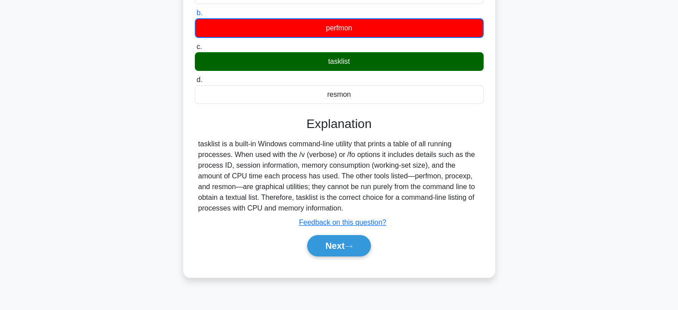
scroll to position [172, 0]
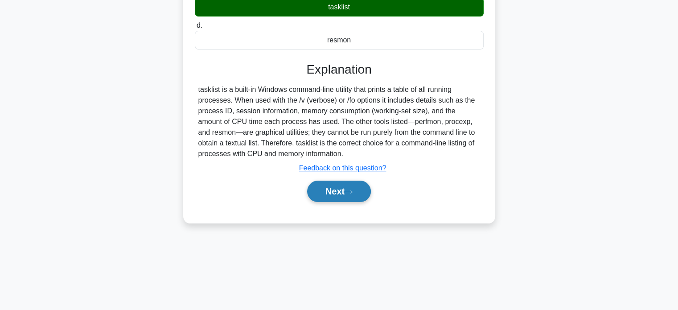
click at [344, 202] on button "Next" at bounding box center [339, 191] width 64 height 21
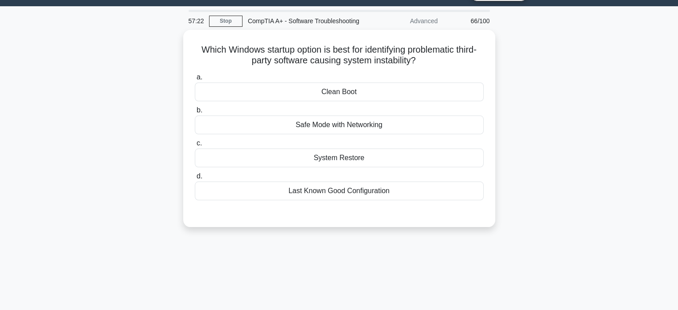
scroll to position [0, 0]
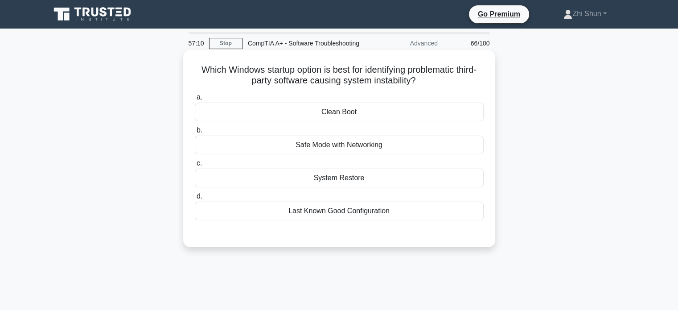
click at [367, 154] on div "Safe Mode with Networking" at bounding box center [339, 145] width 289 height 19
click at [195, 133] on input "b. Safe Mode with Networking" at bounding box center [195, 131] width 0 height 6
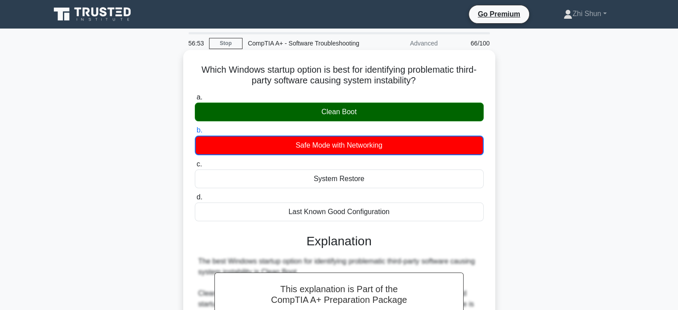
scroll to position [229, 0]
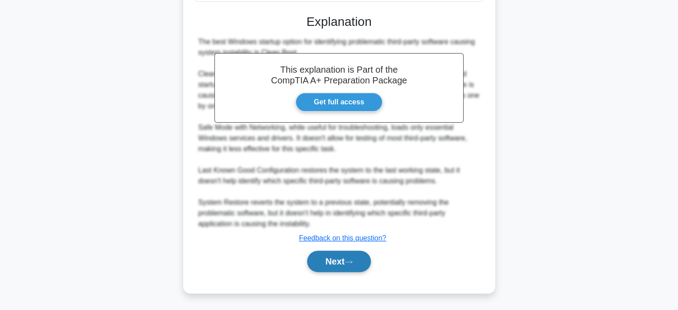
click at [359, 258] on button "Next" at bounding box center [339, 261] width 64 height 21
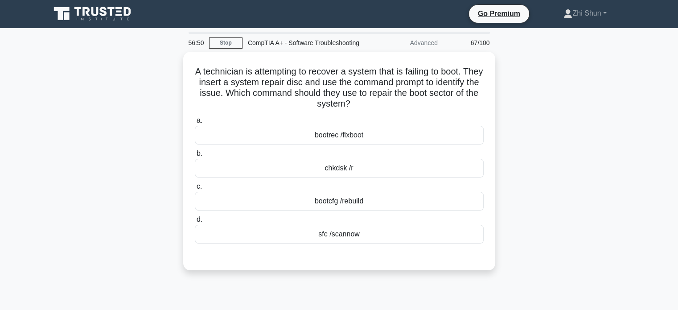
scroll to position [0, 0]
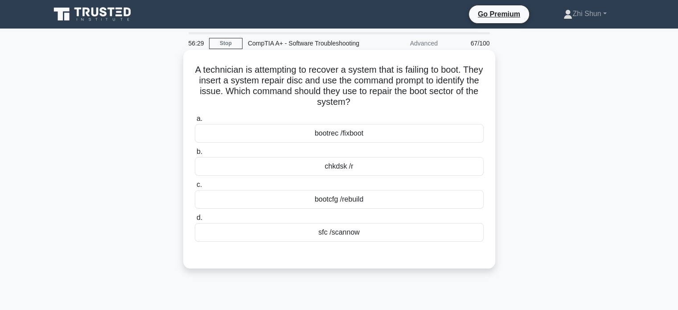
click at [353, 143] on div "bootrec /fixboot" at bounding box center [339, 133] width 289 height 19
click at [195, 122] on input "a. bootrec /fixboot" at bounding box center [195, 119] width 0 height 6
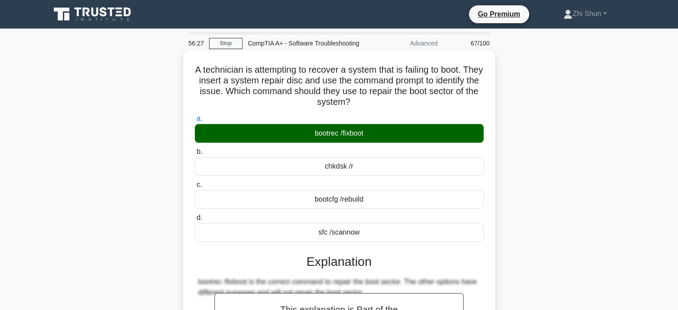
scroll to position [172, 0]
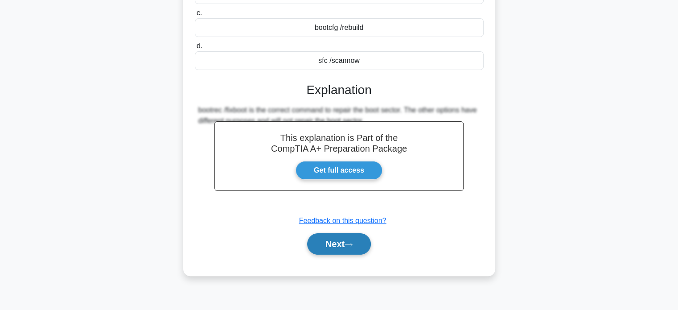
click at [368, 248] on button "Next" at bounding box center [339, 243] width 64 height 21
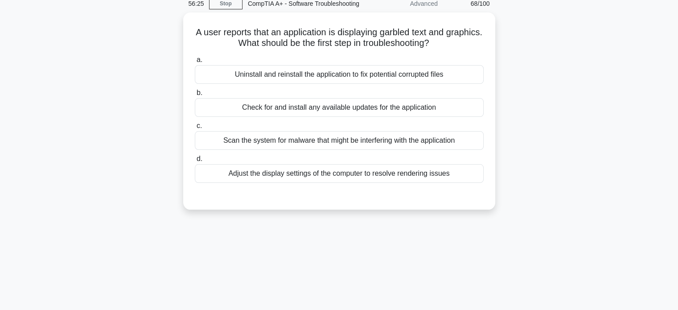
scroll to position [0, 0]
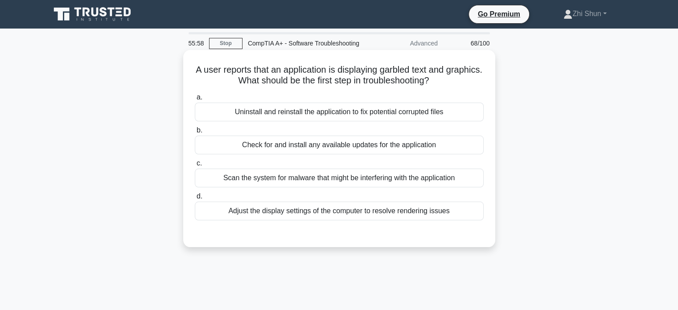
click at [444, 184] on div "Scan the system for malware that might be interfering with the application" at bounding box center [339, 178] width 289 height 19
click at [195, 166] on input "c. Scan the system for malware that might be interfering with the application" at bounding box center [195, 164] width 0 height 6
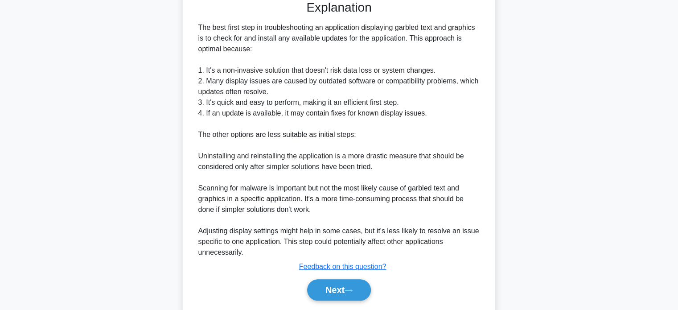
scroll to position [272, 0]
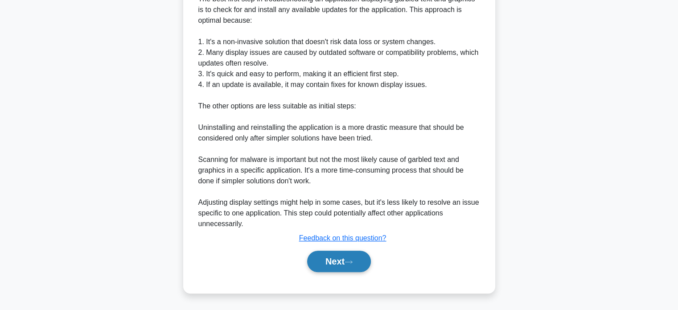
click at [332, 260] on button "Next" at bounding box center [339, 261] width 64 height 21
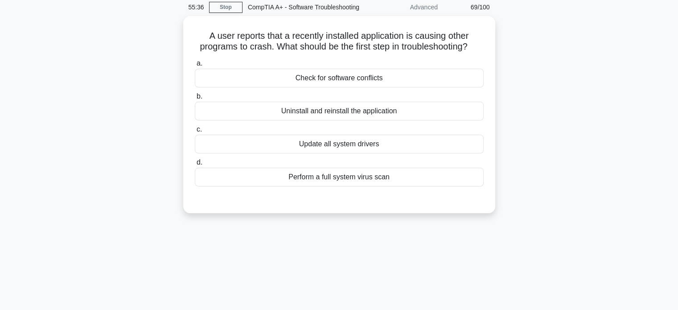
scroll to position [0, 0]
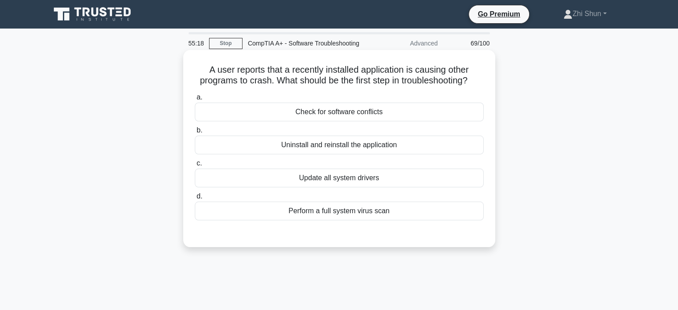
click at [426, 121] on div "Check for software conflicts" at bounding box center [339, 112] width 289 height 19
click at [195, 100] on input "a. Check for software conflicts" at bounding box center [195, 98] width 0 height 6
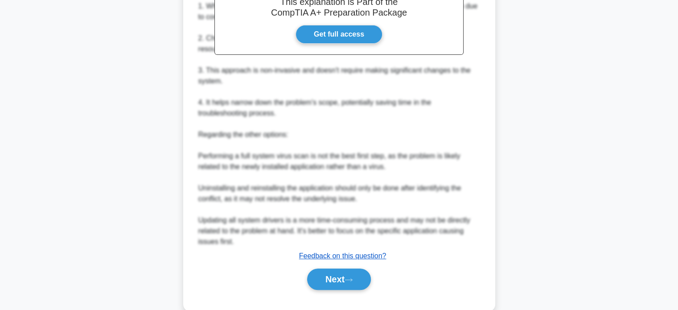
scroll to position [314, 0]
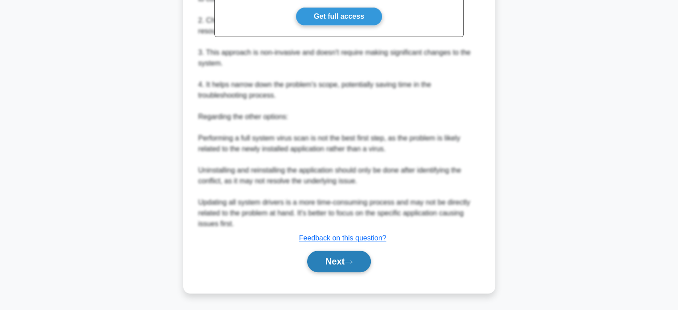
click at [335, 259] on button "Next" at bounding box center [339, 261] width 64 height 21
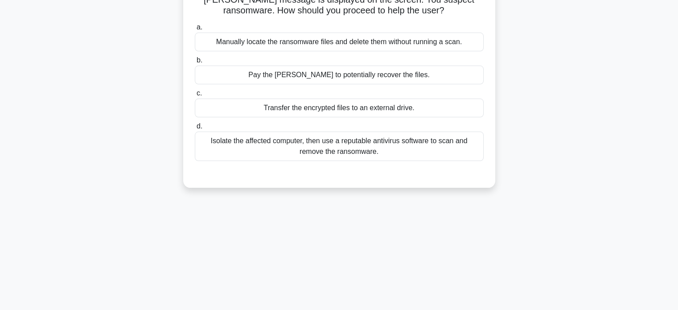
scroll to position [0, 0]
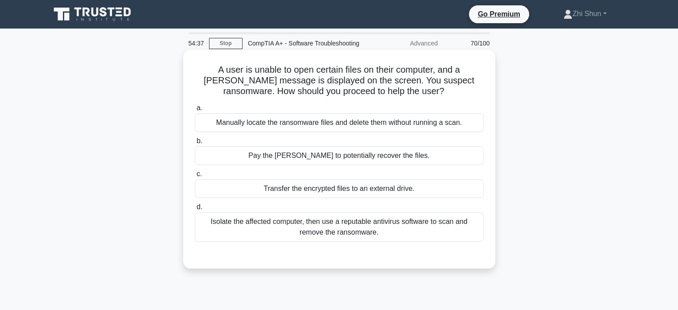
click at [360, 241] on div "Isolate the affected computer, then use a reputable antivirus software to scan …" at bounding box center [339, 226] width 289 height 29
click at [195, 210] on input "d. Isolate the affected computer, then use a reputable antivirus software to sc…" at bounding box center [195, 207] width 0 height 6
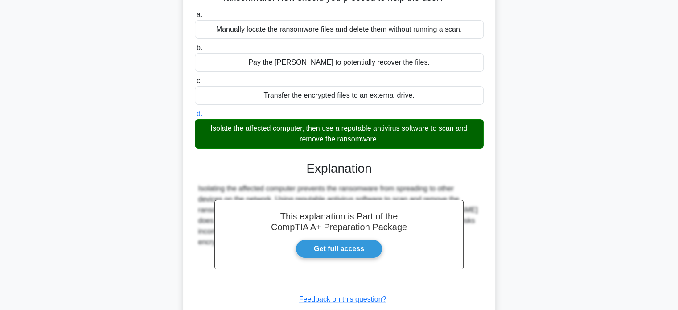
scroll to position [172, 0]
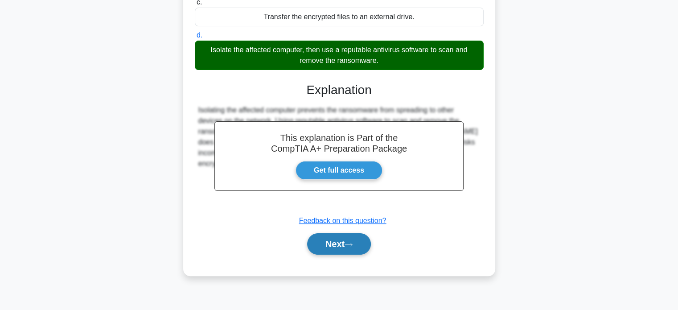
click at [347, 252] on button "Next" at bounding box center [339, 243] width 64 height 21
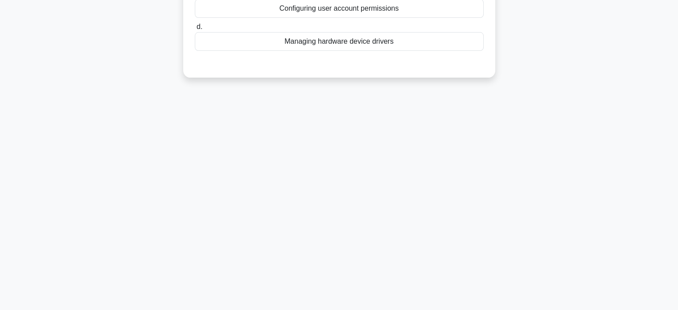
scroll to position [0, 0]
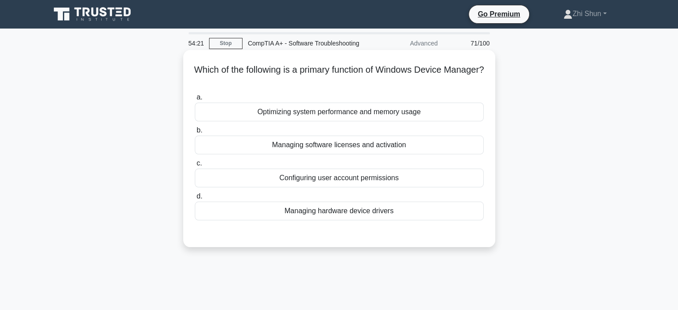
click at [346, 220] on div "Managing hardware device drivers" at bounding box center [339, 211] width 289 height 19
click at [195, 199] on input "d. Managing hardware device drivers" at bounding box center [195, 197] width 0 height 6
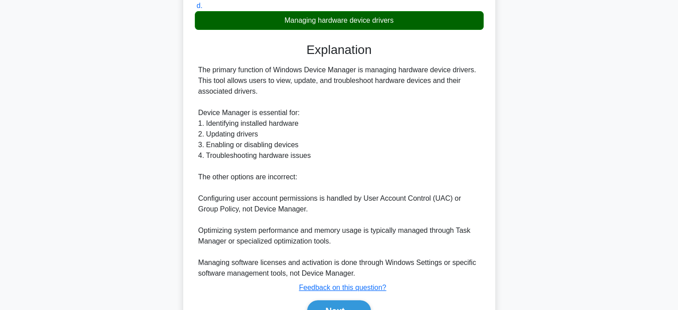
scroll to position [250, 0]
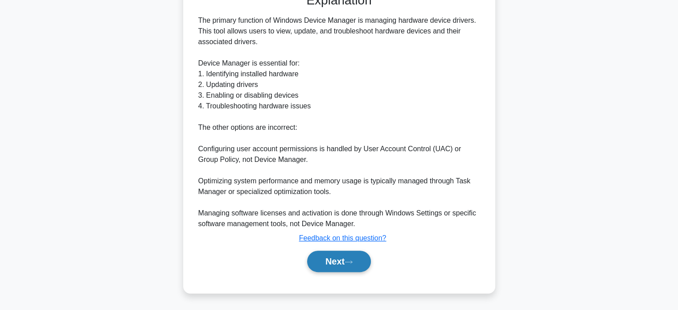
click at [365, 257] on button "Next" at bounding box center [339, 261] width 64 height 21
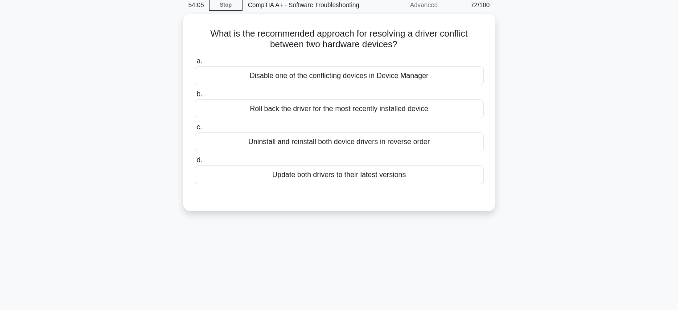
scroll to position [38, 0]
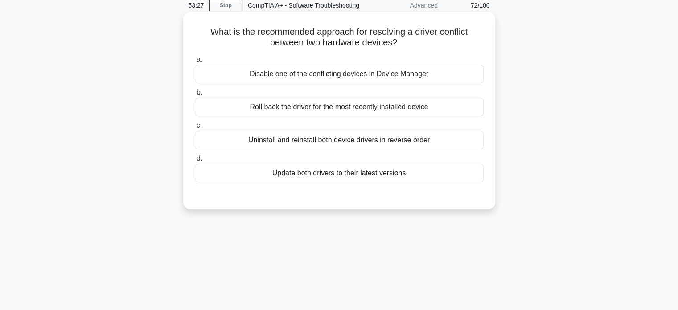
click at [364, 83] on div "Disable one of the conflicting devices in Device Manager" at bounding box center [339, 74] width 289 height 19
click at [195, 62] on input "a. Disable one of the conflicting devices in Device Manager" at bounding box center [195, 60] width 0 height 6
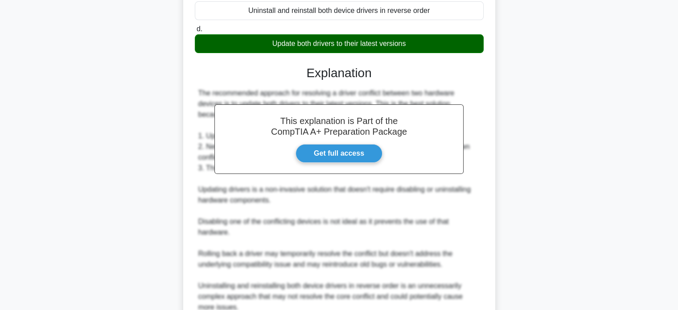
scroll to position [251, 0]
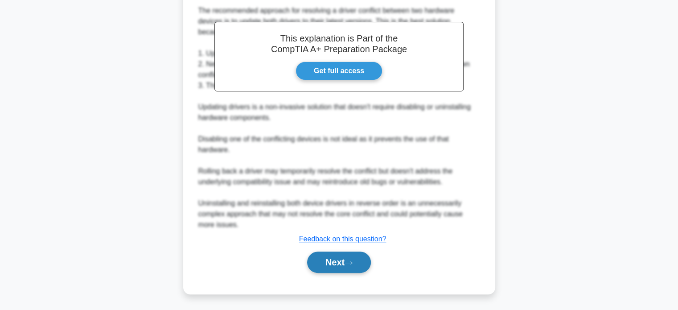
click at [345, 264] on button "Next" at bounding box center [339, 262] width 64 height 21
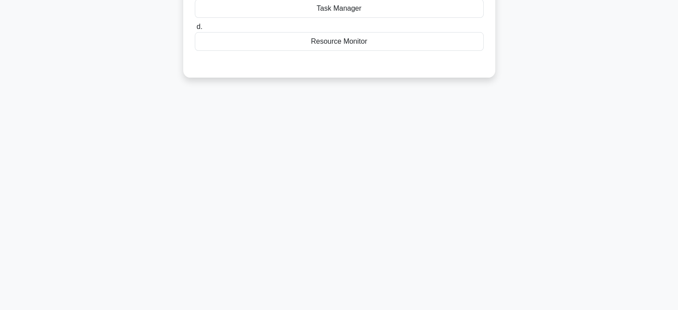
scroll to position [0, 0]
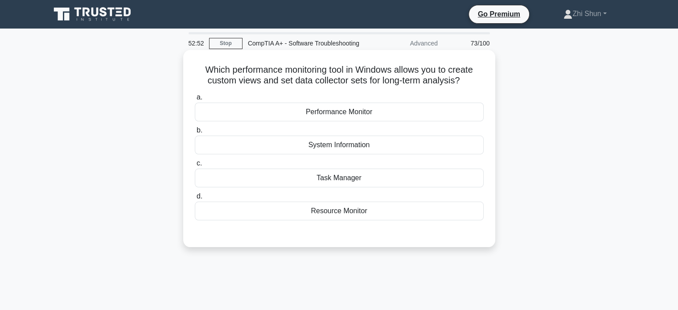
click at [375, 121] on div "Performance Monitor" at bounding box center [339, 112] width 289 height 19
click at [195, 100] on input "a. Performance Monitor" at bounding box center [195, 98] width 0 height 6
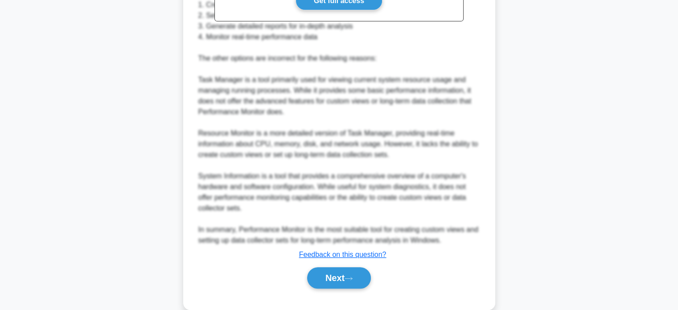
scroll to position [346, 0]
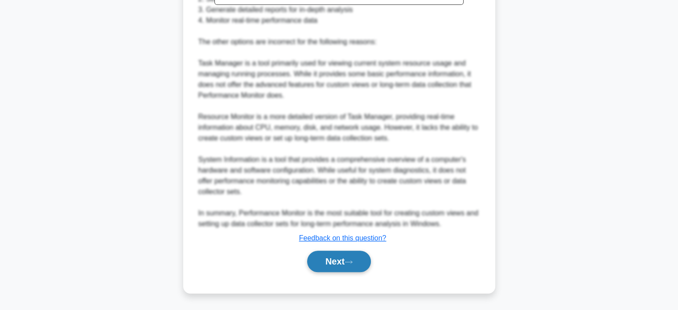
click at [343, 258] on button "Next" at bounding box center [339, 261] width 64 height 21
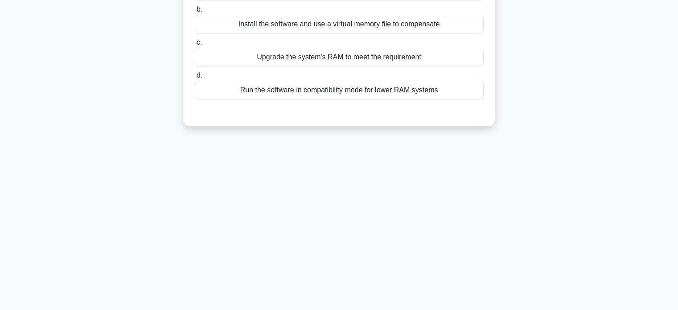
scroll to position [0, 0]
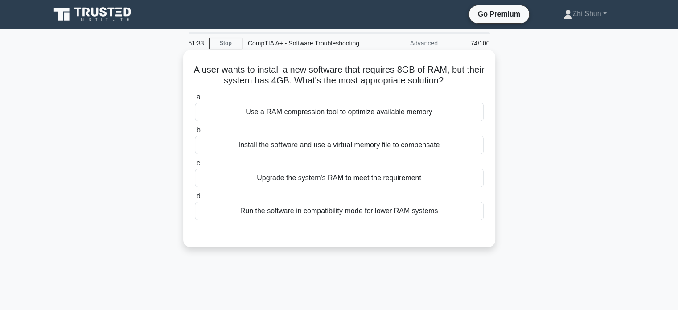
click at [458, 187] on div "Upgrade the system's RAM to meet the requirement" at bounding box center [339, 178] width 289 height 19
click at [195, 166] on input "c. Upgrade the system's RAM to meet the requirement" at bounding box center [195, 164] width 0 height 6
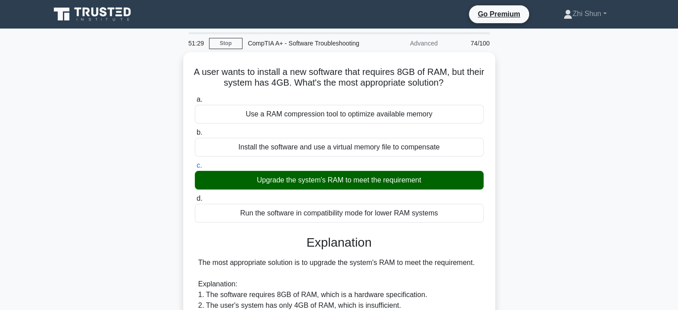
scroll to position [178, 0]
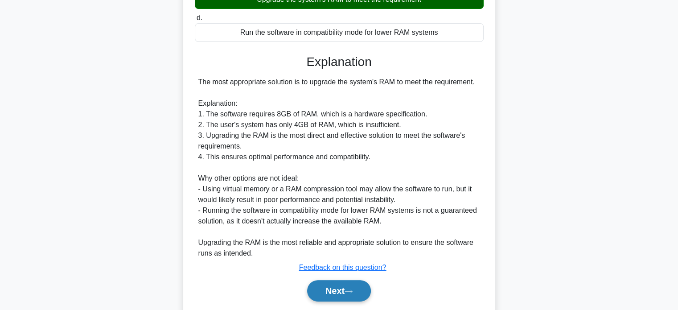
click at [353, 294] on icon at bounding box center [349, 291] width 8 height 5
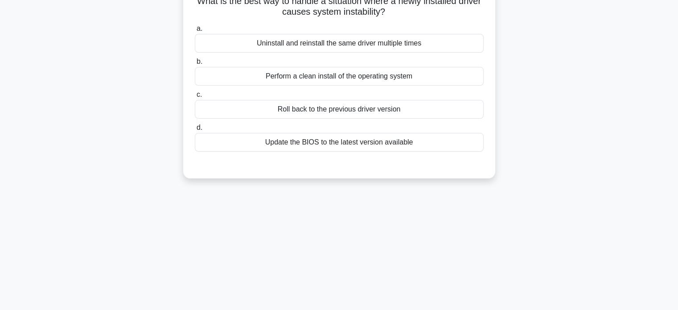
scroll to position [0, 0]
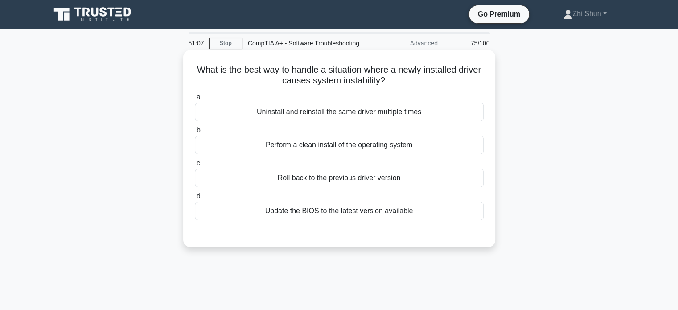
click at [394, 184] on div "Roll back to the previous driver version" at bounding box center [339, 178] width 289 height 19
click at [195, 166] on input "c. Roll back to the previous driver version" at bounding box center [195, 164] width 0 height 6
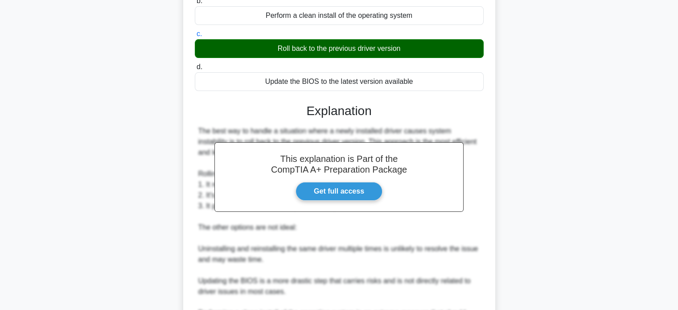
scroll to position [250, 0]
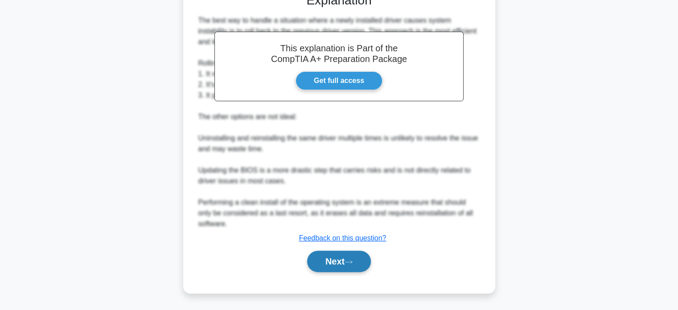
click at [350, 264] on icon at bounding box center [349, 262] width 8 height 5
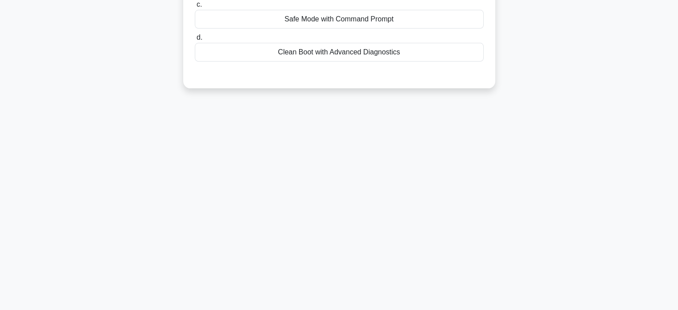
scroll to position [0, 0]
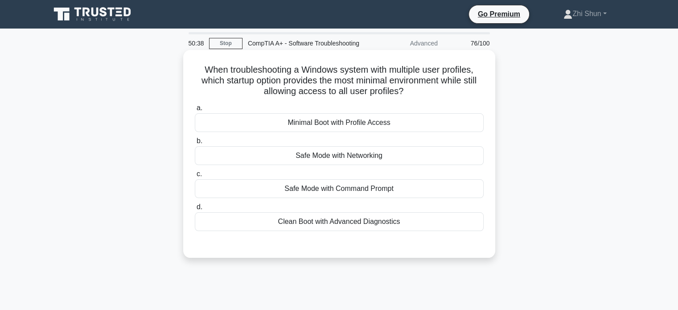
click at [365, 198] on div "Safe Mode with Command Prompt" at bounding box center [339, 188] width 289 height 19
click at [195, 177] on input "c. Safe Mode with Command Prompt" at bounding box center [195, 174] width 0 height 6
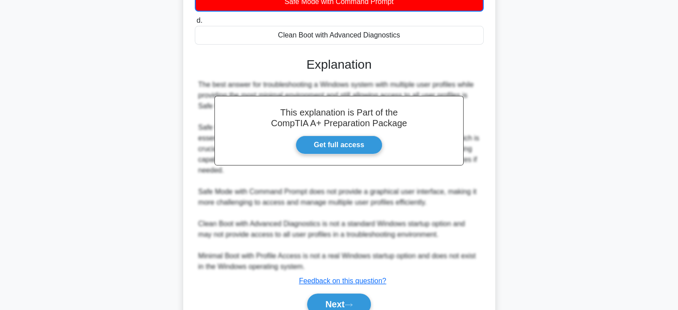
scroll to position [240, 0]
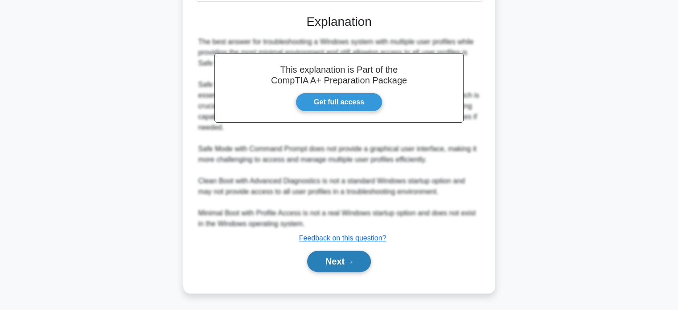
click at [341, 266] on button "Next" at bounding box center [339, 261] width 64 height 21
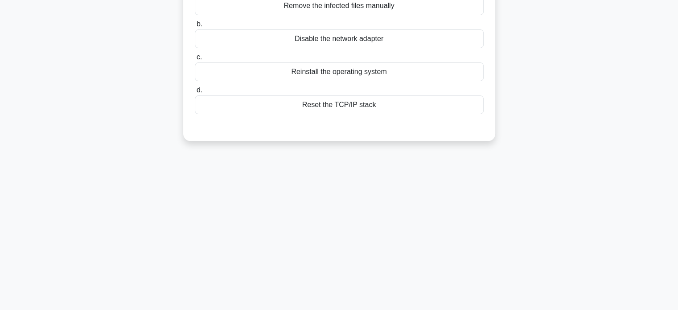
scroll to position [0, 0]
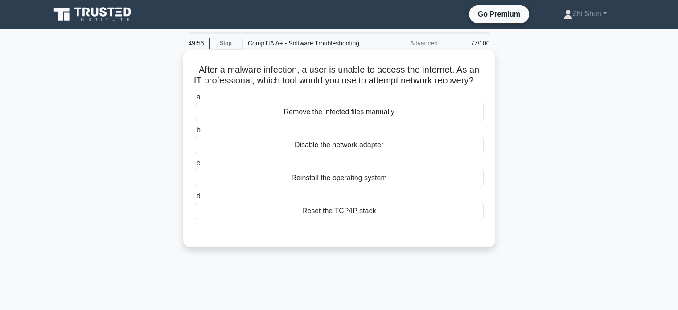
click at [366, 220] on div "Reset the TCP/IP stack" at bounding box center [339, 211] width 289 height 19
click at [195, 199] on input "d. Reset the TCP/IP stack" at bounding box center [195, 197] width 0 height 6
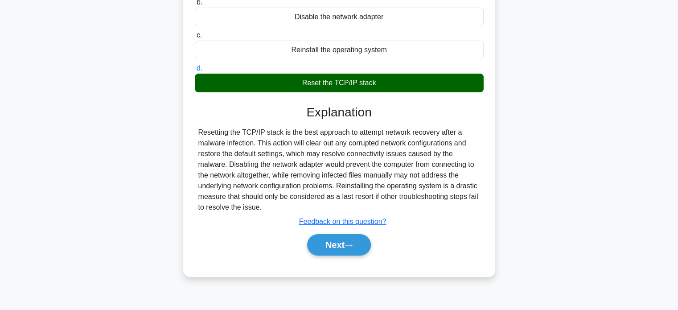
scroll to position [134, 0]
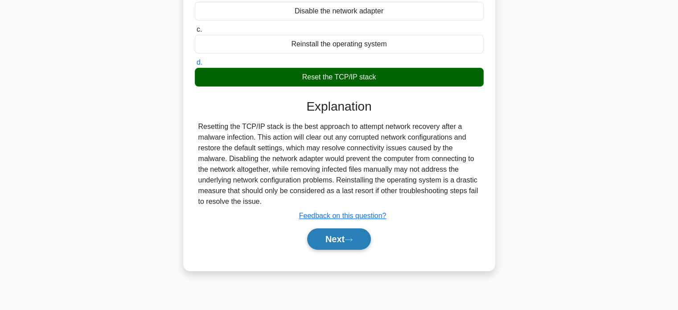
click at [353, 242] on icon at bounding box center [349, 239] width 8 height 5
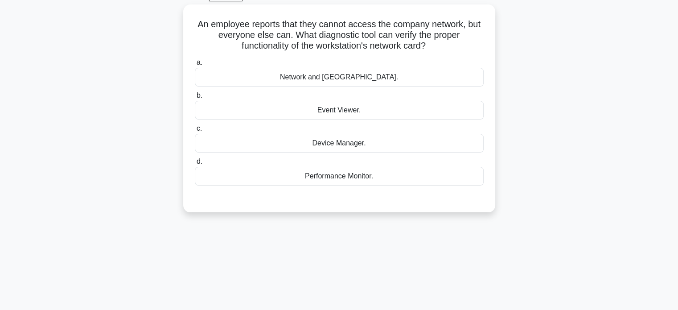
scroll to position [0, 0]
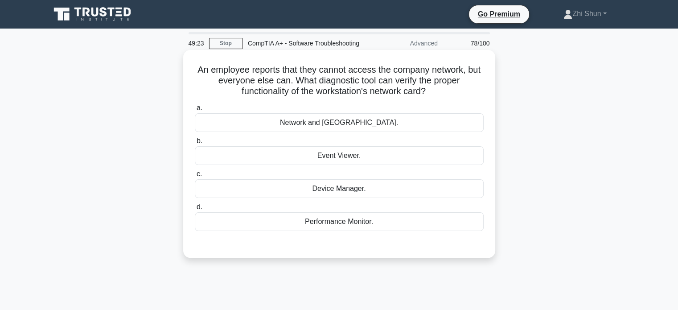
click at [435, 198] on div "Device Manager." at bounding box center [339, 188] width 289 height 19
click at [195, 177] on input "c. Device Manager." at bounding box center [195, 174] width 0 height 6
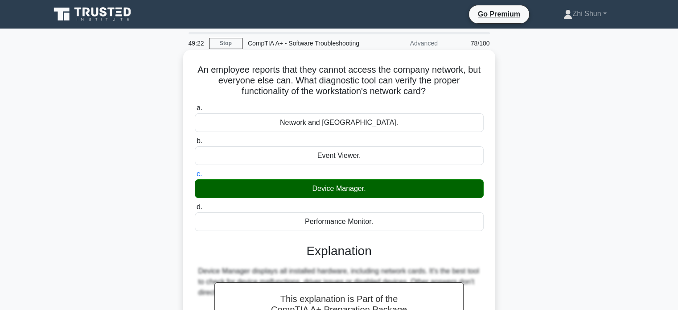
scroll to position [172, 0]
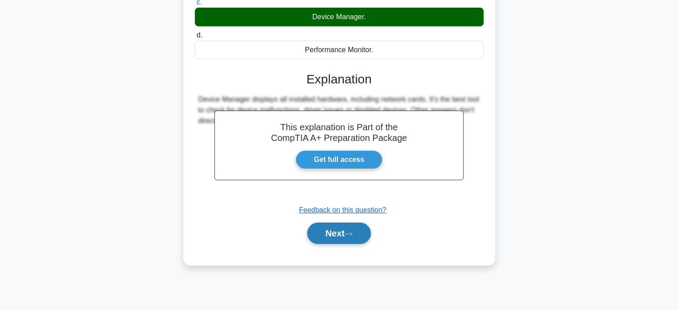
click at [359, 244] on button "Next" at bounding box center [339, 233] width 64 height 21
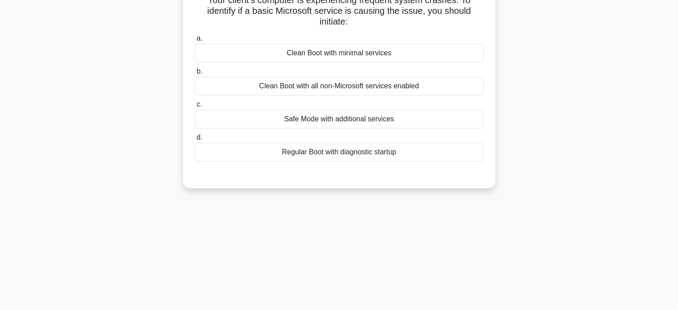
scroll to position [0, 0]
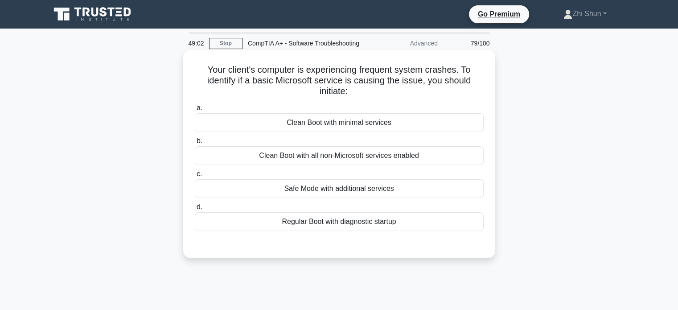
click at [357, 128] on div "Clean Boot with minimal services" at bounding box center [339, 122] width 289 height 19
click at [195, 111] on input "a. Clean Boot with minimal services" at bounding box center [195, 108] width 0 height 6
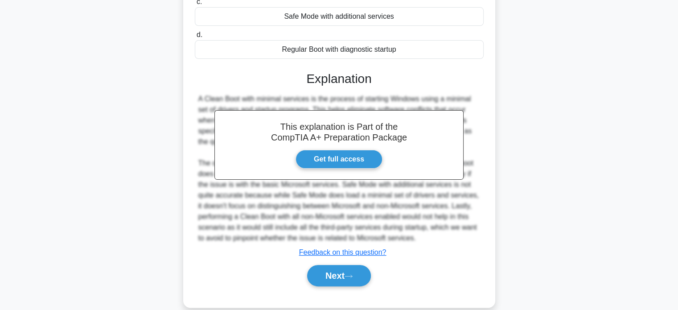
scroll to position [196, 0]
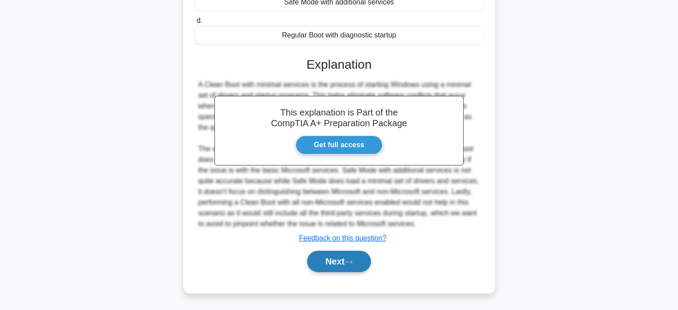
click at [327, 267] on button "Next" at bounding box center [339, 261] width 64 height 21
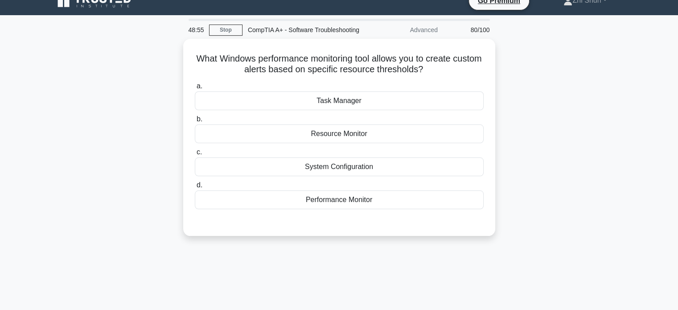
scroll to position [0, 0]
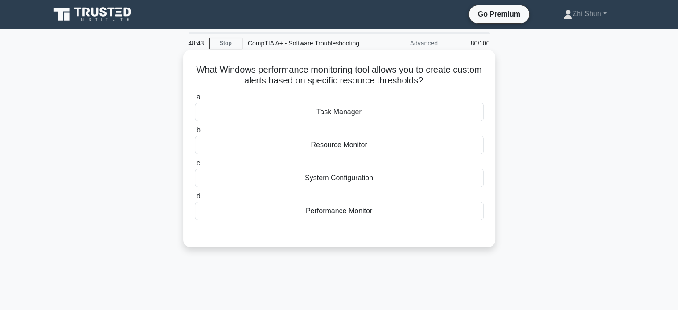
click at [343, 154] on div "Resource Monitor" at bounding box center [339, 145] width 289 height 19
click at [195, 133] on input "b. Resource Monitor" at bounding box center [195, 131] width 0 height 6
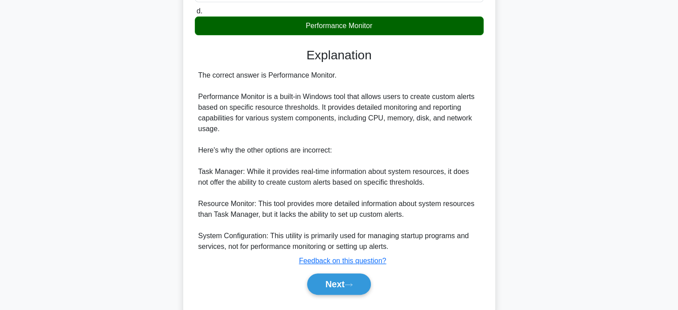
scroll to position [219, 0]
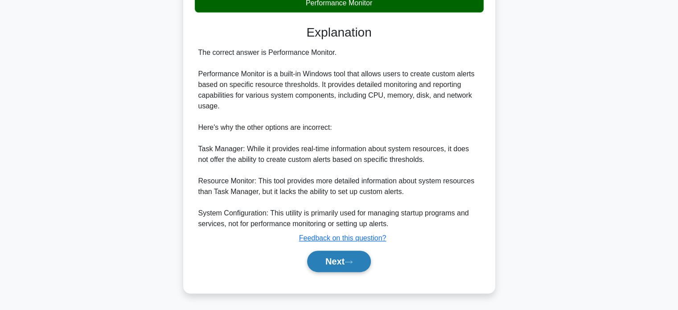
click at [341, 262] on button "Next" at bounding box center [339, 261] width 64 height 21
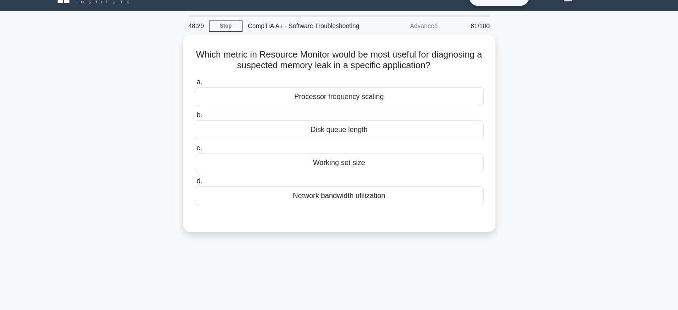
scroll to position [0, 0]
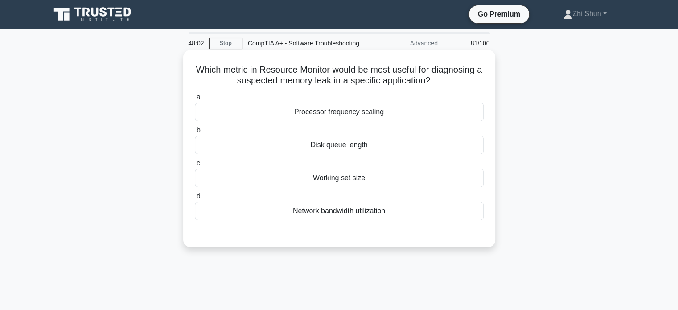
click at [378, 121] on div "Processor frequency scaling" at bounding box center [339, 112] width 289 height 19
click at [195, 100] on input "a. Processor frequency scaling" at bounding box center [195, 98] width 0 height 6
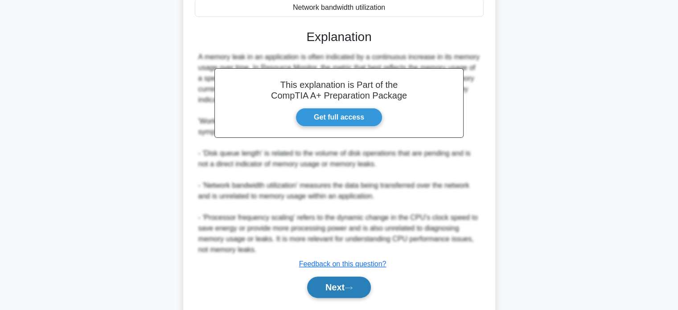
scroll to position [240, 0]
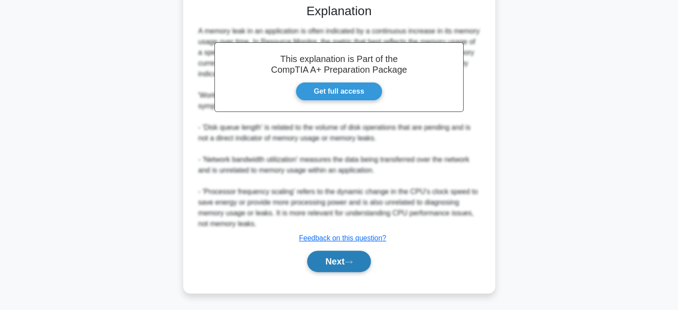
click at [325, 262] on button "Next" at bounding box center [339, 261] width 64 height 21
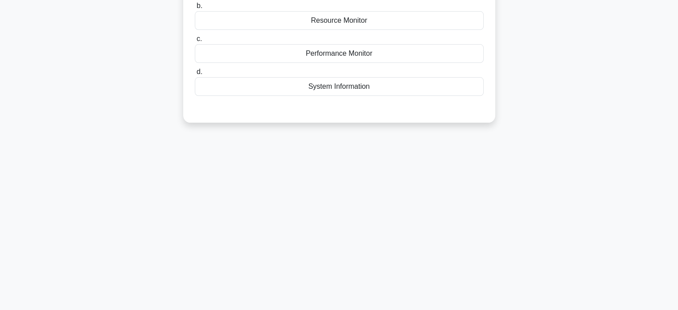
scroll to position [0, 0]
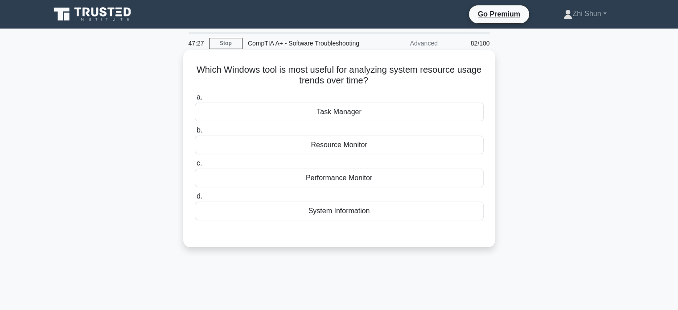
click at [337, 154] on div "Resource Monitor" at bounding box center [339, 145] width 289 height 19
click at [195, 133] on input "b. Resource Monitor" at bounding box center [195, 131] width 0 height 6
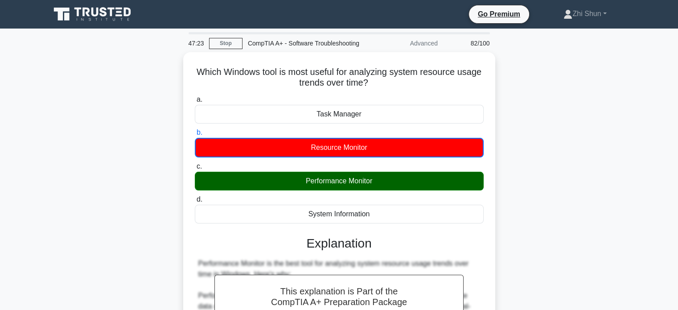
drag, startPoint x: 539, startPoint y: 5, endPoint x: 541, endPoint y: 134, distance: 129.3
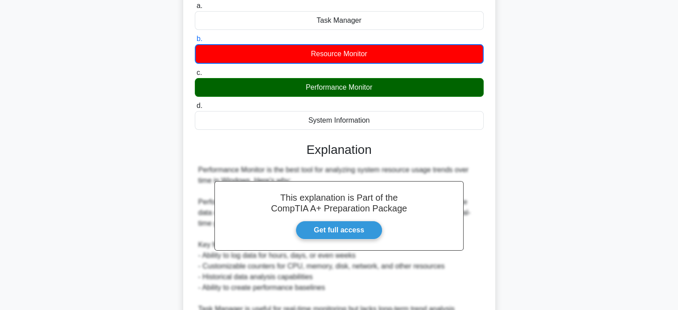
scroll to position [293, 0]
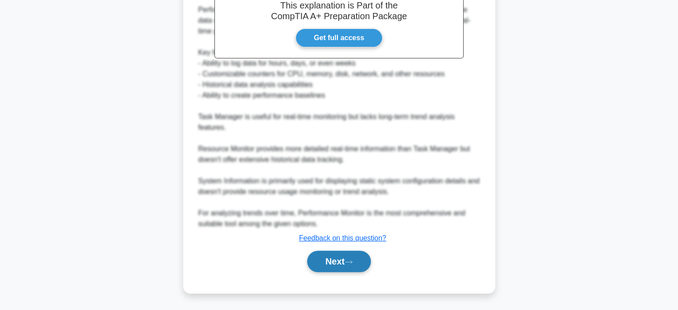
click at [344, 260] on button "Next" at bounding box center [339, 261] width 64 height 21
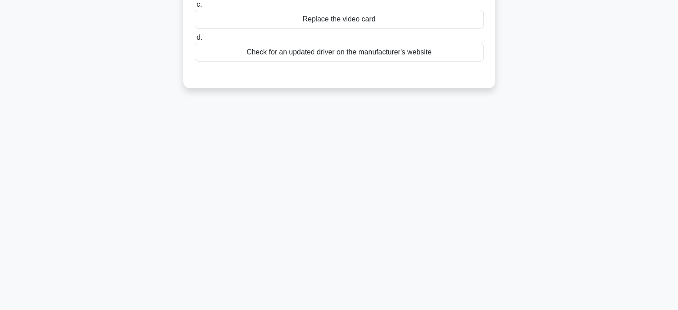
scroll to position [0, 0]
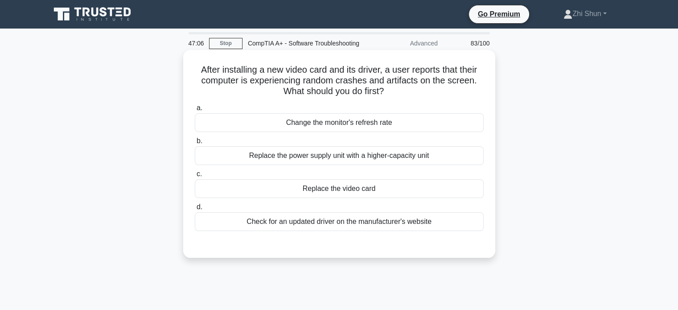
click at [405, 233] on div "a. Change the monitor's refresh rate b. Replace the power supply unit with a hi…" at bounding box center [340, 167] width 300 height 132
click at [406, 231] on div "Check for an updated driver on the manufacturer's website" at bounding box center [339, 221] width 289 height 19
click at [195, 210] on input "d. Check for an updated driver on the manufacturer's website" at bounding box center [195, 207] width 0 height 6
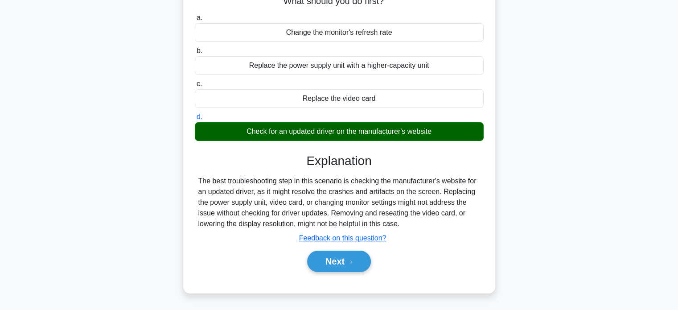
scroll to position [172, 0]
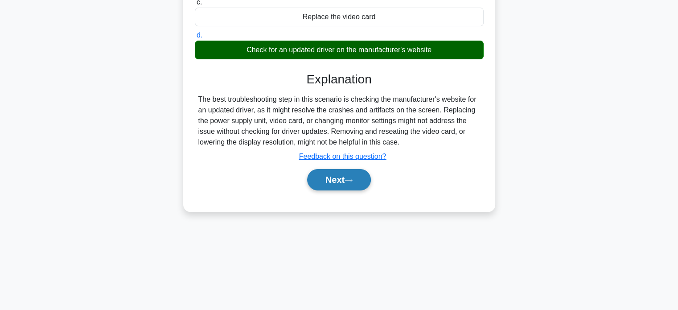
click at [362, 190] on button "Next" at bounding box center [339, 179] width 64 height 21
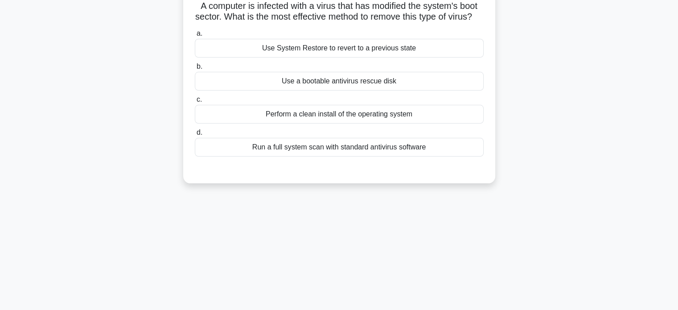
scroll to position [0, 0]
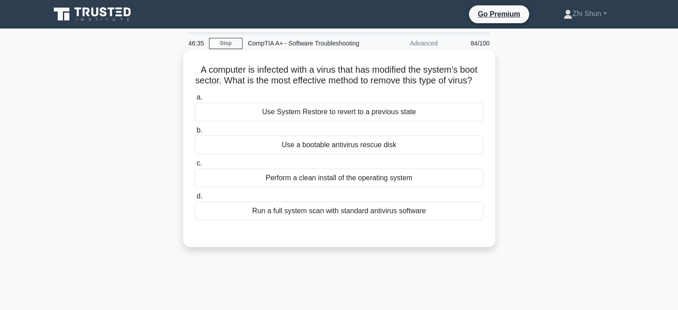
click at [430, 154] on div "Use a bootable antivirus rescue disk" at bounding box center [339, 145] width 289 height 19
click at [195, 133] on input "b. Use a bootable antivirus rescue disk" at bounding box center [195, 131] width 0 height 6
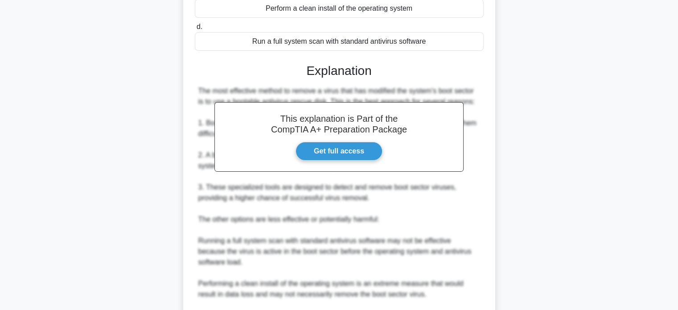
scroll to position [268, 0]
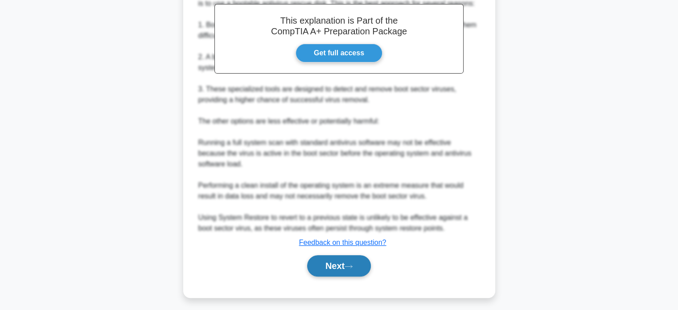
click at [368, 277] on button "Next" at bounding box center [339, 265] width 64 height 21
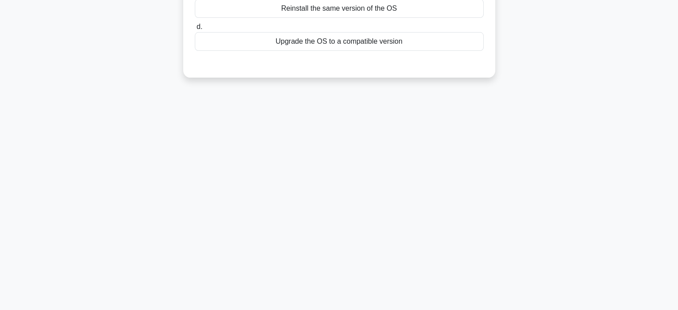
scroll to position [0, 0]
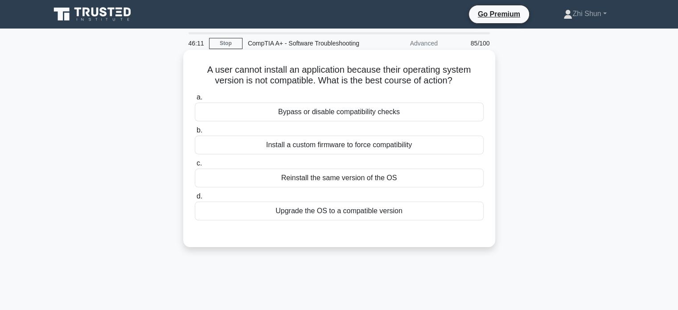
click at [358, 184] on div "Reinstall the same version of the OS" at bounding box center [339, 178] width 289 height 19
click at [195, 166] on input "c. Reinstall the same version of the OS" at bounding box center [195, 164] width 0 height 6
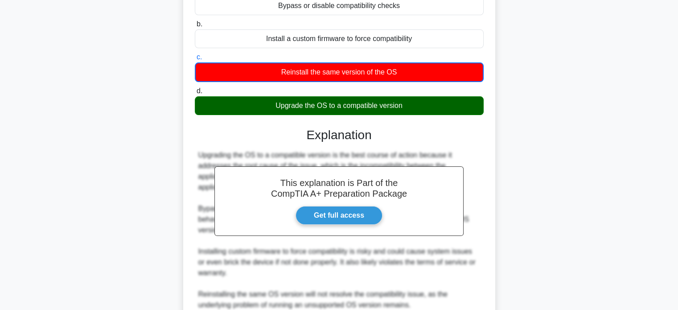
scroll to position [178, 0]
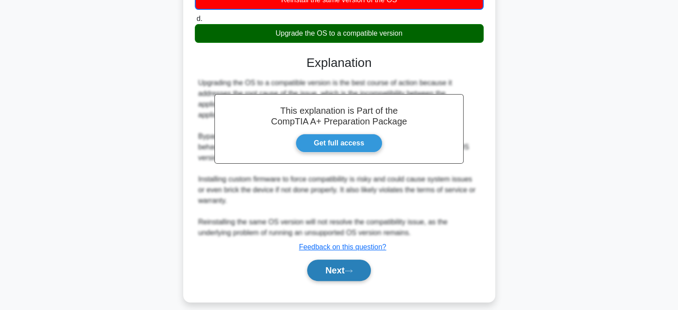
click at [341, 279] on button "Next" at bounding box center [339, 270] width 64 height 21
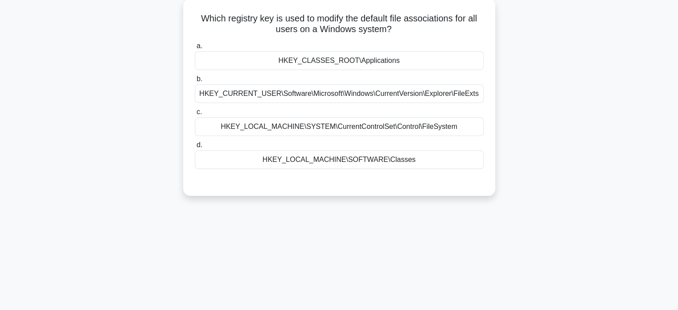
scroll to position [0, 0]
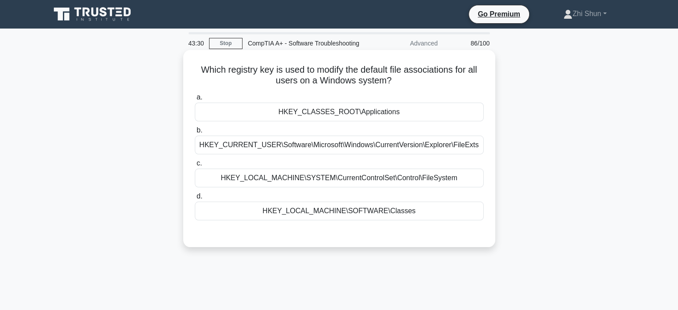
click at [391, 187] on div "HKEY_LOCAL_MACHINE\SYSTEM\CurrentControlSet\Control\FileSystem" at bounding box center [339, 178] width 289 height 19
click at [195, 166] on input "c. HKEY_LOCAL_MACHINE\SYSTEM\CurrentControlSet\Control\FileSystem" at bounding box center [195, 164] width 0 height 6
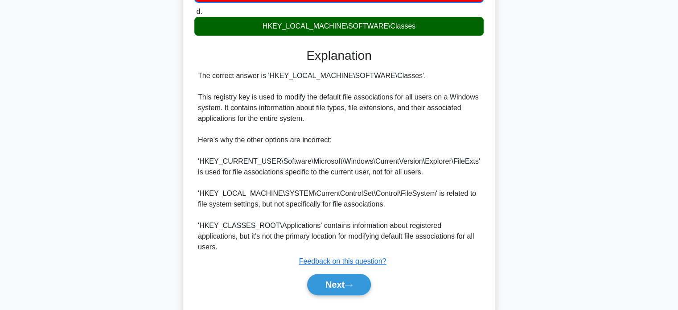
scroll to position [208, 0]
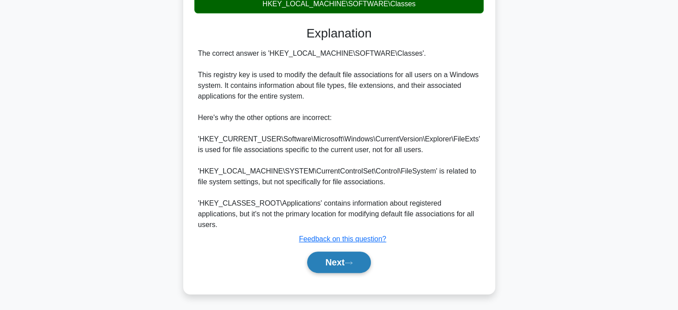
click at [334, 259] on button "Next" at bounding box center [339, 262] width 64 height 21
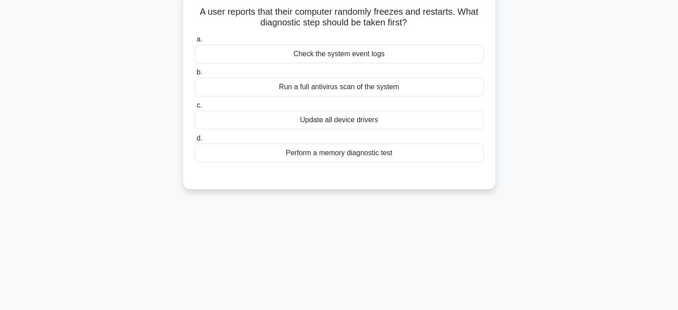
scroll to position [0, 0]
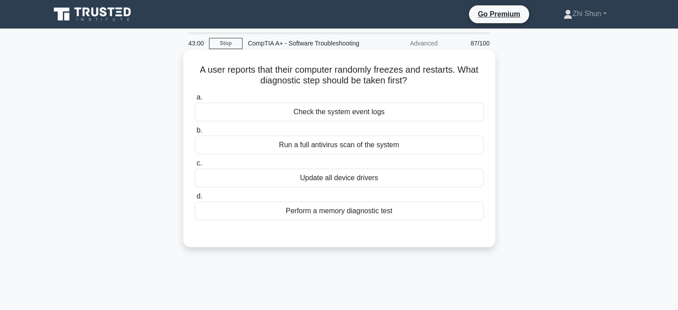
click at [300, 120] on div "Check the system event logs" at bounding box center [339, 112] width 289 height 19
click at [195, 100] on input "a. Check the system event logs" at bounding box center [195, 98] width 0 height 6
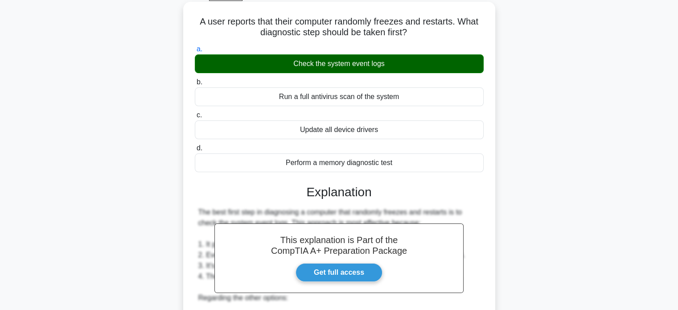
scroll to position [223, 0]
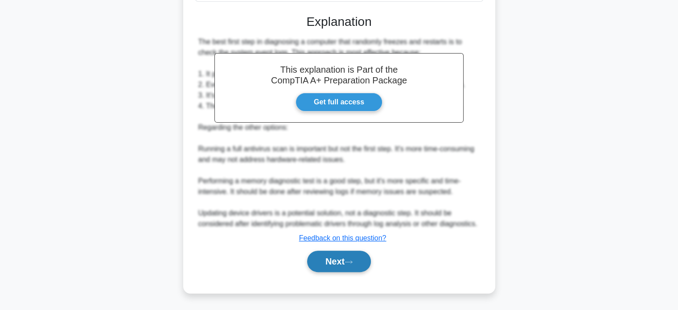
click at [326, 264] on button "Next" at bounding box center [339, 261] width 64 height 21
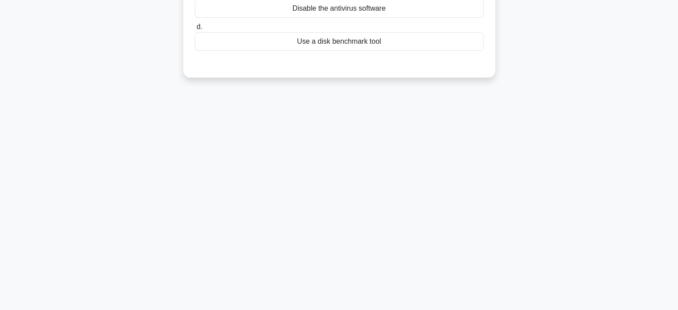
scroll to position [0, 0]
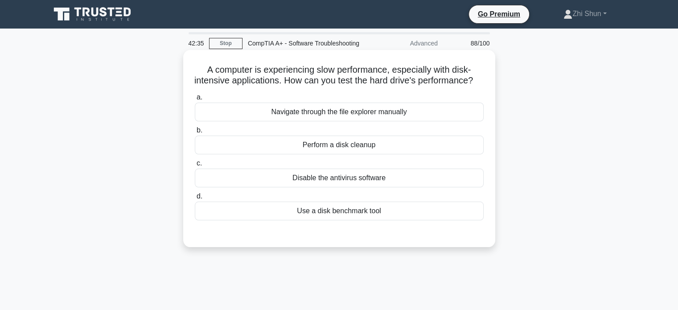
click at [355, 220] on div "Use a disk benchmark tool" at bounding box center [339, 211] width 289 height 19
click at [195, 199] on input "d. Use a disk benchmark tool" at bounding box center [195, 197] width 0 height 6
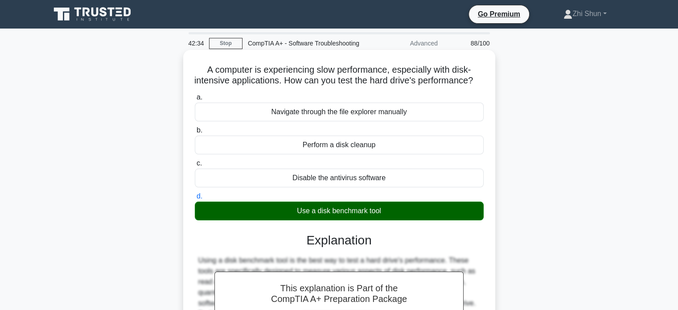
scroll to position [172, 0]
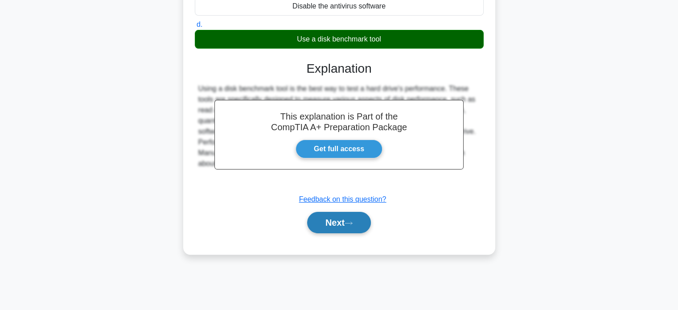
click at [344, 233] on button "Next" at bounding box center [339, 222] width 64 height 21
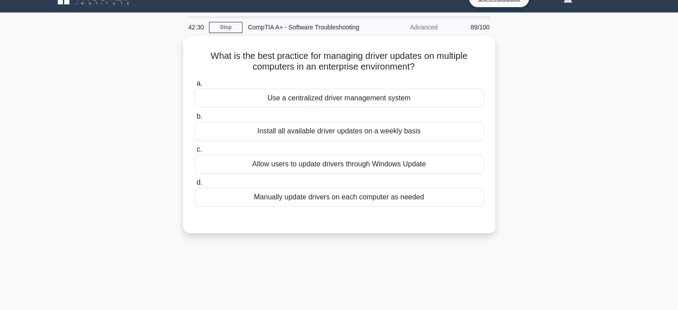
scroll to position [0, 0]
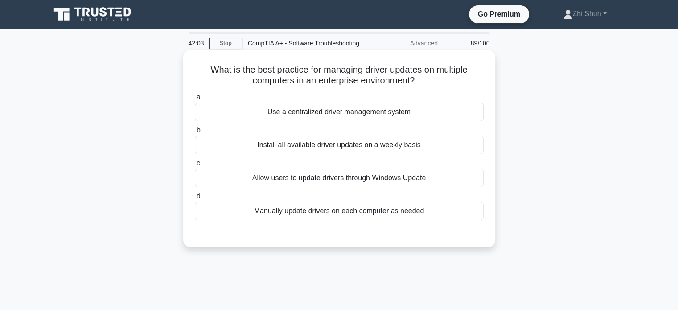
click at [385, 121] on div "Use a centralized driver management system" at bounding box center [339, 112] width 289 height 19
click at [195, 100] on input "a. Use a centralized driver management system" at bounding box center [195, 98] width 0 height 6
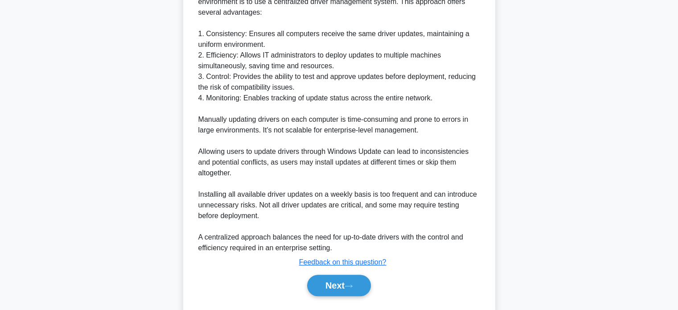
scroll to position [303, 0]
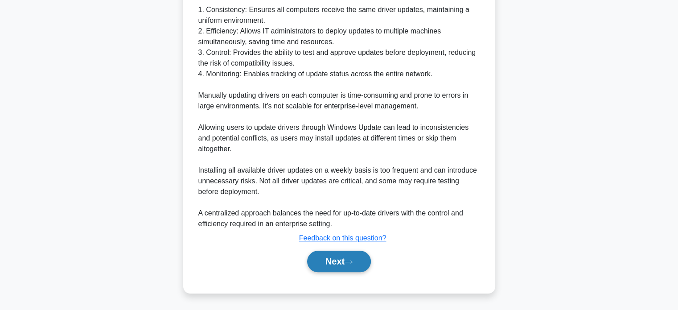
click at [346, 258] on button "Next" at bounding box center [339, 261] width 64 height 21
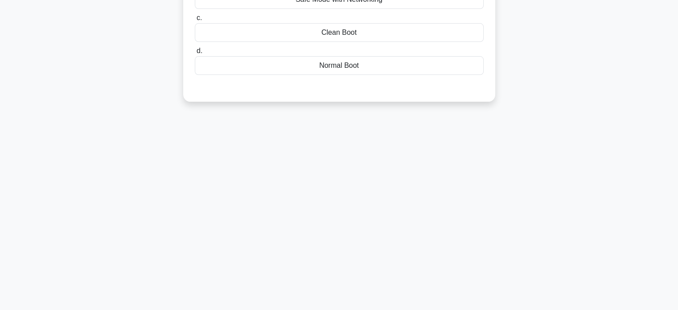
scroll to position [0, 0]
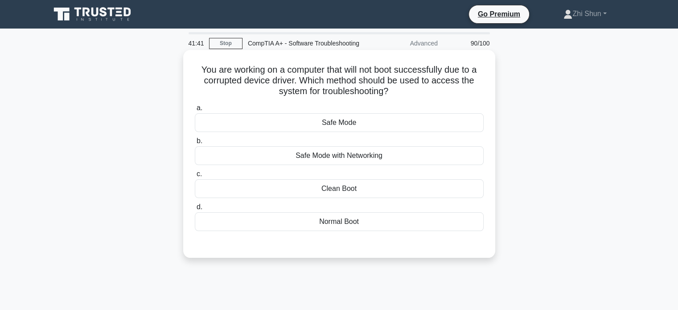
click at [372, 198] on div "Clean Boot" at bounding box center [339, 188] width 289 height 19
click at [195, 177] on input "c. Clean Boot" at bounding box center [195, 174] width 0 height 6
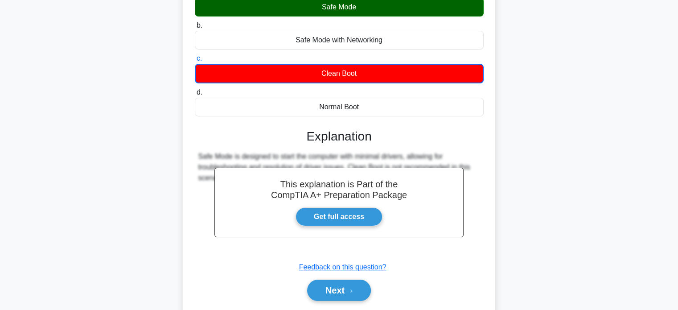
scroll to position [172, 0]
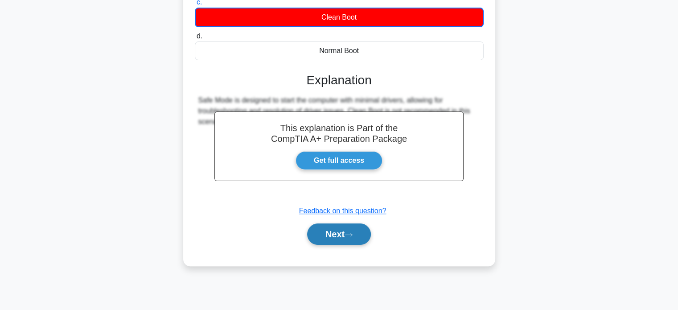
click at [353, 237] on icon at bounding box center [349, 234] width 8 height 5
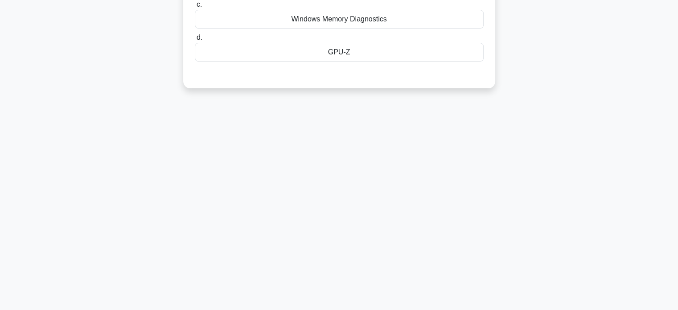
scroll to position [0, 0]
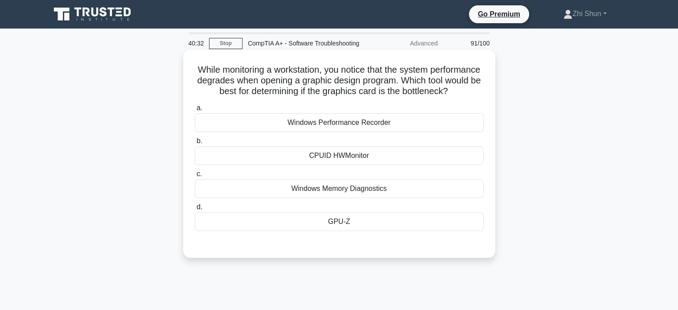
click at [347, 132] on div "Windows Performance Recorder" at bounding box center [339, 122] width 289 height 19
click at [195, 111] on input "a. Windows Performance Recorder" at bounding box center [195, 108] width 0 height 6
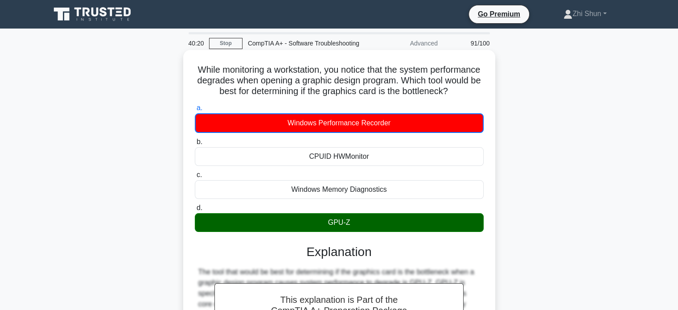
scroll to position [197, 0]
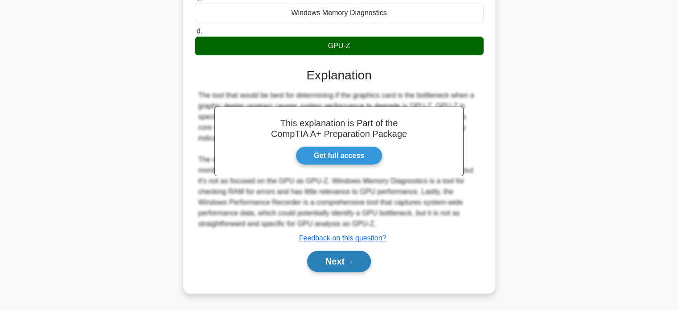
click at [350, 260] on icon at bounding box center [349, 262] width 8 height 5
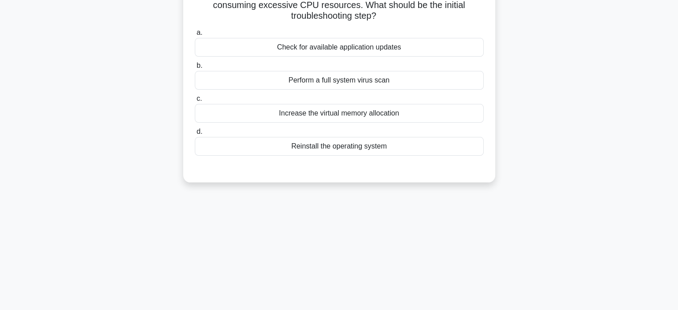
scroll to position [0, 0]
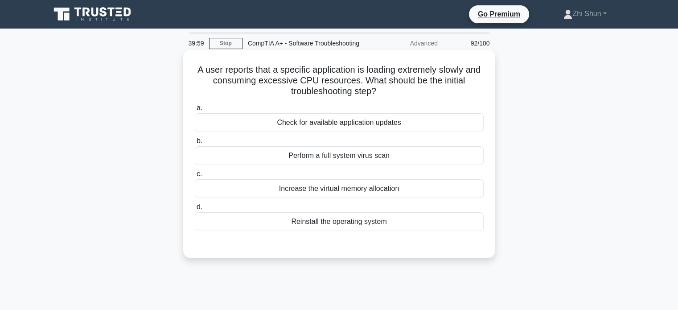
click at [387, 132] on div "Check for available application updates" at bounding box center [339, 122] width 289 height 19
click at [195, 111] on input "a. Check for available application updates" at bounding box center [195, 108] width 0 height 6
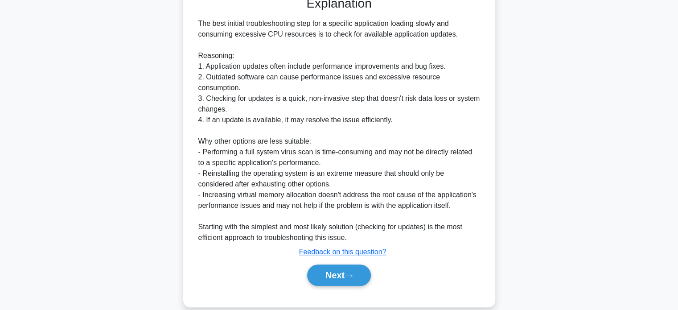
scroll to position [260, 0]
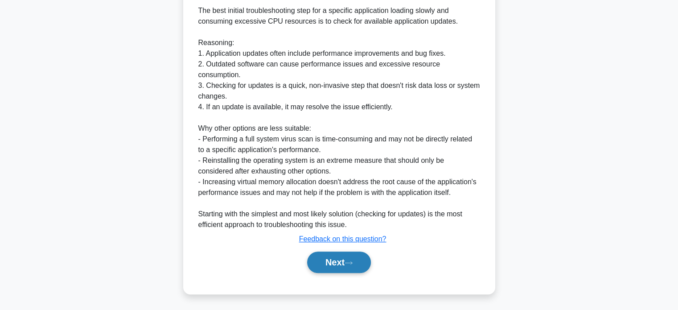
click at [341, 257] on button "Next" at bounding box center [339, 262] width 64 height 21
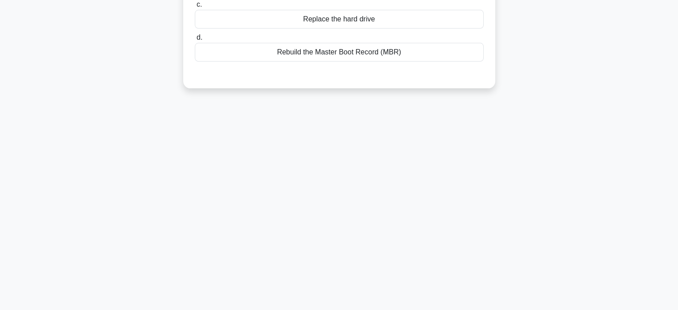
scroll to position [0, 0]
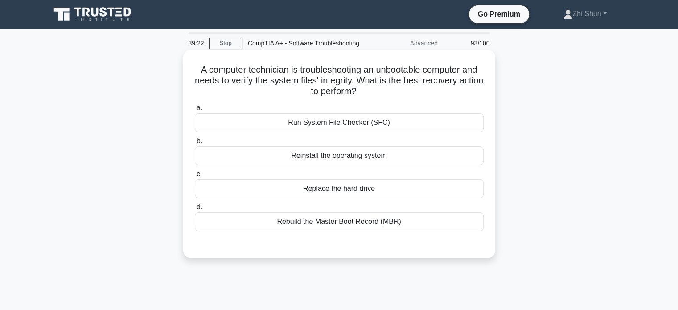
click at [402, 130] on div "Run System File Checker (SFC)" at bounding box center [339, 122] width 289 height 19
click at [195, 111] on input "a. Run System File Checker (SFC)" at bounding box center [195, 108] width 0 height 6
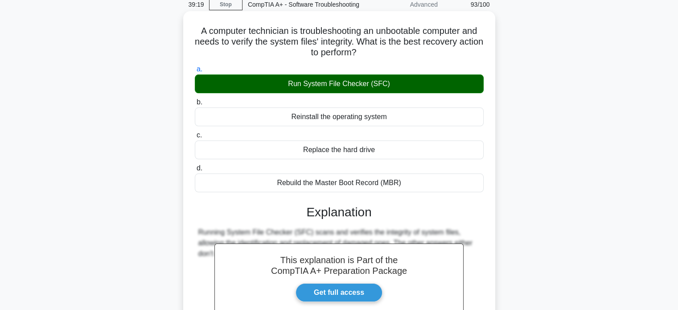
scroll to position [172, 0]
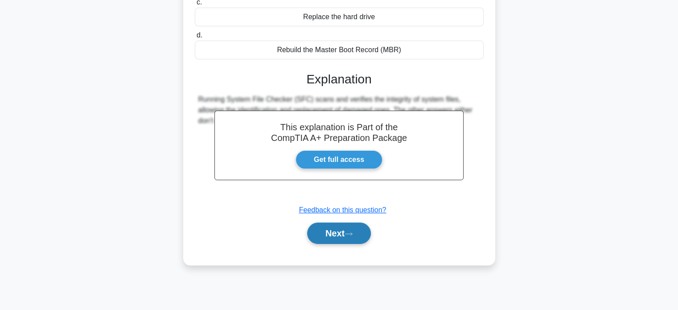
click at [318, 239] on button "Next" at bounding box center [339, 233] width 64 height 21
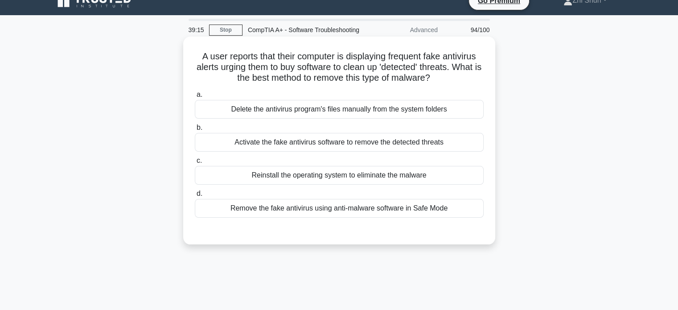
scroll to position [0, 0]
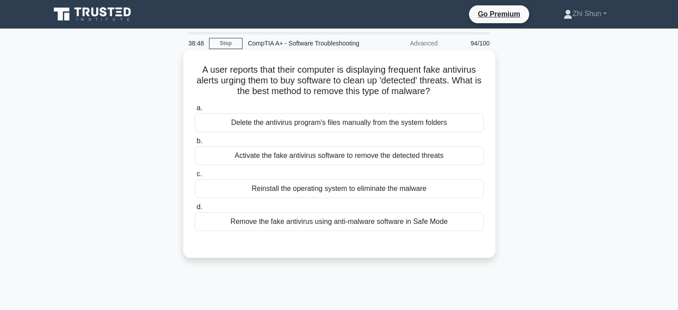
click at [399, 231] on div "Remove the fake antivirus using anti-malware software in Safe Mode" at bounding box center [339, 221] width 289 height 19
click at [195, 210] on input "d. Remove the fake antivirus using anti-malware software in Safe Mode" at bounding box center [195, 207] width 0 height 6
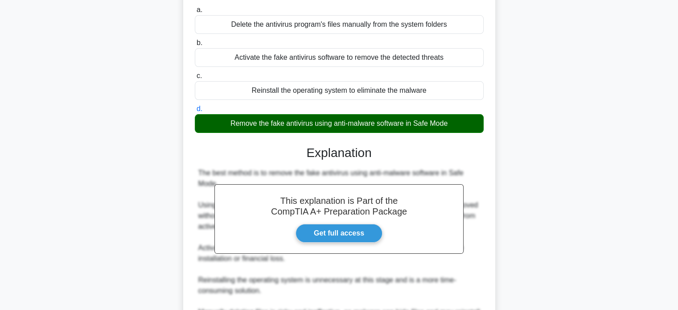
scroll to position [207, 0]
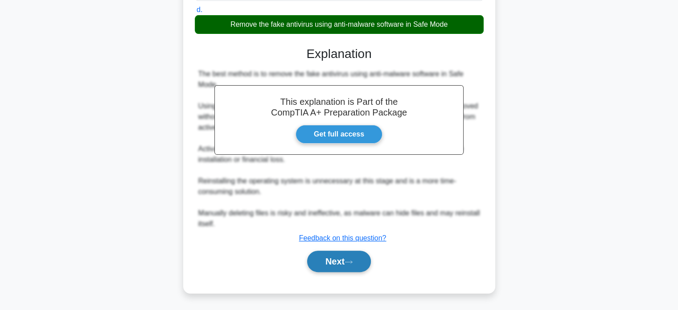
click at [339, 260] on button "Next" at bounding box center [339, 261] width 64 height 21
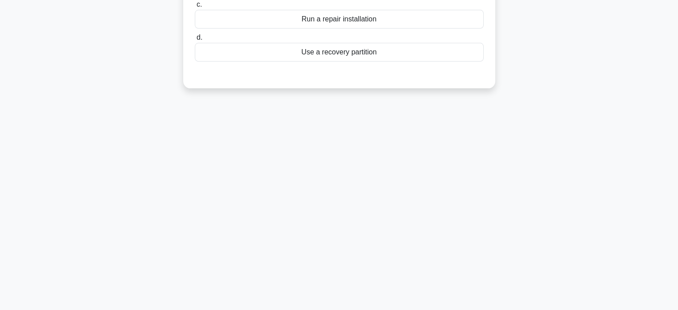
scroll to position [0, 0]
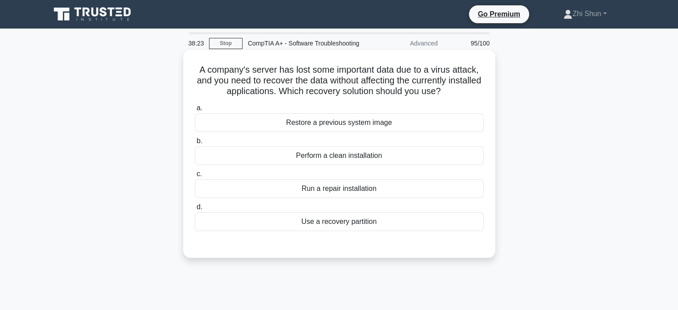
click at [368, 231] on div "Use a recovery partition" at bounding box center [339, 221] width 289 height 19
click at [195, 210] on input "d. Use a recovery partition" at bounding box center [195, 207] width 0 height 6
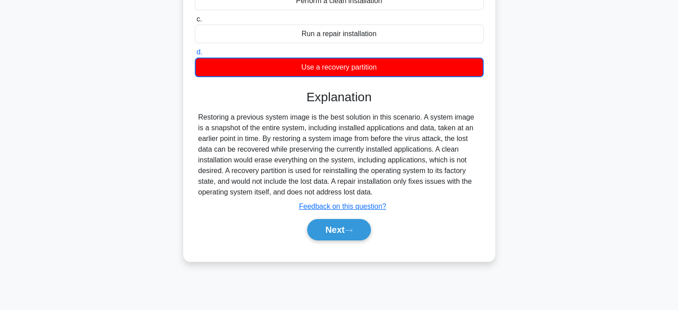
scroll to position [172, 0]
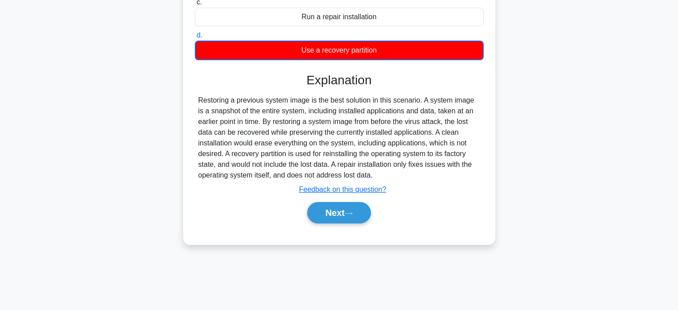
click at [325, 227] on div "Next" at bounding box center [339, 212] width 289 height 29
click at [324, 223] on button "Next" at bounding box center [339, 212] width 64 height 21
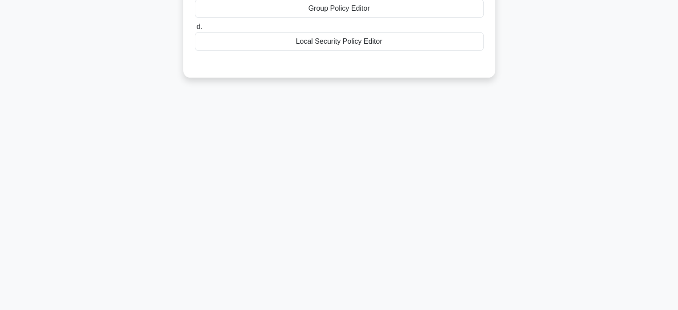
scroll to position [0, 0]
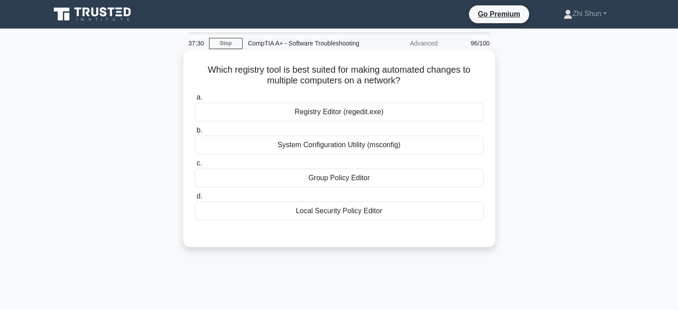
click at [395, 187] on div "Group Policy Editor" at bounding box center [339, 178] width 289 height 19
click at [195, 166] on input "c. Group Policy Editor" at bounding box center [195, 164] width 0 height 6
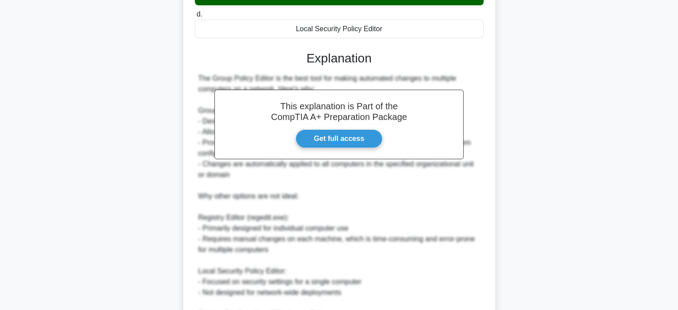
scroll to position [312, 0]
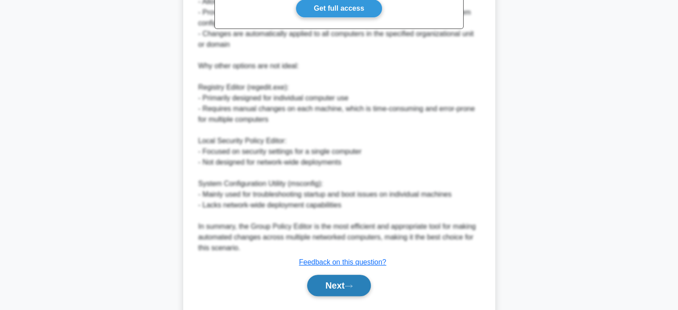
click at [322, 296] on button "Next" at bounding box center [339, 285] width 64 height 21
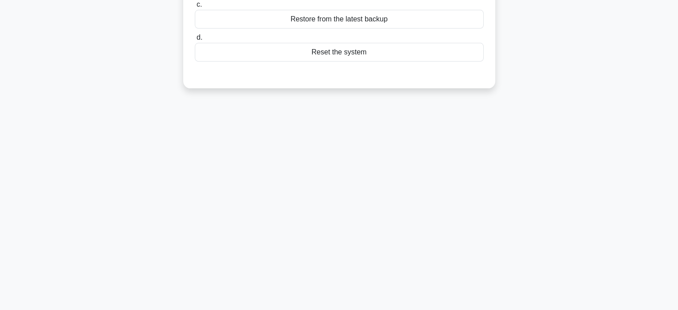
scroll to position [0, 0]
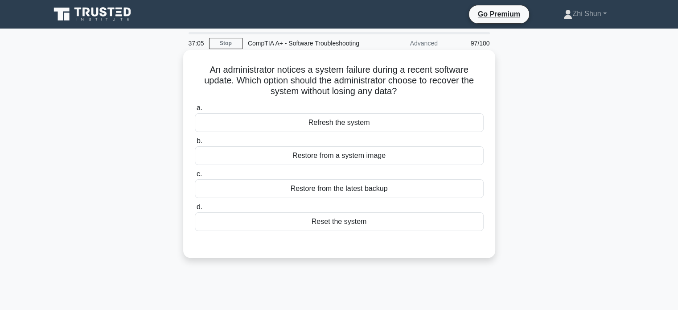
click at [338, 165] on div "Restore from a system image" at bounding box center [339, 155] width 289 height 19
click at [195, 144] on input "b. Restore from a system image" at bounding box center [195, 141] width 0 height 6
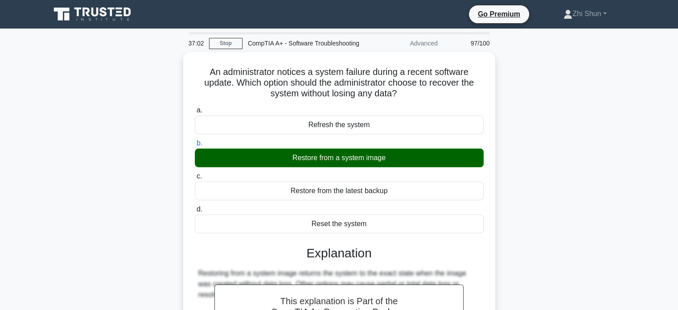
scroll to position [172, 0]
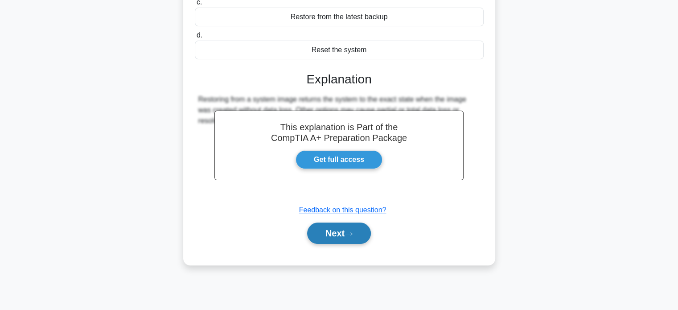
click at [354, 240] on button "Next" at bounding box center [339, 233] width 64 height 21
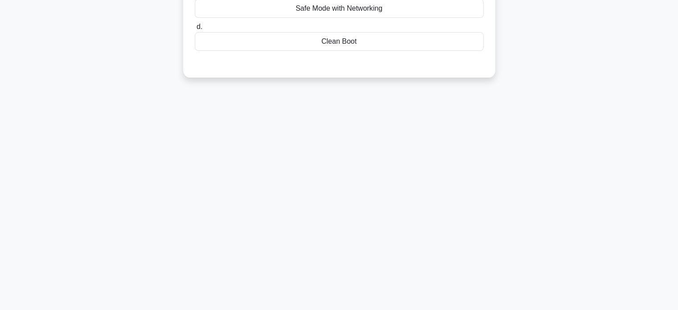
scroll to position [0, 0]
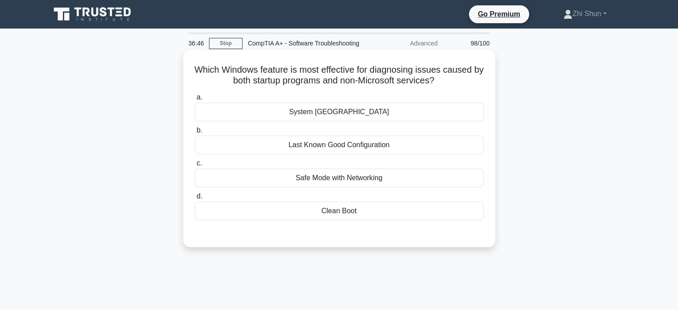
click at [367, 218] on div "Clean Boot" at bounding box center [339, 211] width 289 height 19
click at [195, 199] on input "d. Clean Boot" at bounding box center [195, 197] width 0 height 6
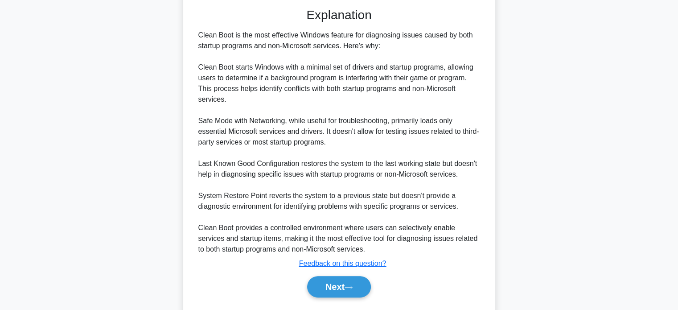
scroll to position [260, 0]
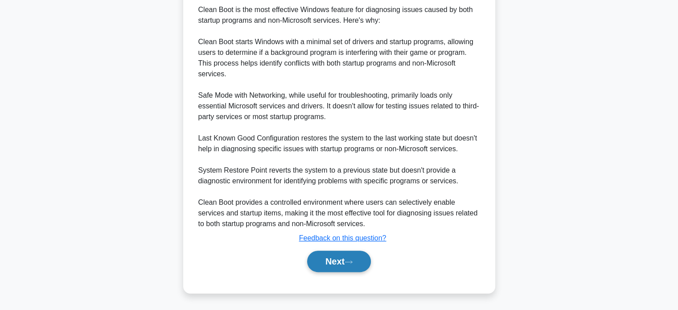
click at [362, 262] on button "Next" at bounding box center [339, 261] width 64 height 21
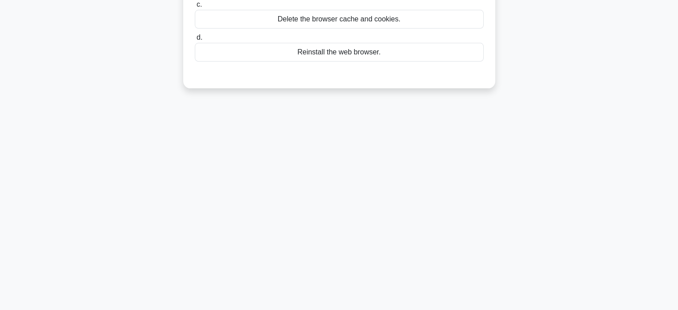
scroll to position [0, 0]
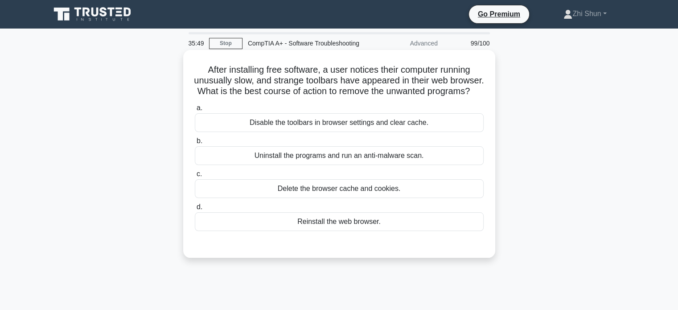
click at [373, 165] on div "Uninstall the programs and run an anti-malware scan." at bounding box center [339, 155] width 289 height 19
click at [195, 144] on input "b. Uninstall the programs and run an anti-malware scan." at bounding box center [195, 141] width 0 height 6
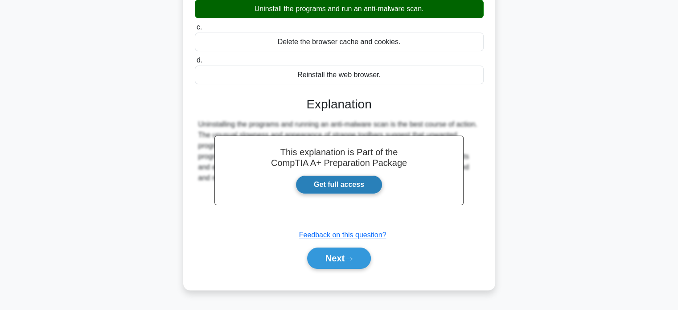
scroll to position [172, 0]
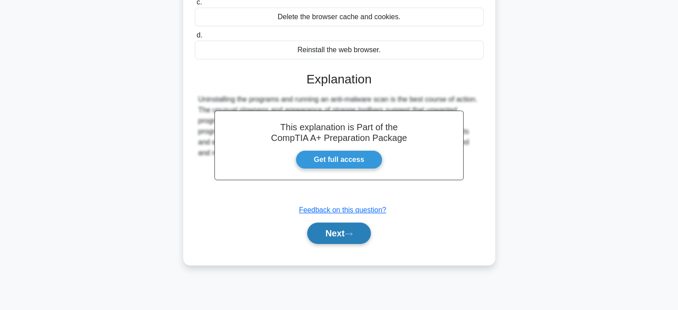
click at [348, 236] on icon at bounding box center [349, 233] width 8 height 5
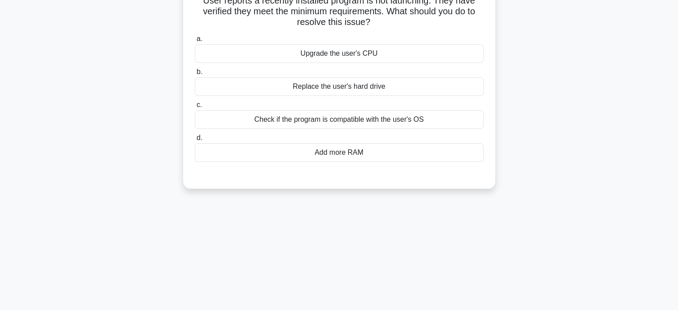
scroll to position [0, 0]
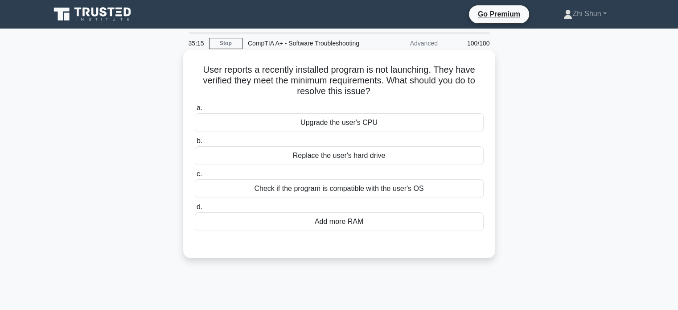
click at [432, 198] on div "Check if the program is compatible with the user's OS" at bounding box center [339, 188] width 289 height 19
click at [195, 177] on input "c. Check if the program is compatible with the user's OS" at bounding box center [195, 174] width 0 height 6
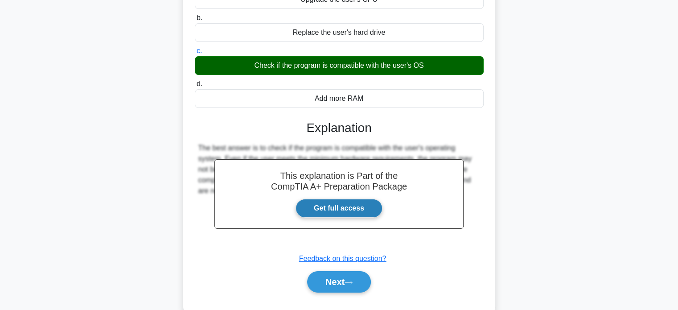
scroll to position [172, 0]
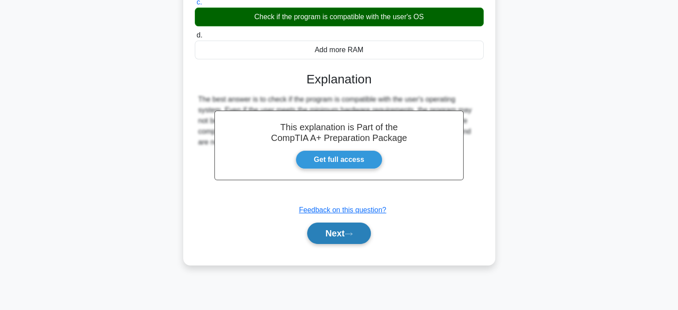
click at [357, 244] on button "Next" at bounding box center [339, 233] width 64 height 21
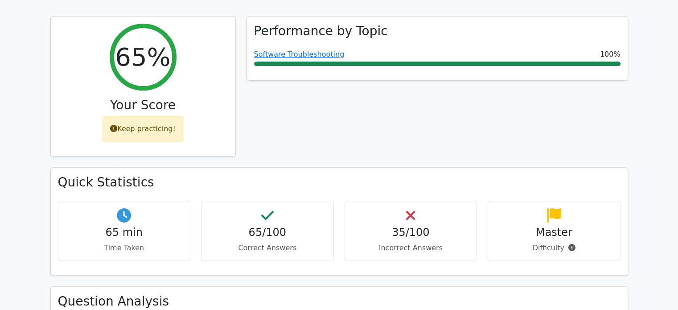
scroll to position [134, 0]
